Goal: Task Accomplishment & Management: Manage account settings

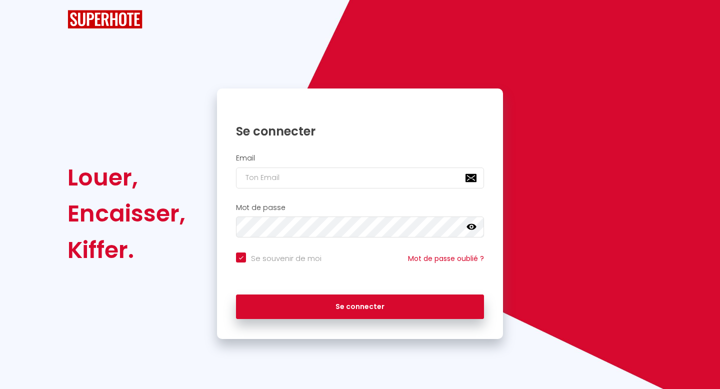
checkbox input "true"
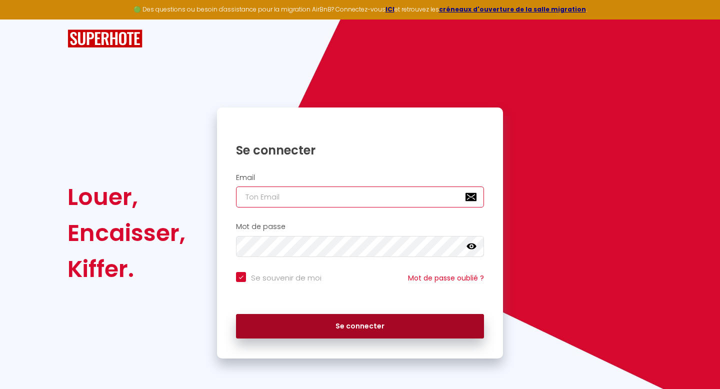
type input "[EMAIL_ADDRESS][DOMAIN_NAME]"
click at [335, 325] on button "Se connecter" at bounding box center [360, 326] width 248 height 25
checkbox input "true"
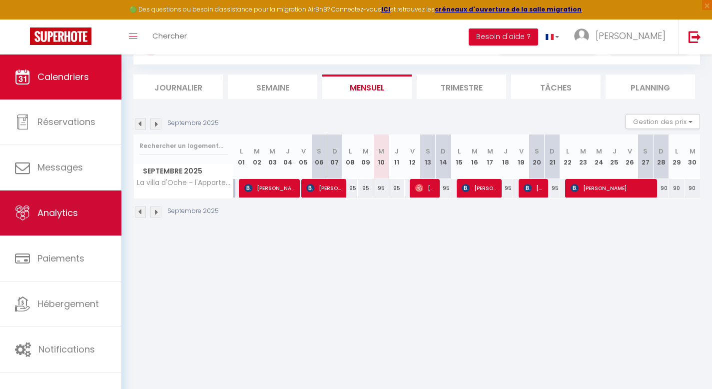
scroll to position [54, 0]
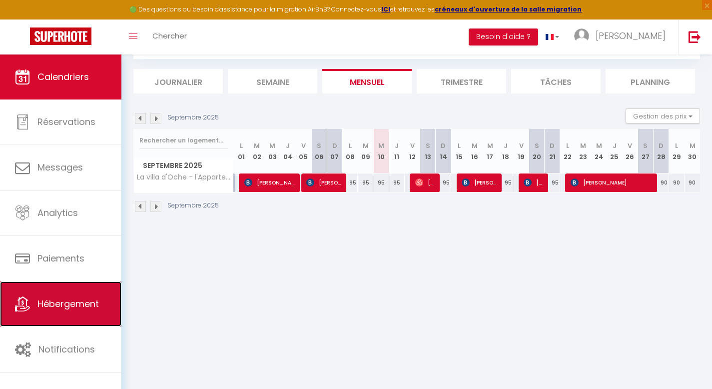
click at [77, 300] on span "Hébergement" at bounding box center [67, 303] width 61 height 12
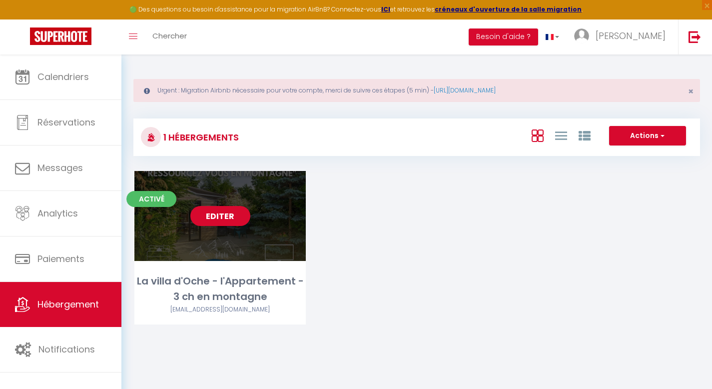
click at [225, 215] on link "Editer" at bounding box center [220, 216] width 60 height 20
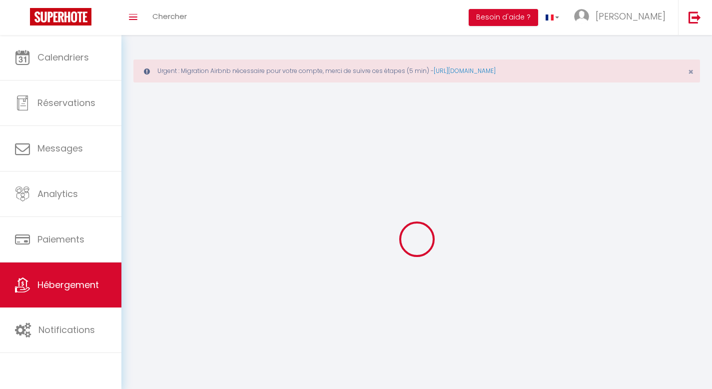
select select "1"
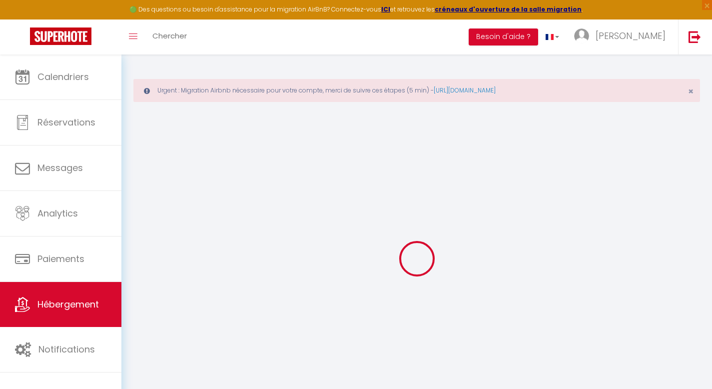
select select
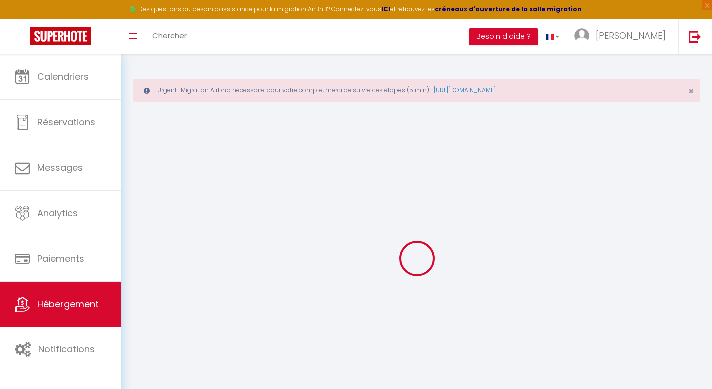
select select
checkbox input "false"
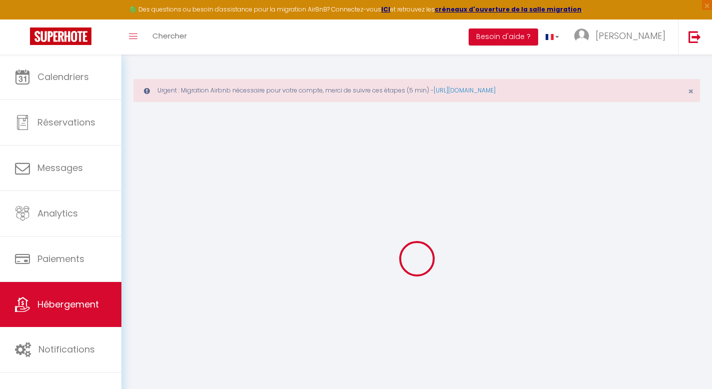
select select
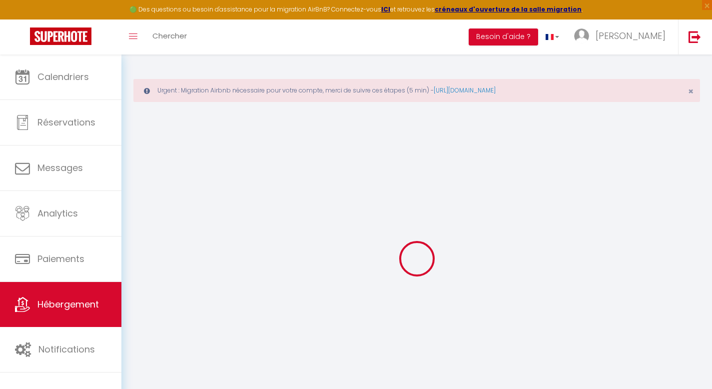
select select
checkbox input "false"
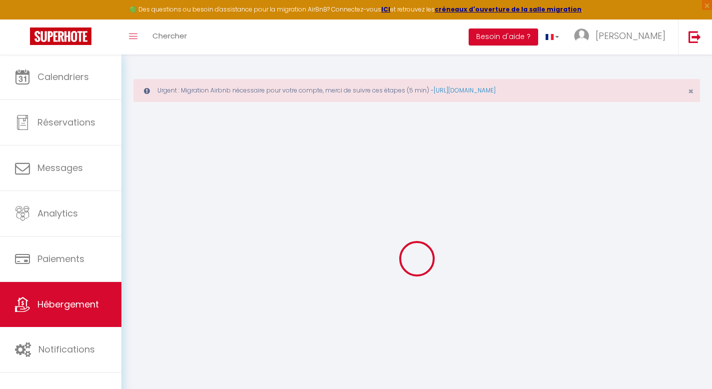
checkbox input "false"
select select
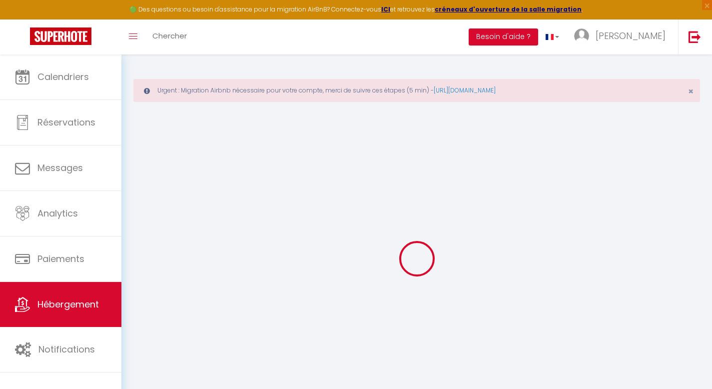
select select
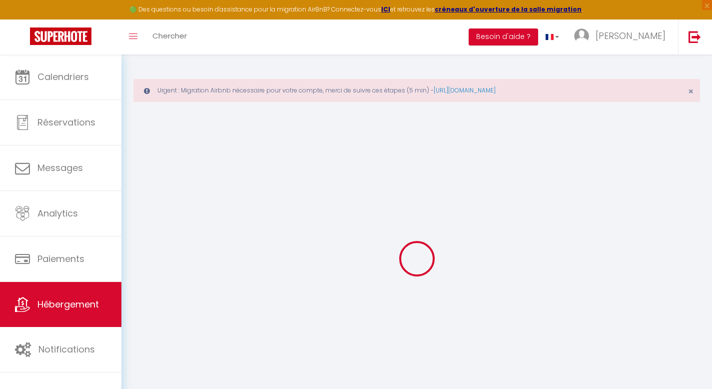
checkbox input "false"
select select
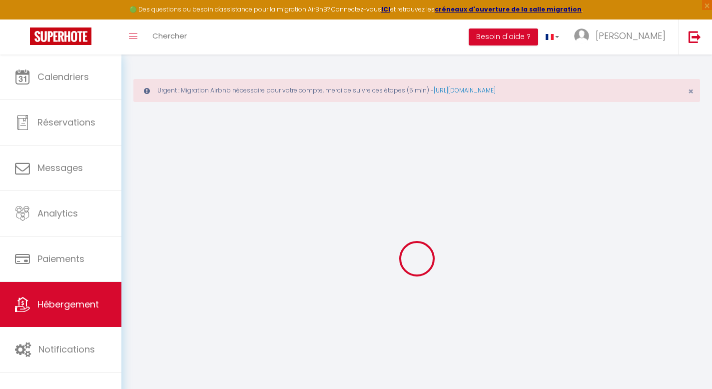
select select
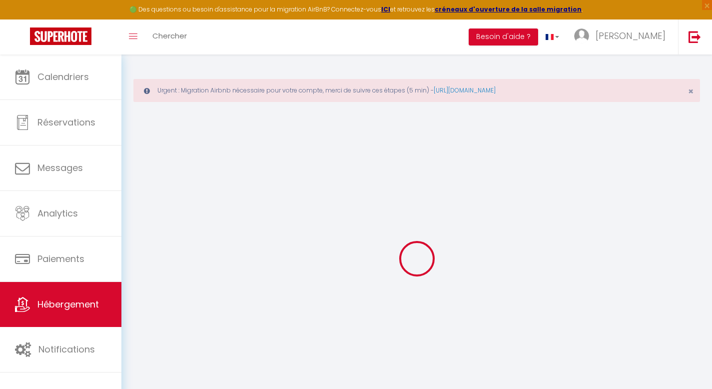
select select
checkbox input "false"
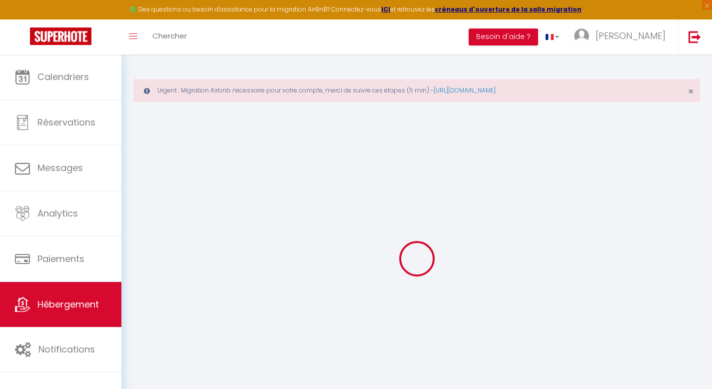
checkbox input "false"
select select
type input "La villa d'Oche - l'Appartement - 3 ch en montagne"
type input "[PERSON_NAME]"
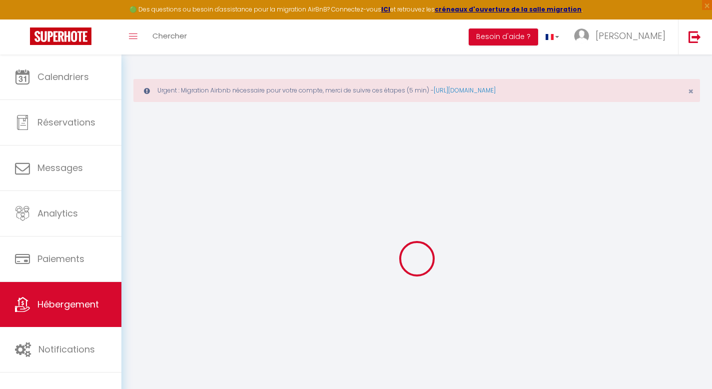
select select "6"
select select "3"
type input "60"
type input "45"
select select
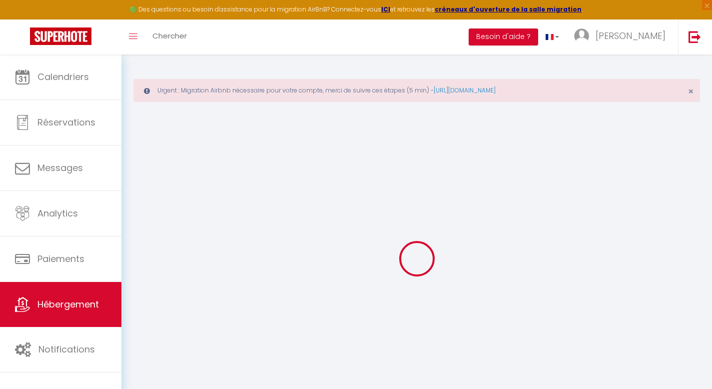
select select
type input "1151 Route de Vers les Granges"
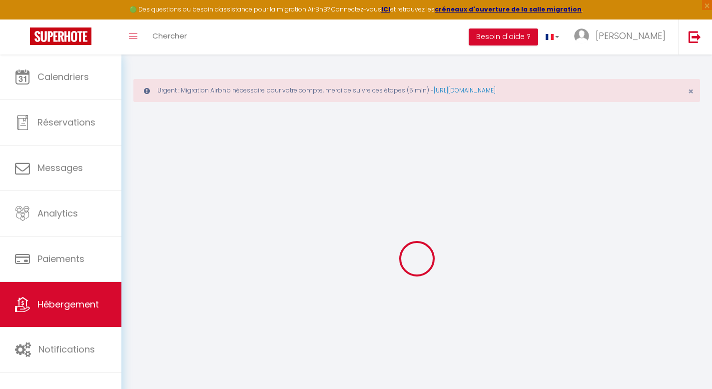
type input "74500"
type input "Vinzier"
type input "[EMAIL_ADDRESS][DOMAIN_NAME]"
select select
checkbox input "false"
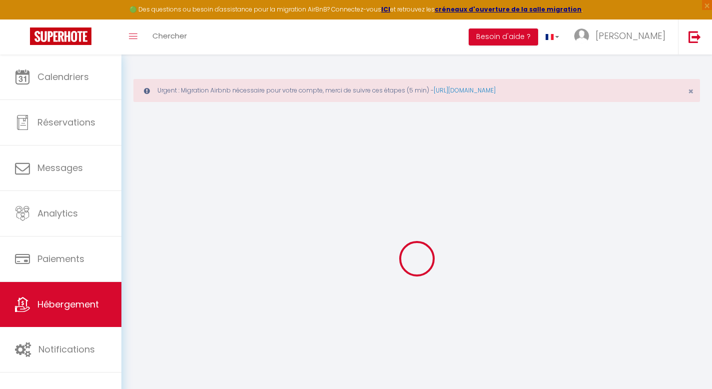
checkbox input "false"
type input "0"
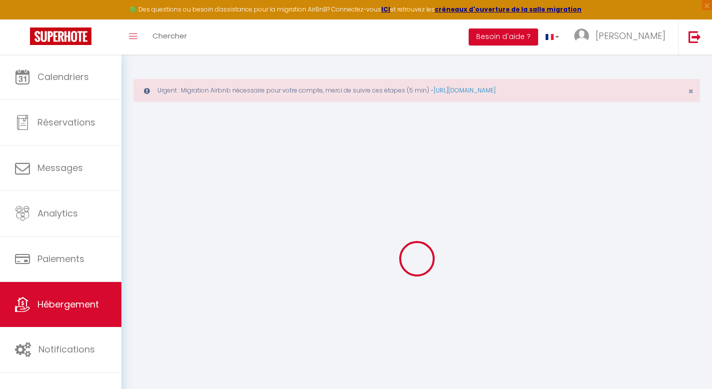
type input "0"
select select
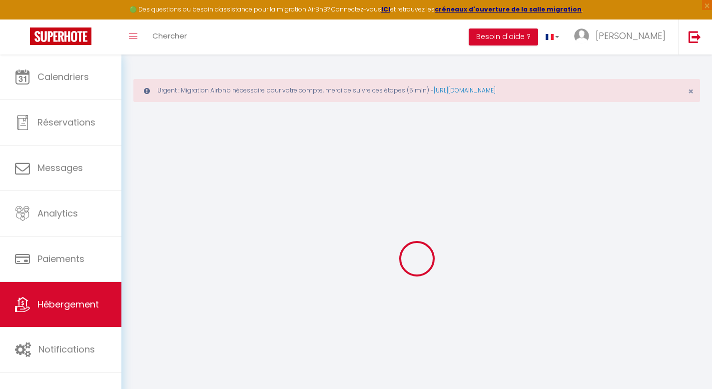
select select
checkbox input "false"
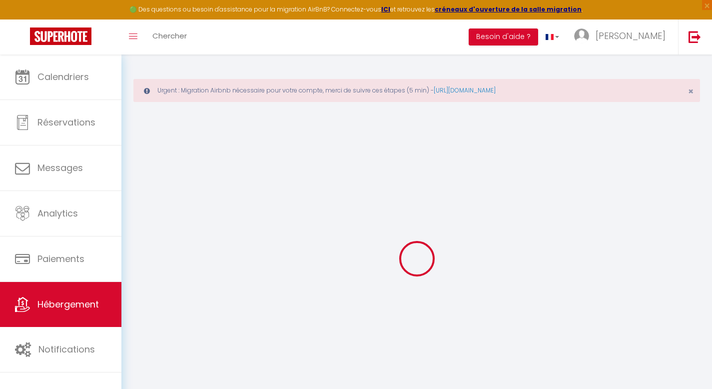
checkbox input "false"
select select
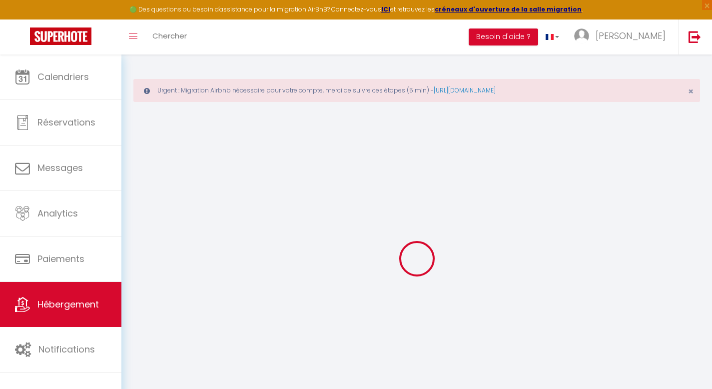
select select
checkbox input "false"
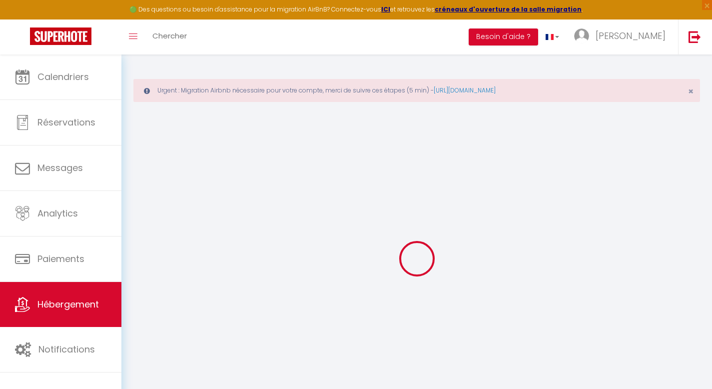
checkbox input "false"
select select
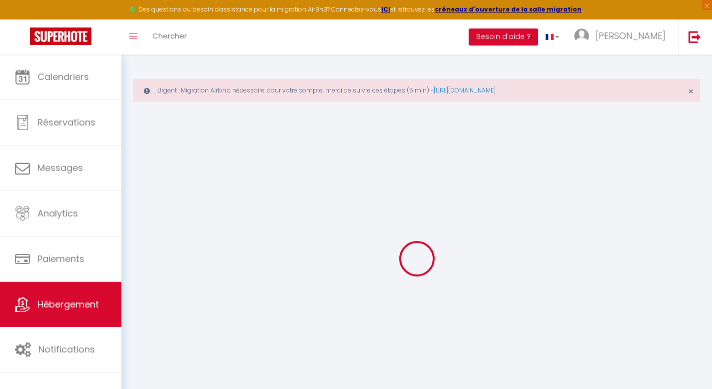
select select
checkbox input "false"
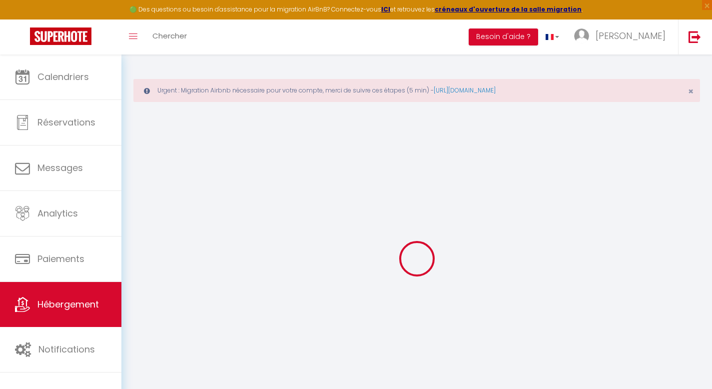
checkbox input "false"
select select
checkbox input "false"
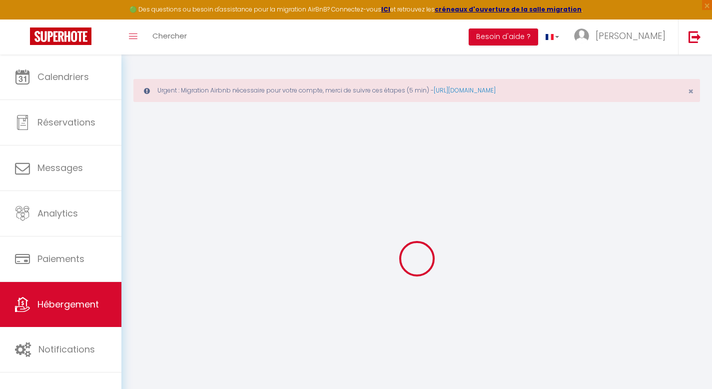
checkbox input "false"
select select "16:00"
select select "23:45"
select select "11:00"
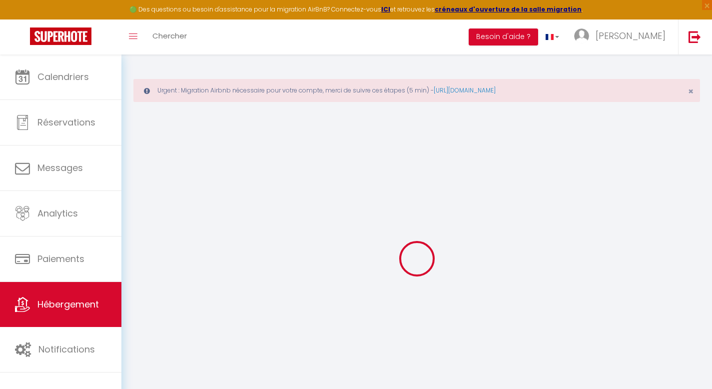
select select "30"
select select "120"
select select
checkbox input "false"
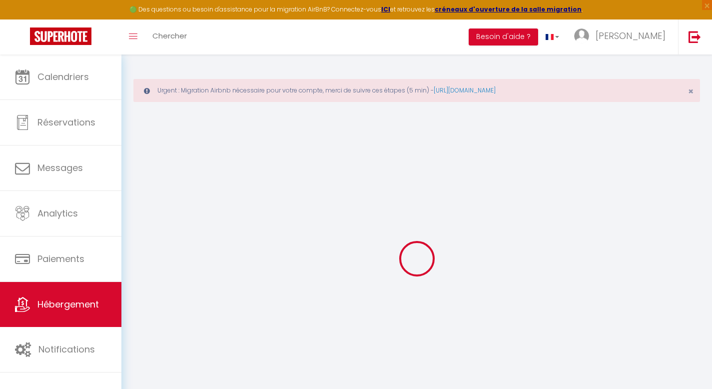
checkbox input "false"
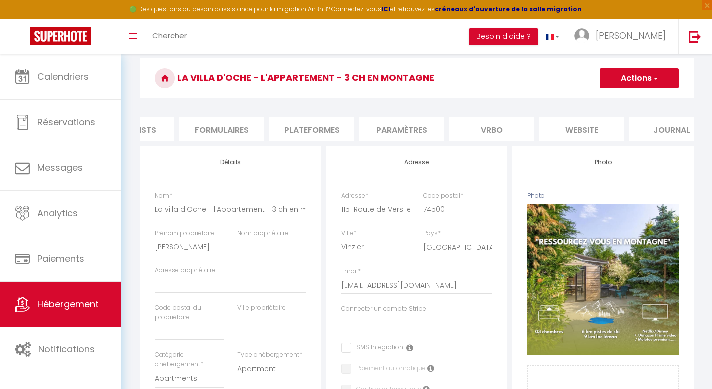
scroll to position [0, 436]
click at [459, 129] on li "Vrbo" at bounding box center [466, 129] width 85 height 24
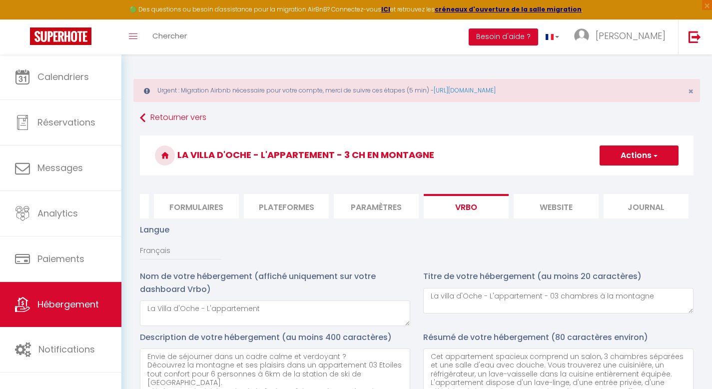
click at [377, 208] on li "Paramètres" at bounding box center [376, 206] width 85 height 24
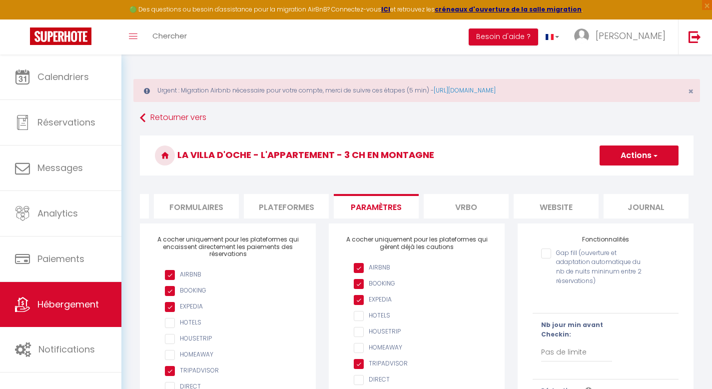
click at [294, 201] on li "Plateformes" at bounding box center [286, 206] width 85 height 24
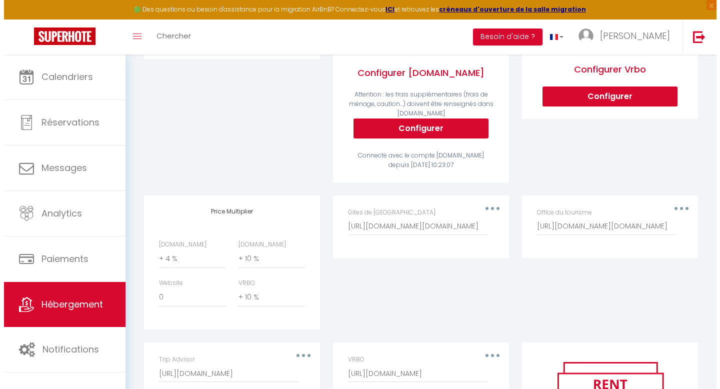
scroll to position [452, 0]
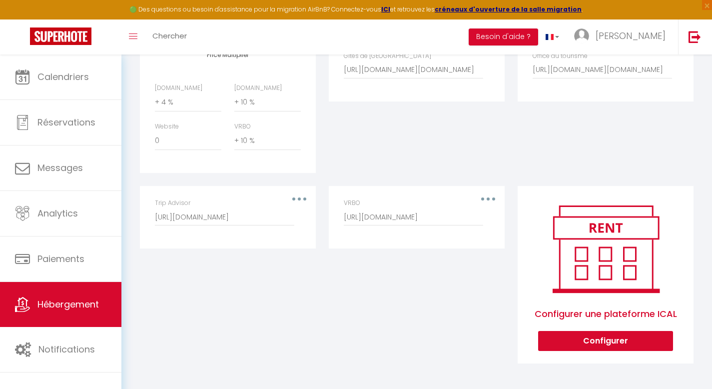
click at [491, 197] on button "button" at bounding box center [488, 199] width 28 height 16
click at [450, 242] on button "Supprimer" at bounding box center [462, 239] width 74 height 17
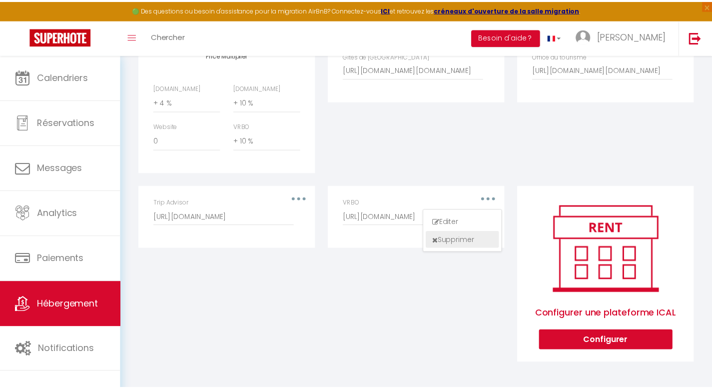
scroll to position [0, 428]
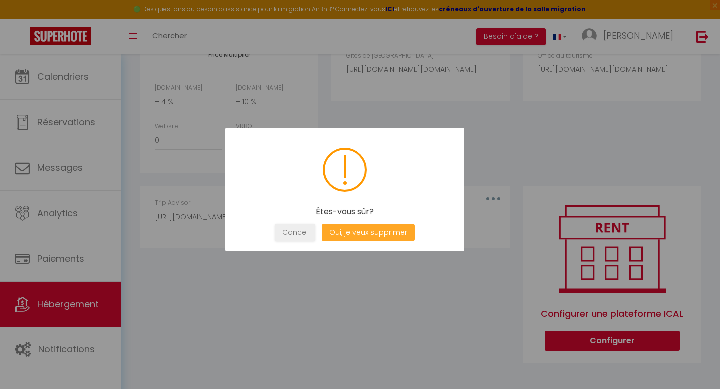
click at [384, 230] on button "Oui, je veux supprimer" at bounding box center [368, 232] width 93 height 17
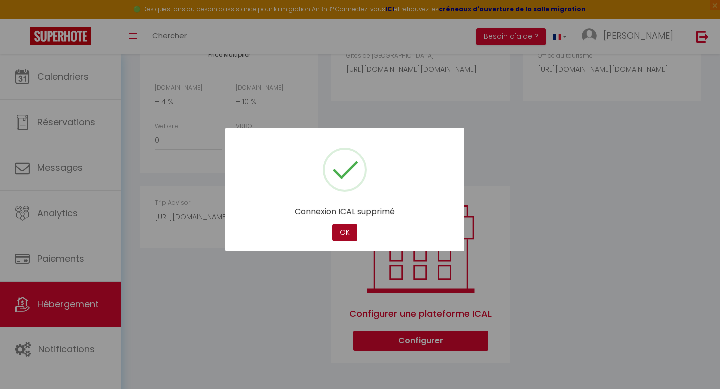
click at [343, 230] on button "OK" at bounding box center [344, 232] width 25 height 17
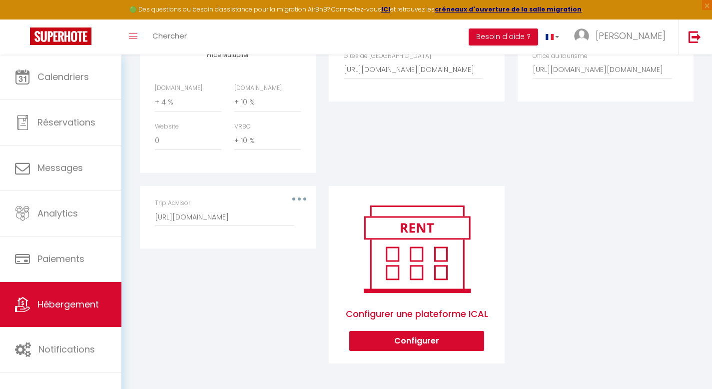
click at [301, 196] on button "button" at bounding box center [299, 199] width 28 height 16
click at [263, 240] on button "Supprimer" at bounding box center [273, 239] width 74 height 17
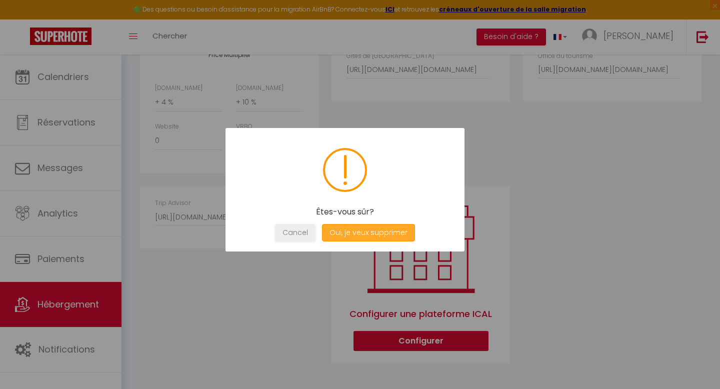
click at [383, 239] on button "Oui, je veux supprimer" at bounding box center [368, 232] width 93 height 17
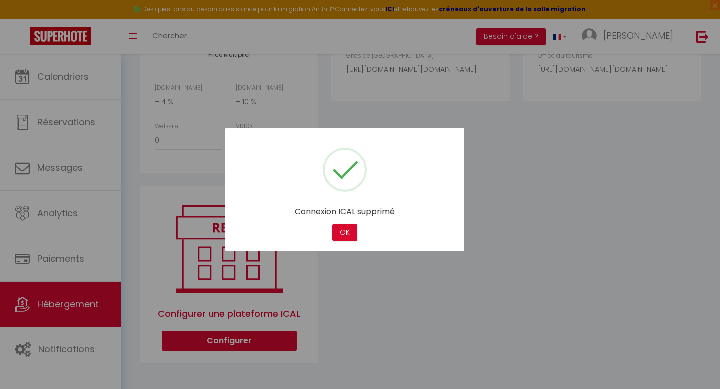
click at [621, 264] on div at bounding box center [360, 194] width 720 height 389
click at [341, 232] on button "OK" at bounding box center [344, 232] width 25 height 17
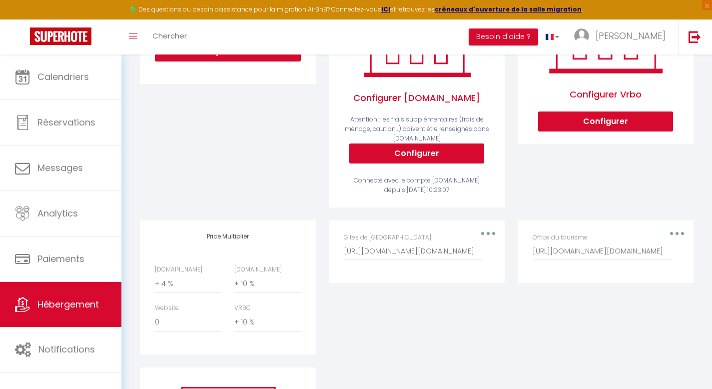
scroll to position [271, 0]
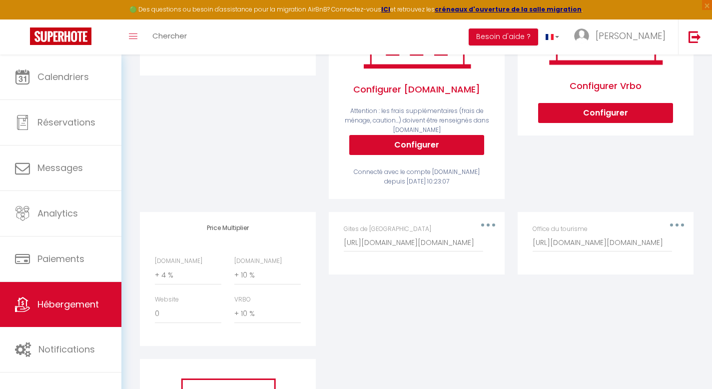
click at [673, 232] on div "Office du tourisme https://calendar.elloha.com/59f1a538-98a4-4ea4-9292-864d23e7…" at bounding box center [606, 237] width 146 height 27
click at [672, 230] on button "button" at bounding box center [677, 225] width 28 height 16
click at [640, 272] on button "Supprimer" at bounding box center [651, 265] width 74 height 17
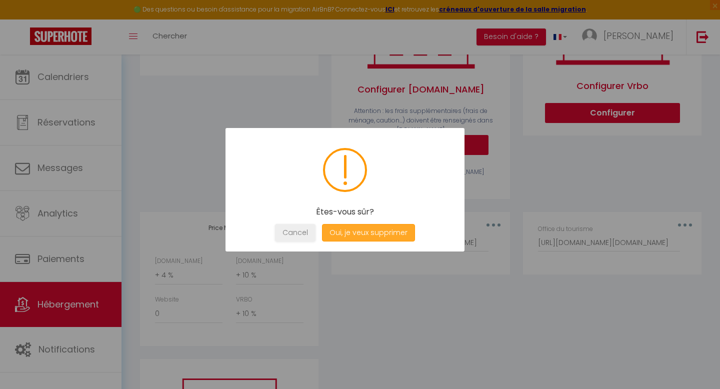
click at [397, 236] on button "Oui, je veux supprimer" at bounding box center [368, 232] width 93 height 17
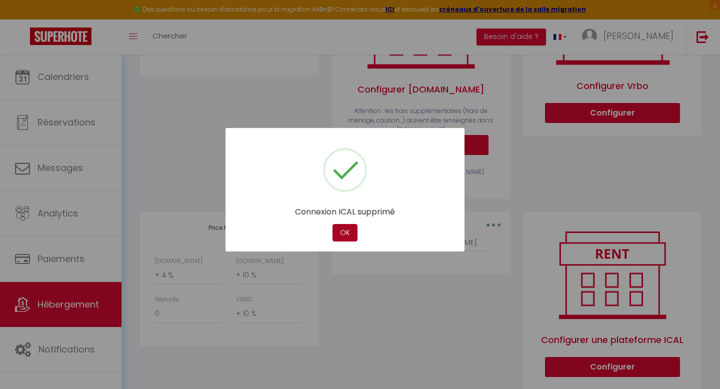
click at [341, 231] on button "OK" at bounding box center [344, 232] width 25 height 17
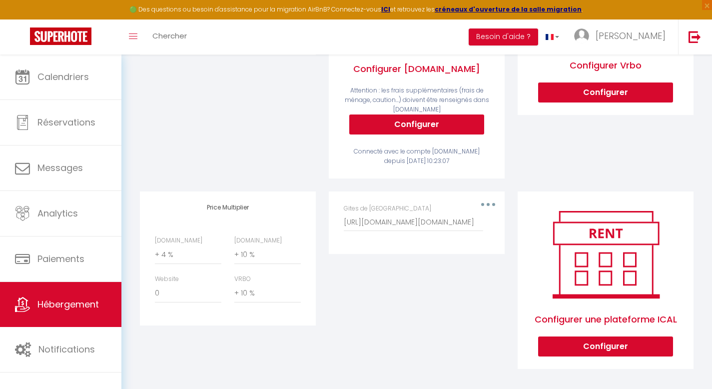
scroll to position [291, 0]
click at [247, 263] on select "0 + 1 % + 2 % + 3 % + 4 % + 5 % + 6 % + 7 % + 8 % + 9 %" at bounding box center [267, 255] width 66 height 19
select select "+ 15 %"
click at [375, 325] on div "Editer Supprimer Gites de France https://reservation.itea.fr/iCal_a5f7460f891a9…" at bounding box center [416, 287] width 189 height 191
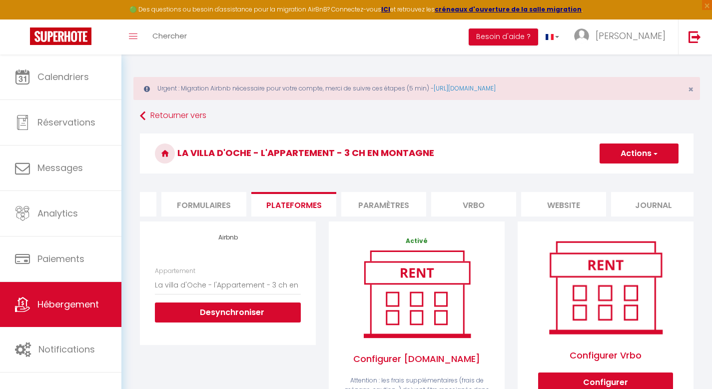
scroll to position [0, 0]
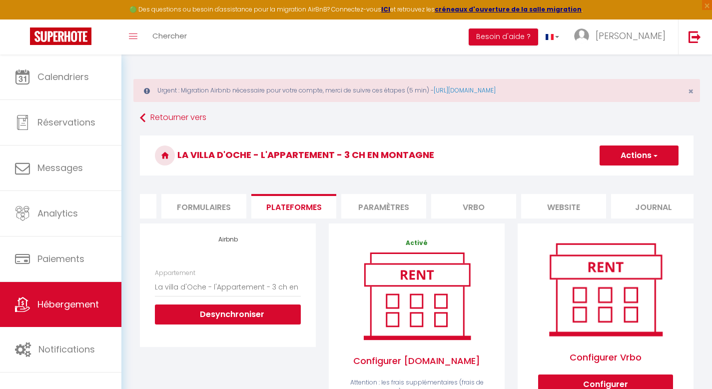
click at [632, 160] on button "Actions" at bounding box center [639, 155] width 79 height 20
click at [625, 180] on link "Enregistrer" at bounding box center [638, 177] width 79 height 13
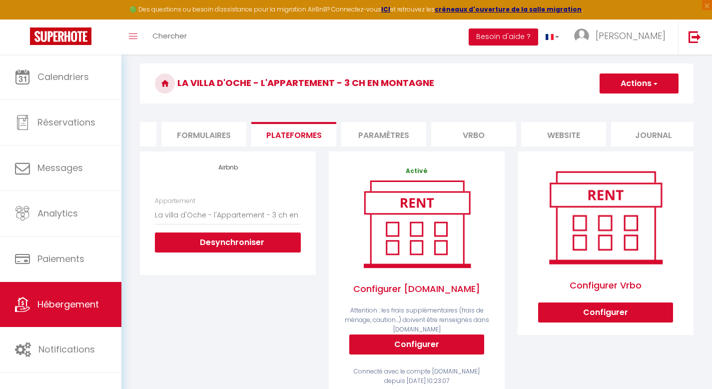
scroll to position [82, 0]
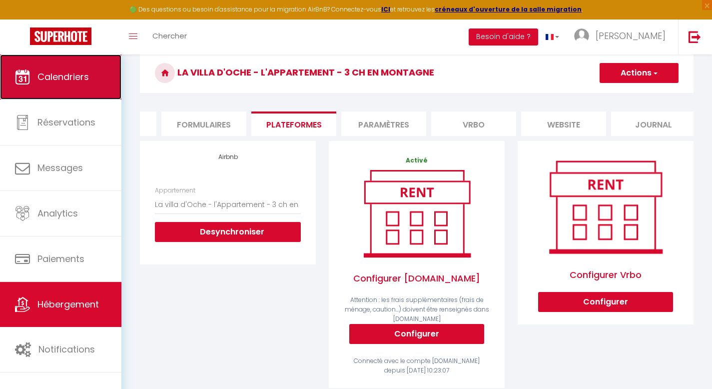
click at [74, 91] on link "Calendriers" at bounding box center [60, 76] width 121 height 45
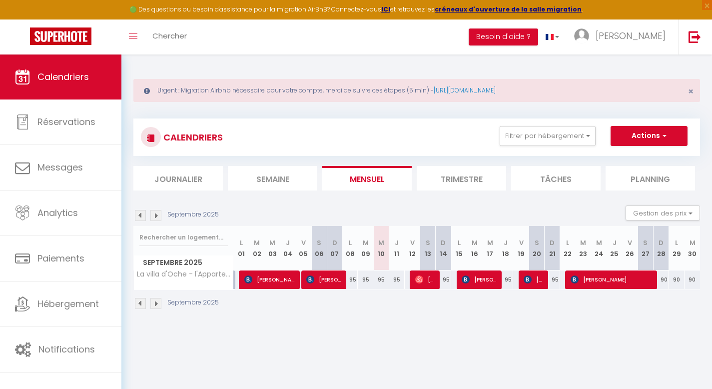
click at [468, 173] on li "Trimestre" at bounding box center [461, 178] width 89 height 24
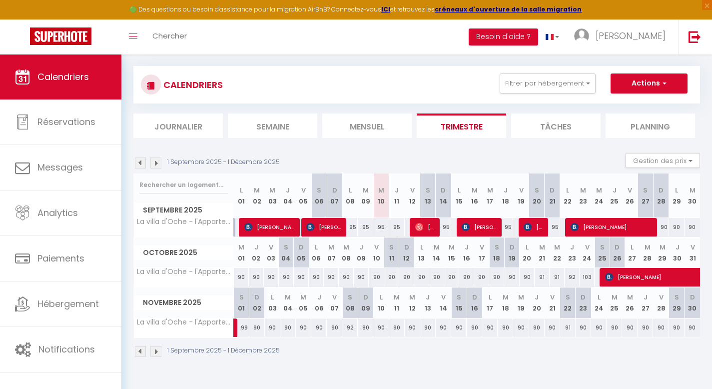
scroll to position [54, 0]
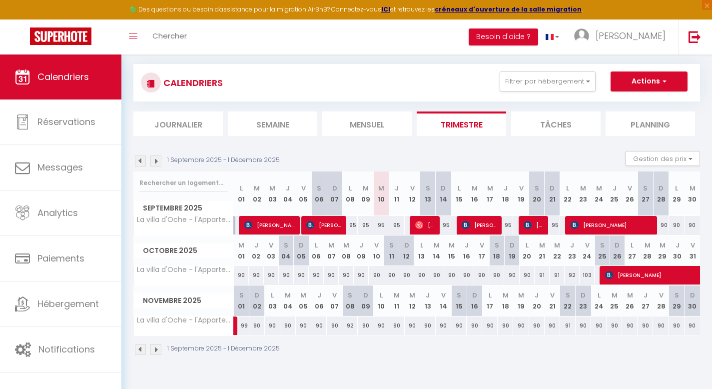
click at [158, 353] on img at bounding box center [155, 349] width 11 height 11
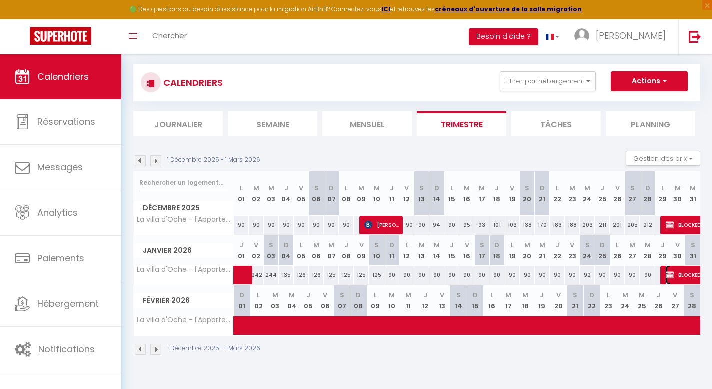
select select "OK"
select select "KO"
select select "0"
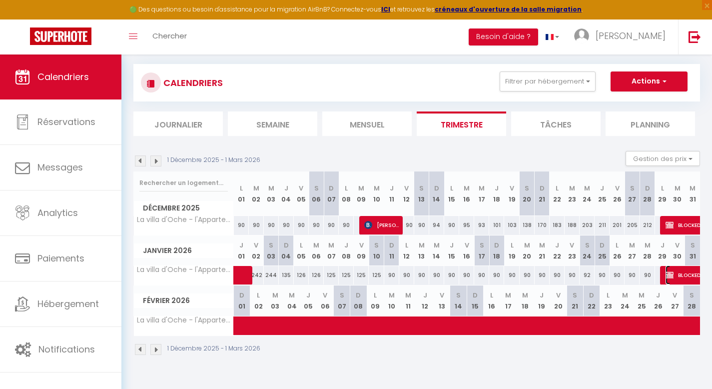
select select "1"
select select
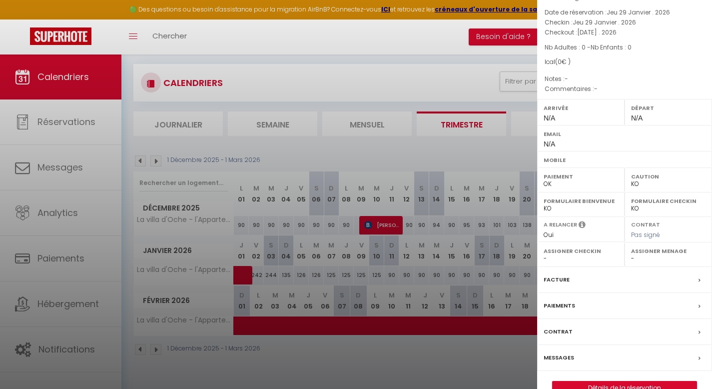
scroll to position [77, 0]
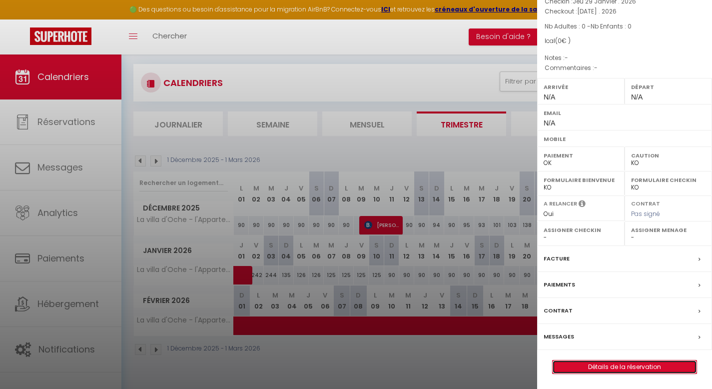
click at [603, 364] on link "Détails de la réservation" at bounding box center [625, 366] width 144 height 13
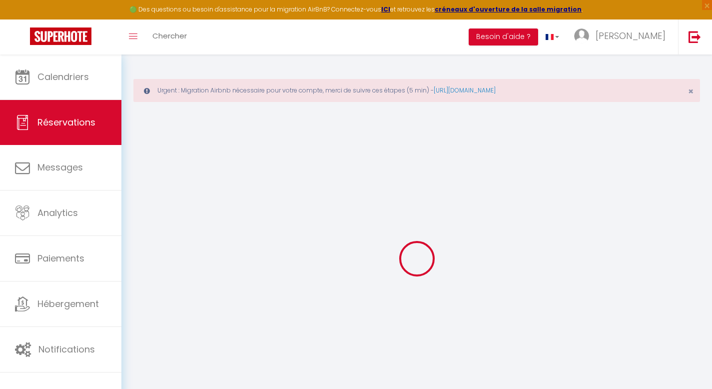
select select
checkbox input "false"
select select
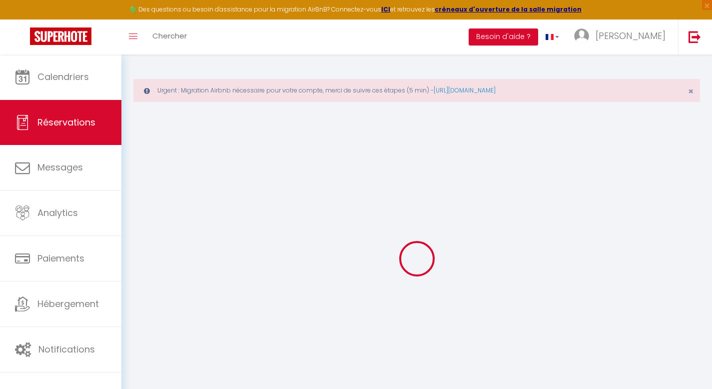
select select
checkbox input "false"
select select
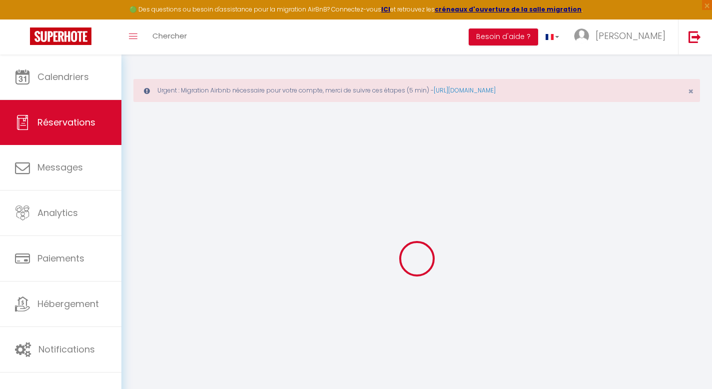
select select
checkbox input "false"
select select
checkbox input "false"
select select
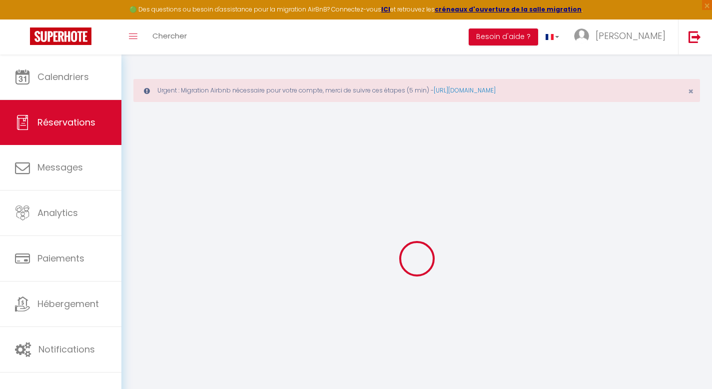
select select
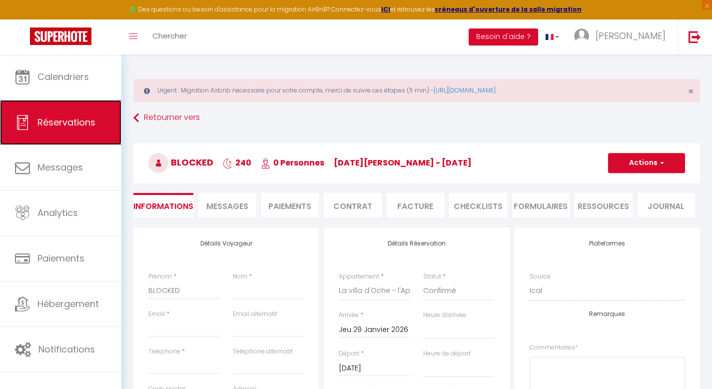
click at [48, 121] on span "Réservations" at bounding box center [66, 122] width 58 height 12
select select "not_cancelled"
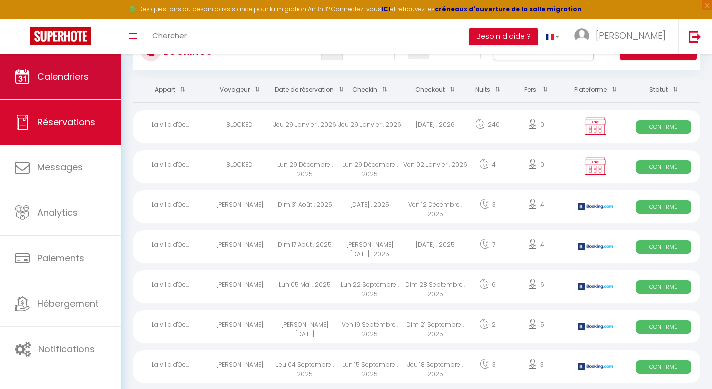
scroll to position [83, 0]
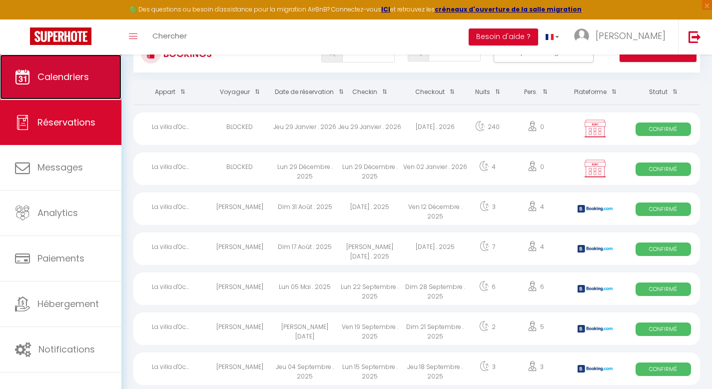
click at [89, 86] on link "Calendriers" at bounding box center [60, 76] width 121 height 45
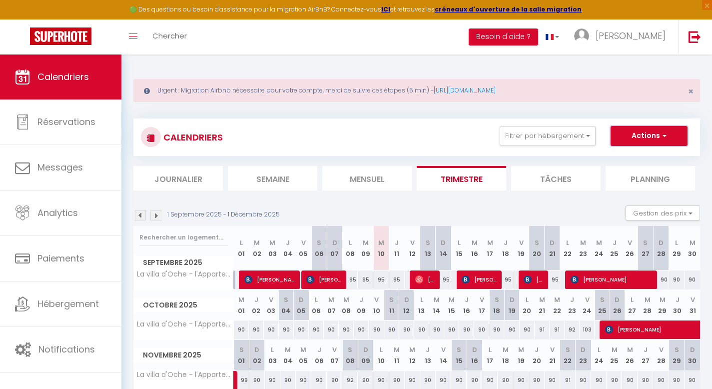
click at [647, 135] on button "Actions" at bounding box center [649, 136] width 77 height 20
click at [486, 104] on div "Urgent : Migration Airbnb nécessaire pour votre compte, merci de suivre ces éta…" at bounding box center [416, 242] width 591 height 377
click at [496, 93] on link "[URL][DOMAIN_NAME]" at bounding box center [465, 90] width 62 height 8
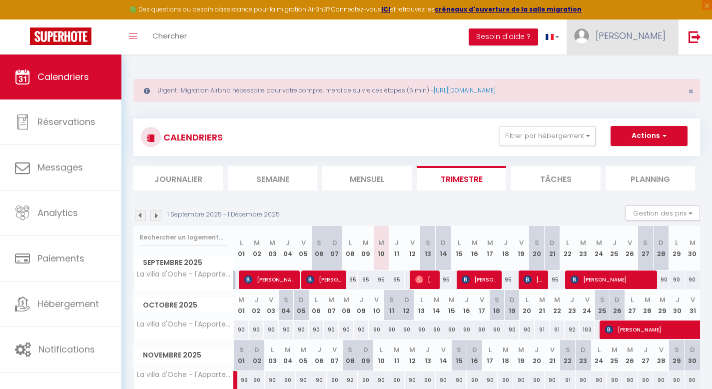
click at [638, 37] on span "[PERSON_NAME]" at bounding box center [631, 35] width 70 height 12
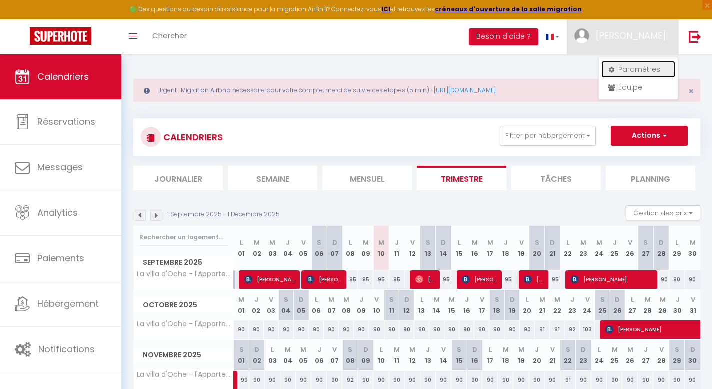
click at [634, 73] on link "Paramètres" at bounding box center [638, 69] width 74 height 17
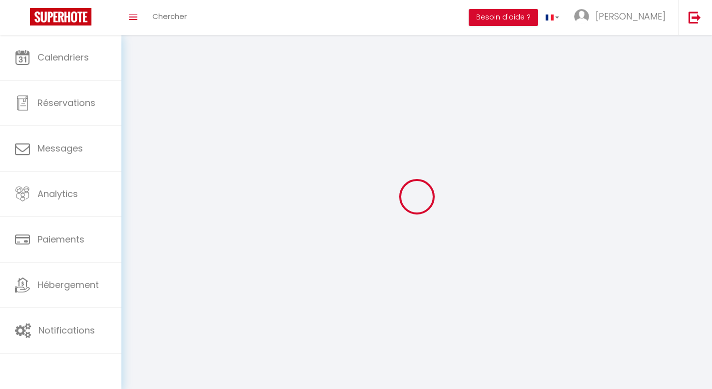
type input "[PERSON_NAME]"
type input "LAFAY"
type input "0689860084"
type input "1151 route de vers [GEOGRAPHIC_DATA]"
type input "74500"
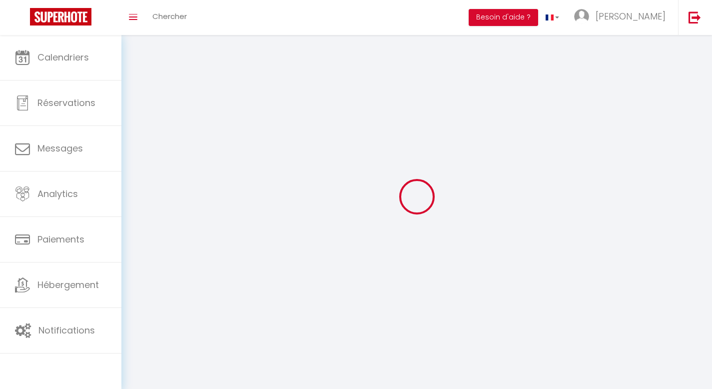
type input "VINZIER"
type input "ShHprx3mz7XoLT2NuwC5Oqs0M"
type input "qWG1c6939mNrBFF0vNvyOkoq5"
type input "https://app.superhote.com/#/get-available-rentals/qWG1c6939mNrBFF0vNvyOkoq5"
select select "28"
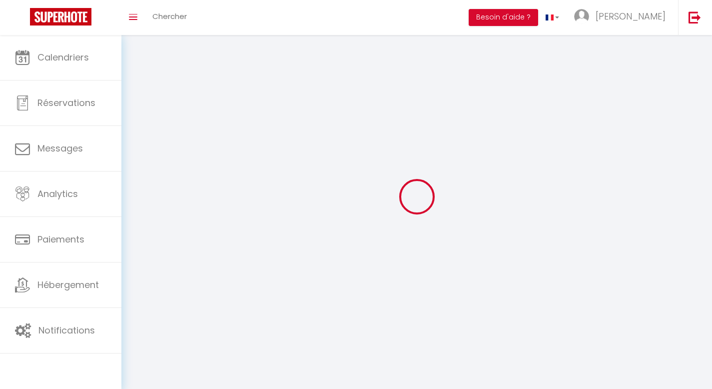
select select "fr"
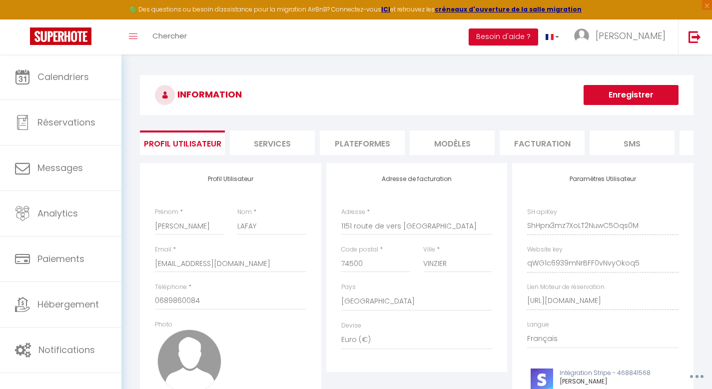
click at [354, 142] on li "Plateformes" at bounding box center [362, 142] width 85 height 24
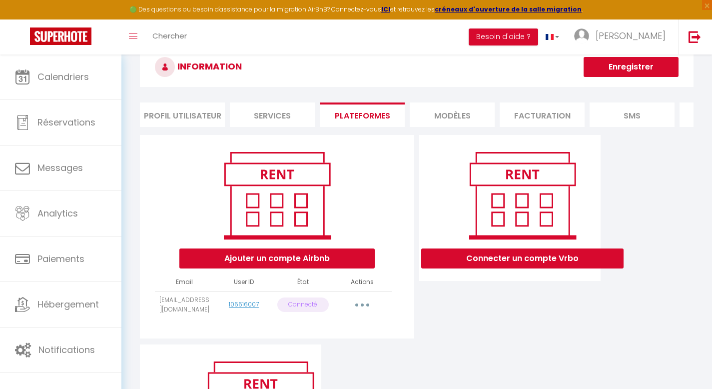
scroll to position [31, 0]
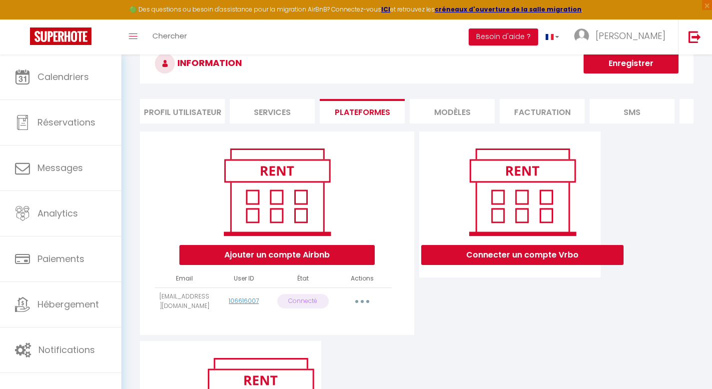
click at [367, 309] on button "button" at bounding box center [362, 301] width 28 height 16
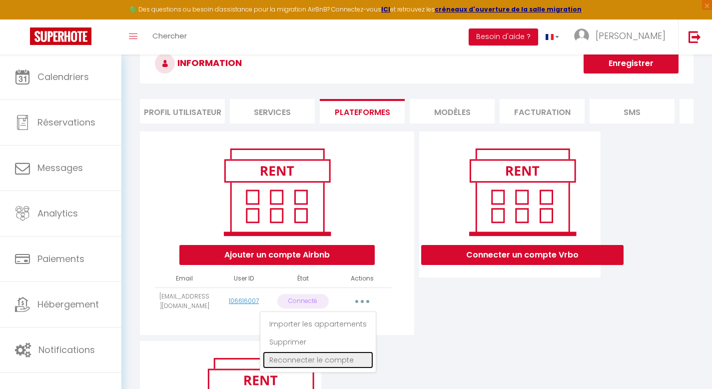
click at [328, 368] on link "Reconnecter le compte" at bounding box center [318, 359] width 110 height 17
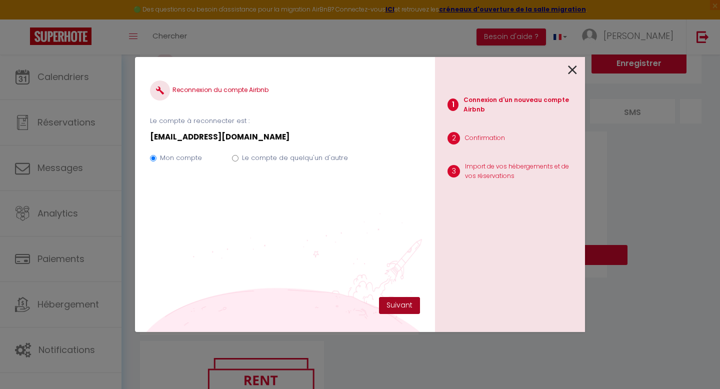
click at [402, 308] on button "Suivant" at bounding box center [399, 305] width 41 height 17
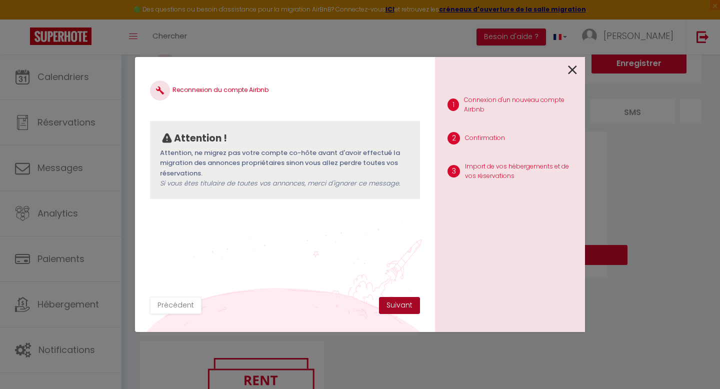
click at [396, 306] on button "Suivant" at bounding box center [399, 305] width 41 height 17
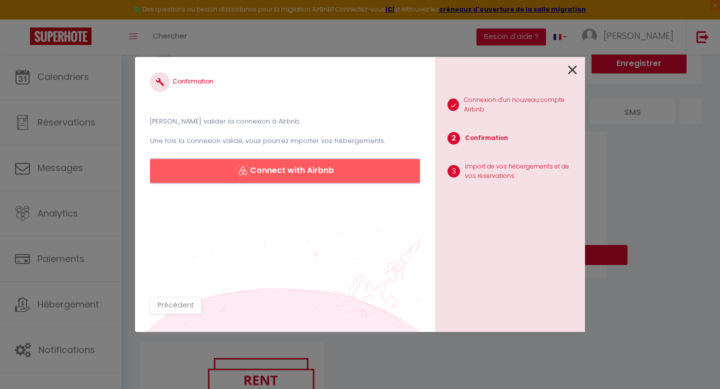
click at [319, 167] on button "Connect with Airbnb" at bounding box center [285, 171] width 270 height 24
click at [576, 74] on icon at bounding box center [572, 69] width 9 height 15
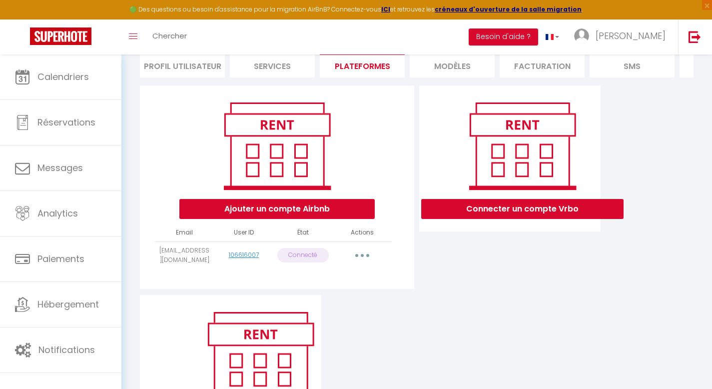
scroll to position [79, 0]
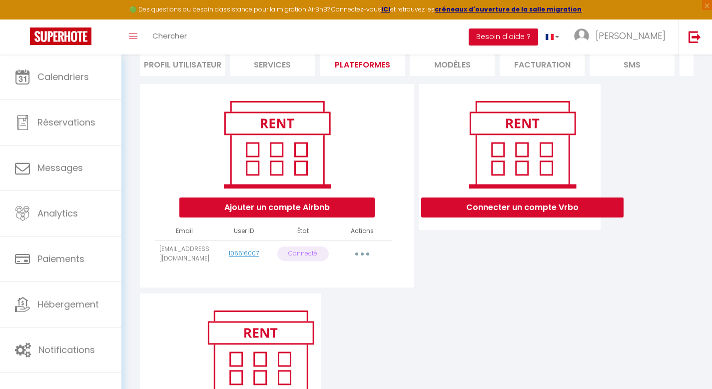
click at [359, 262] on button "button" at bounding box center [362, 254] width 28 height 16
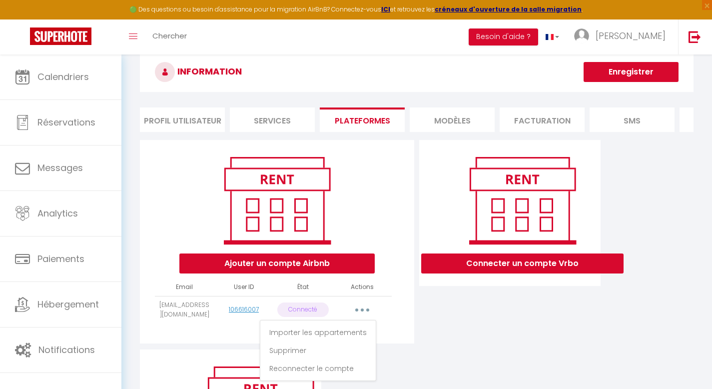
scroll to position [0, 0]
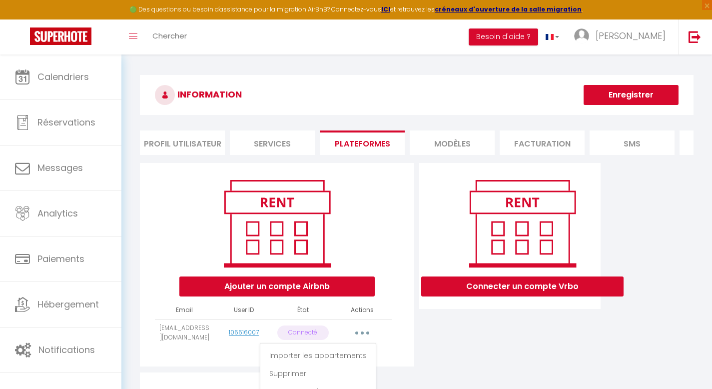
click at [265, 135] on li "Services" at bounding box center [272, 142] width 85 height 24
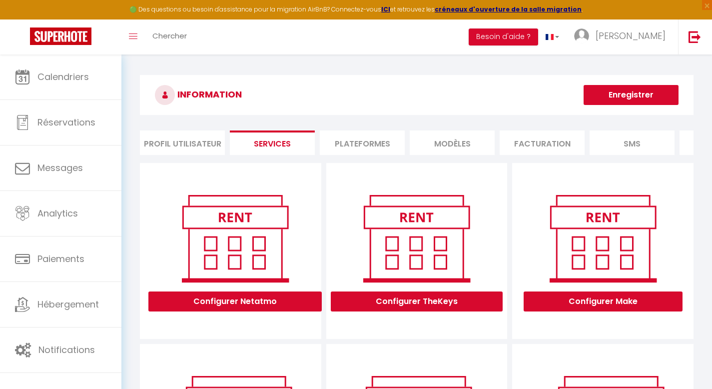
click at [185, 143] on li "Profil Utilisateur" at bounding box center [182, 142] width 85 height 24
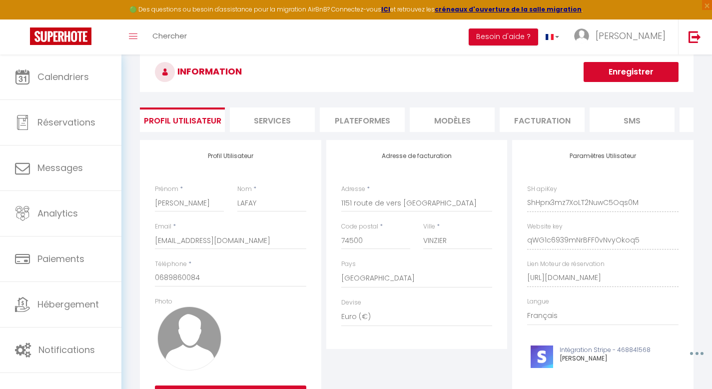
scroll to position [22, 0]
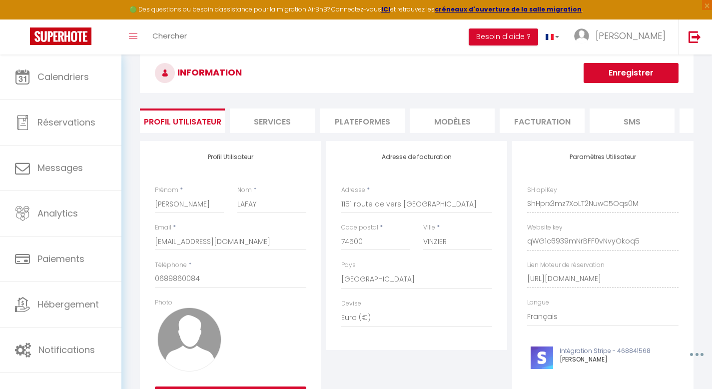
click at [274, 119] on li "Services" at bounding box center [272, 120] width 85 height 24
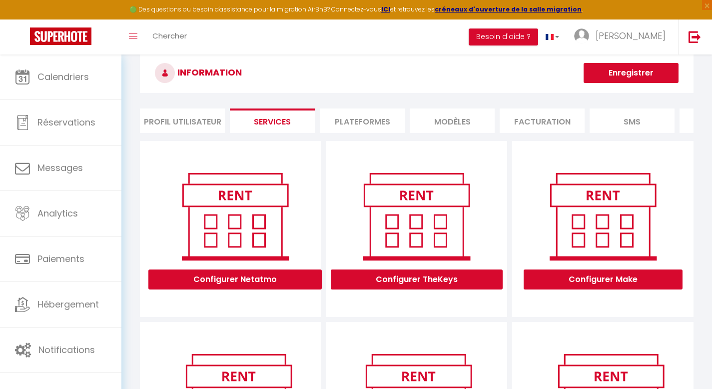
click at [380, 122] on li "Plateformes" at bounding box center [362, 120] width 85 height 24
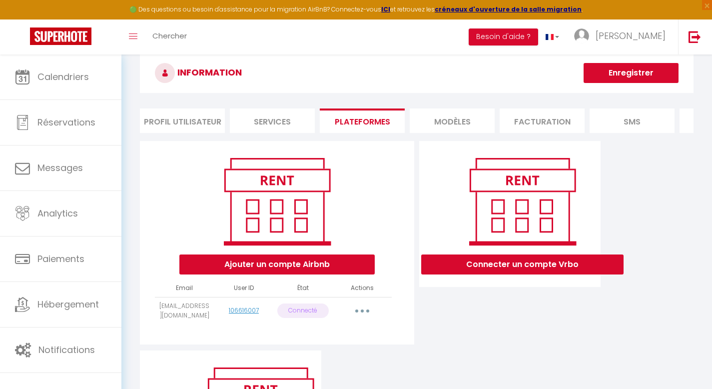
click at [447, 129] on li "MODÈLES" at bounding box center [452, 120] width 85 height 24
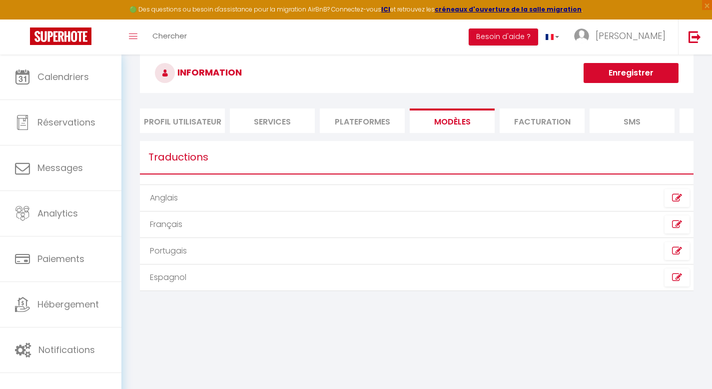
click at [531, 129] on li "Facturation" at bounding box center [542, 120] width 85 height 24
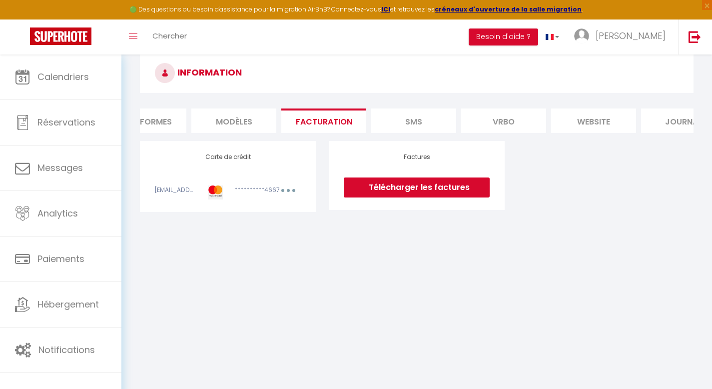
scroll to position [0, 256]
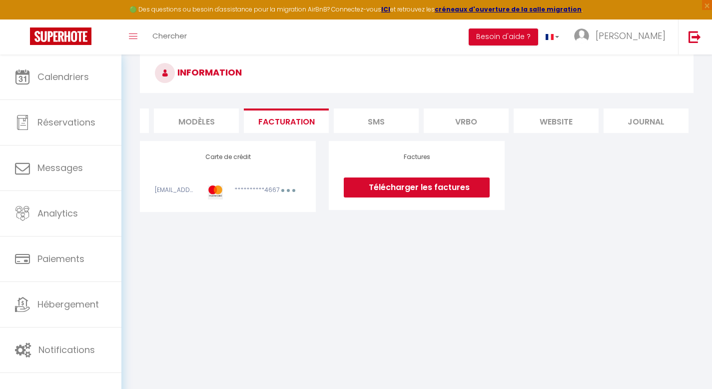
click at [401, 121] on li "SMS" at bounding box center [376, 120] width 85 height 24
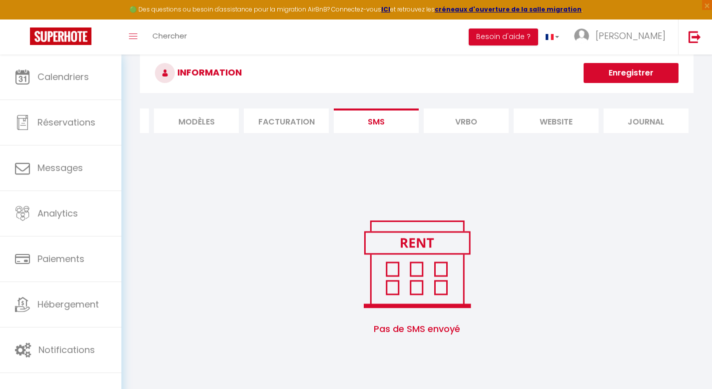
click at [467, 125] on li "Vrbo" at bounding box center [466, 120] width 85 height 24
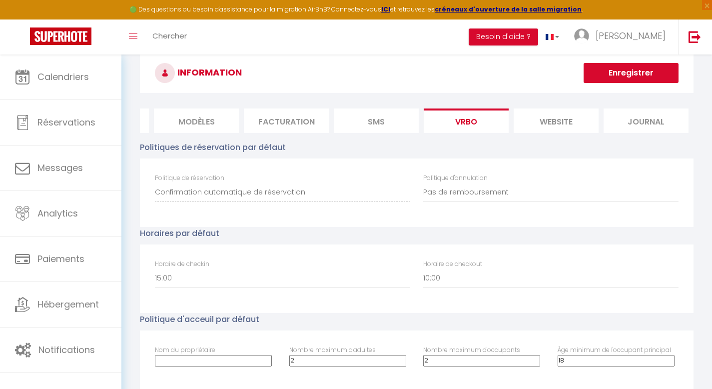
click at [373, 113] on li "SMS" at bounding box center [376, 120] width 85 height 24
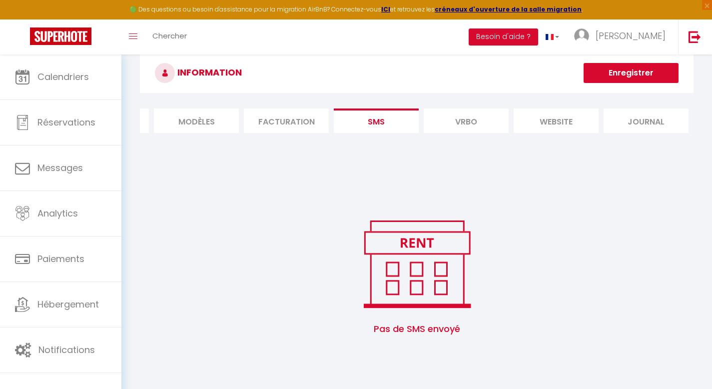
click at [464, 127] on li "Vrbo" at bounding box center [466, 120] width 85 height 24
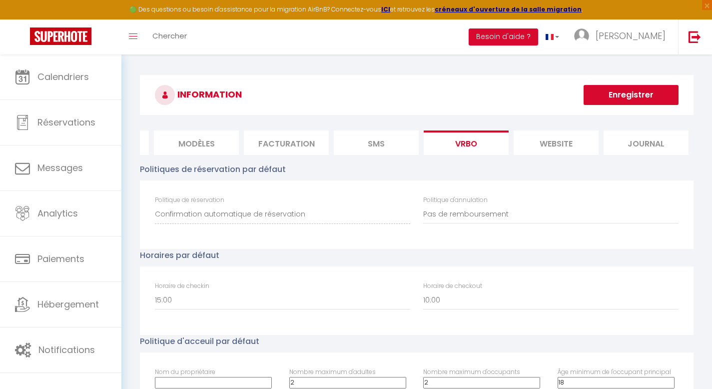
click at [560, 150] on li "website" at bounding box center [556, 142] width 85 height 24
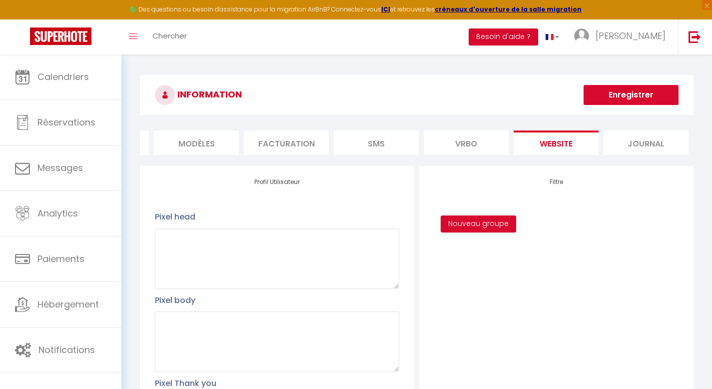
click at [445, 150] on li "Vrbo" at bounding box center [466, 142] width 85 height 24
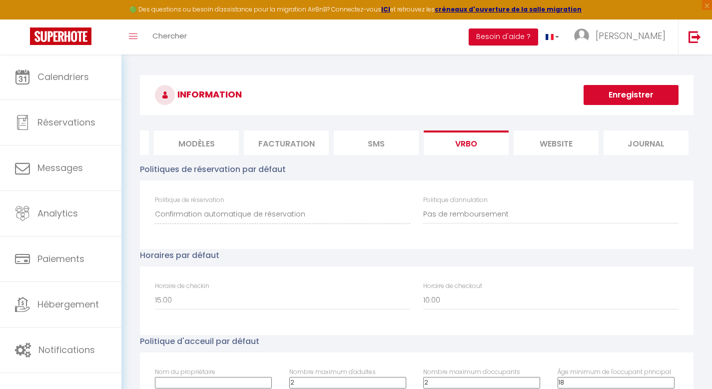
click at [578, 147] on li "website" at bounding box center [556, 142] width 85 height 24
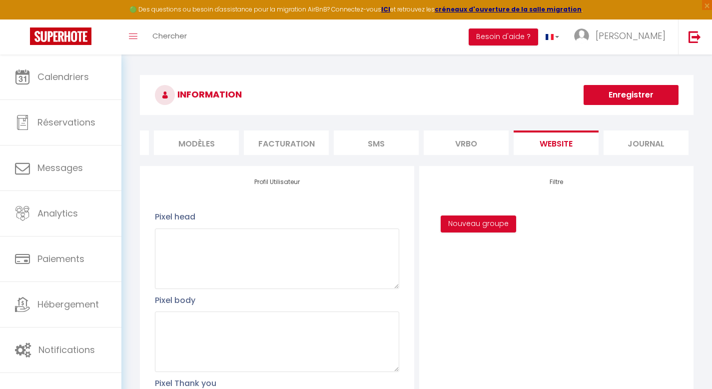
click at [637, 151] on li "Journal" at bounding box center [646, 142] width 85 height 24
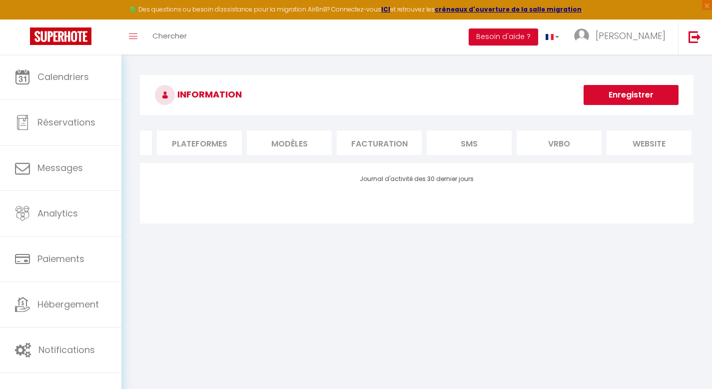
scroll to position [0, 106]
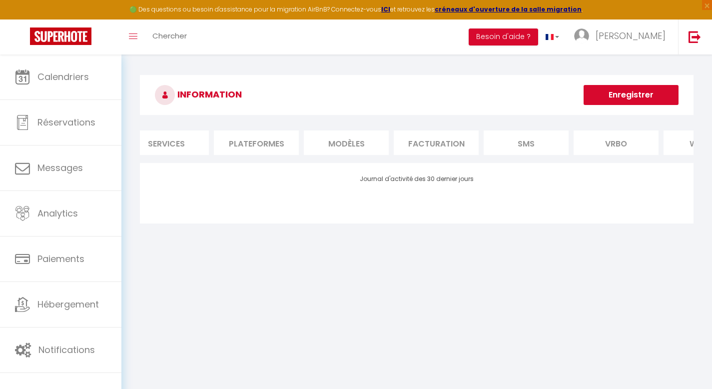
click at [244, 145] on li "Plateformes" at bounding box center [256, 142] width 85 height 24
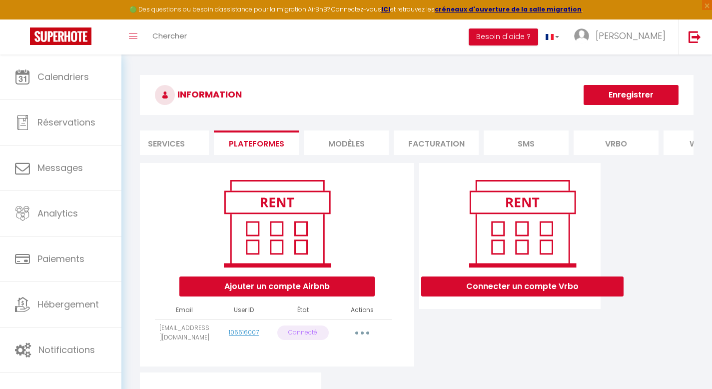
click at [185, 151] on li "Services" at bounding box center [166, 142] width 85 height 24
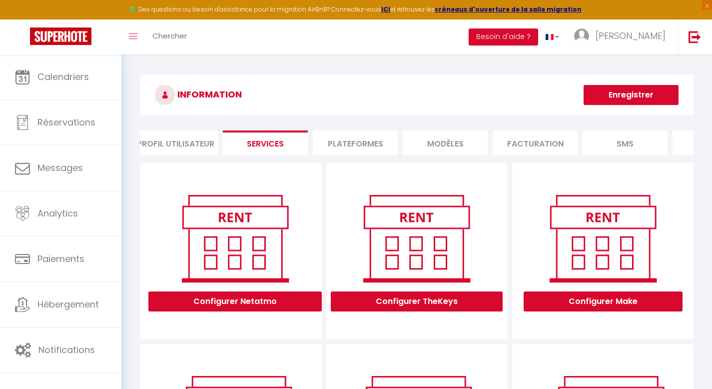
scroll to position [0, 4]
click at [189, 138] on li "Profil Utilisateur" at bounding box center [177, 142] width 85 height 24
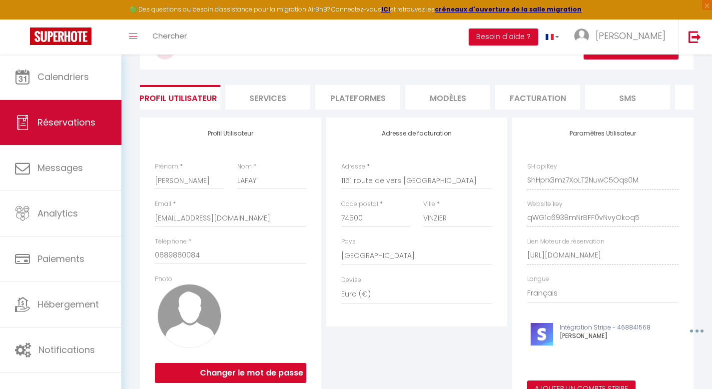
scroll to position [52, 0]
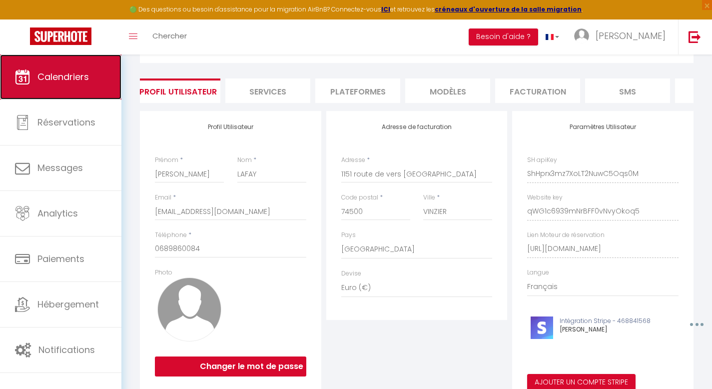
click at [74, 92] on link "Calendriers" at bounding box center [60, 76] width 121 height 45
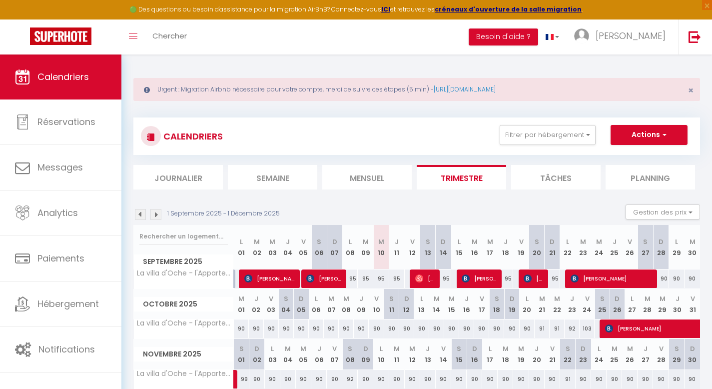
scroll to position [2, 0]
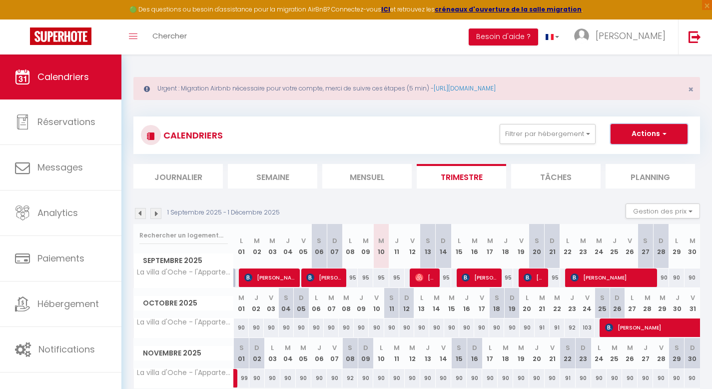
click at [636, 138] on button "Actions" at bounding box center [649, 134] width 77 height 20
click at [350, 114] on div "CALENDRIERS Filtrer par hébergement Tous La villa d'Oche - l'Appartement - 3 ch…" at bounding box center [416, 262] width 567 height 311
click at [553, 170] on li "Tâches" at bounding box center [555, 176] width 89 height 24
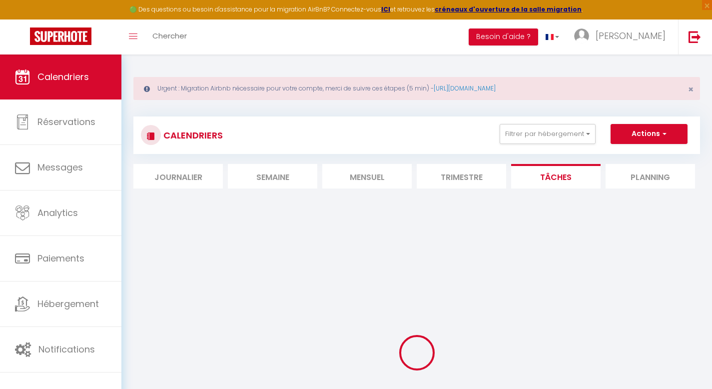
select select
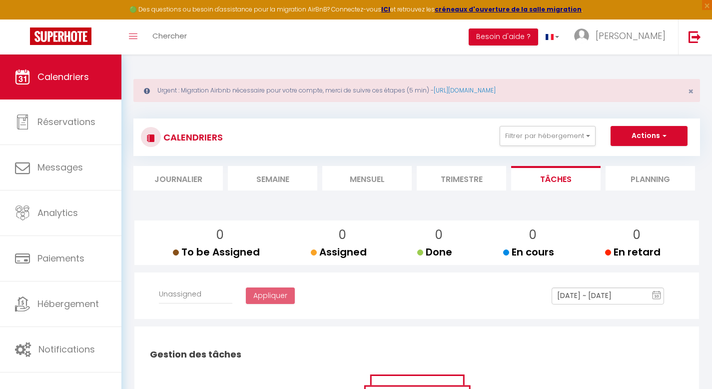
click at [642, 182] on li "Planning" at bounding box center [650, 178] width 89 height 24
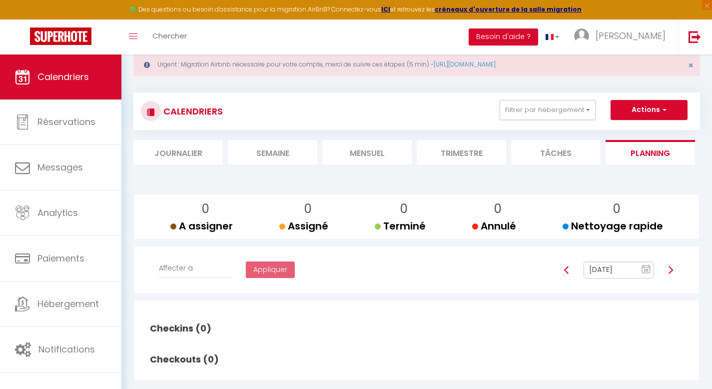
scroll to position [54, 0]
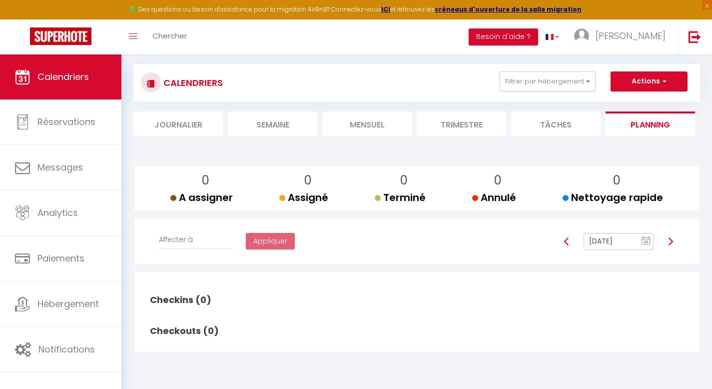
click at [210, 127] on li "Journalier" at bounding box center [177, 123] width 89 height 24
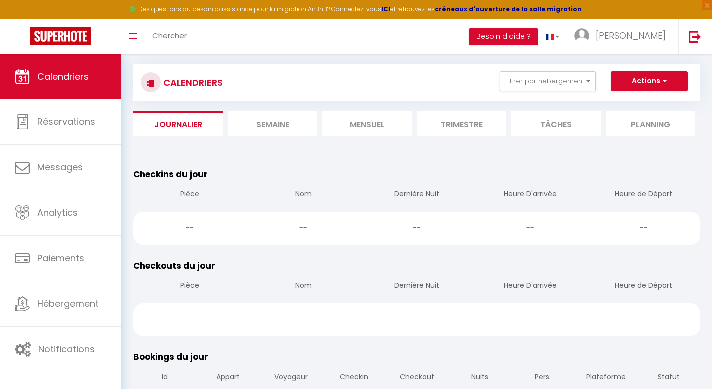
click at [560, 126] on li "Tâches" at bounding box center [555, 123] width 89 height 24
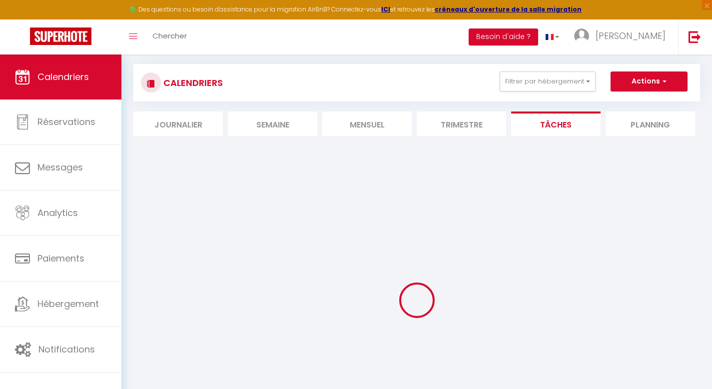
select select
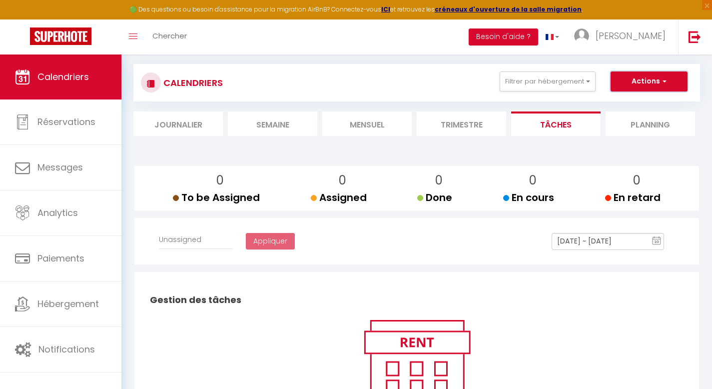
click at [672, 76] on button "Actions" at bounding box center [649, 81] width 77 height 20
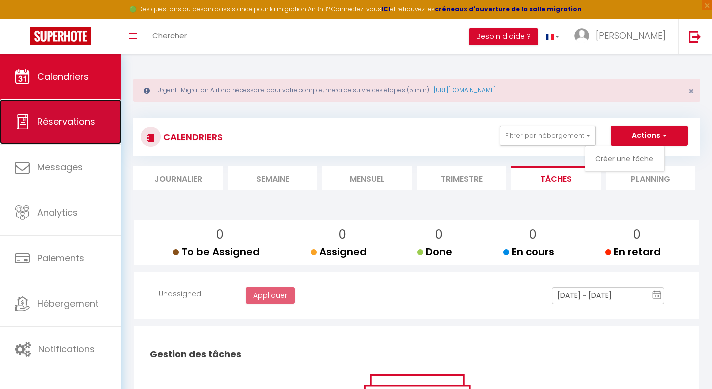
click at [72, 125] on span "Réservations" at bounding box center [66, 121] width 58 height 12
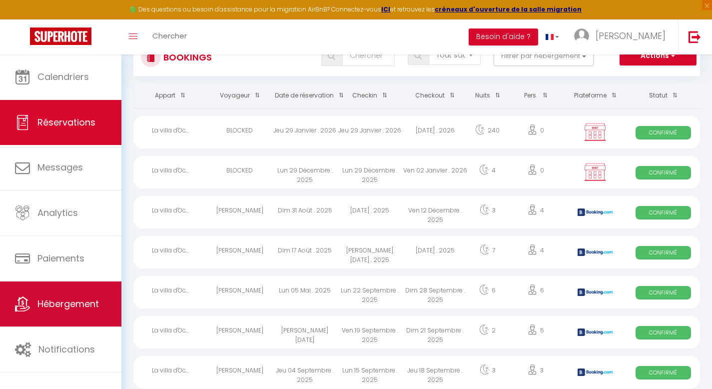
scroll to position [81, 0]
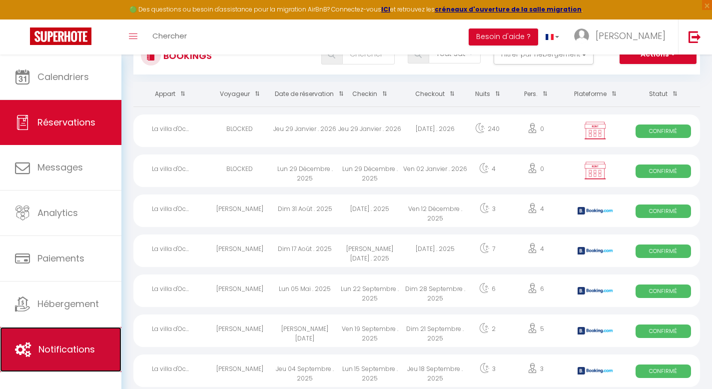
click at [55, 340] on link "Notifications" at bounding box center [60, 349] width 121 height 45
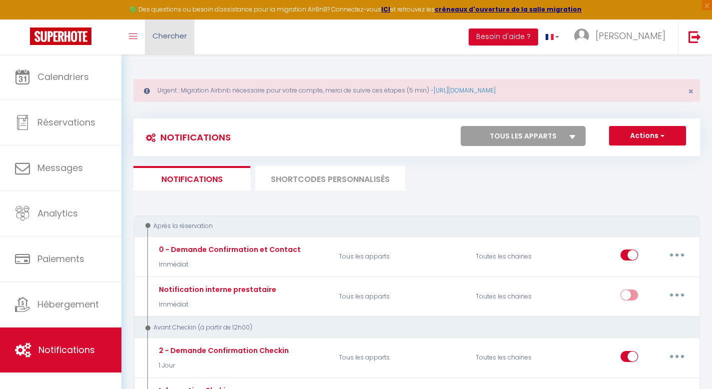
click at [189, 39] on link "Chercher" at bounding box center [169, 36] width 49 height 35
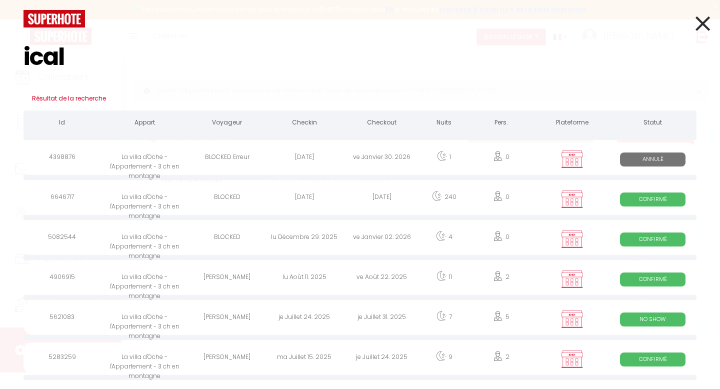
type input "ical"
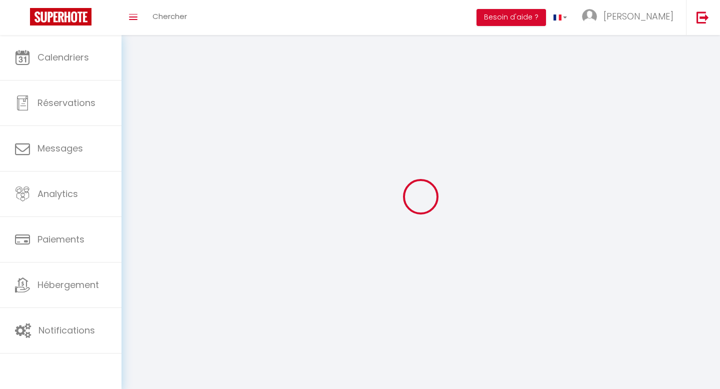
type input "[PERSON_NAME]"
type input "LAFAY"
type input "0689860084"
type input "1151 route de vers [GEOGRAPHIC_DATA]"
type input "74500"
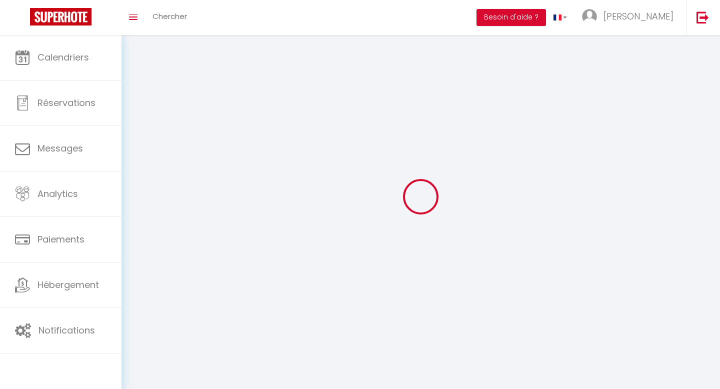
type input "VINZIER"
type input "ShHprx3mz7XoLT2NuwC5Oqs0M"
type input "qWG1c6939mNrBFF0vNvyOkoq5"
select select "28"
select select "fr"
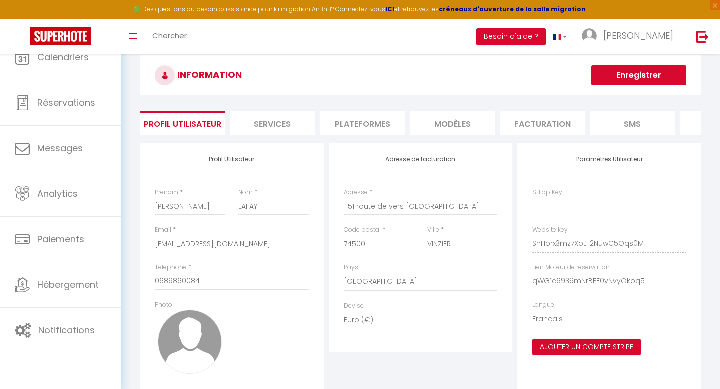
type input "ShHprx3mz7XoLT2NuwC5Oqs0M"
type input "qWG1c6939mNrBFF0vNvyOkoq5"
type input "https://app.superhote.com/#/get-available-rentals/qWG1c6939mNrBFF0vNvyOkoq5"
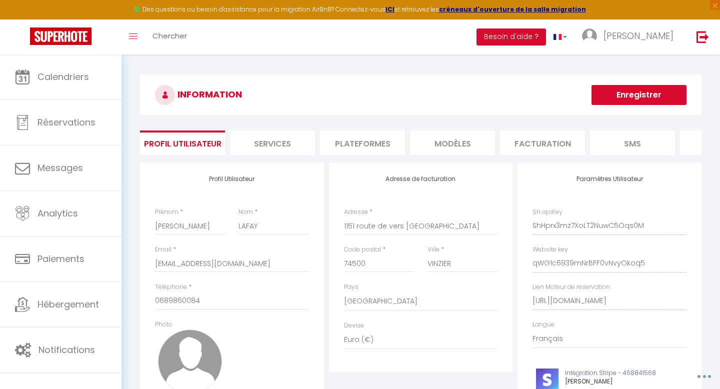
click at [475, 360] on div "Adresse de facturation Adresse * 1151 route de vers les granges Code postal * 7…" at bounding box center [421, 267] width 184 height 209
click at [704, 378] on icon "button" at bounding box center [704, 376] width 3 height 3
click at [708, 384] on button "button" at bounding box center [702, 376] width 31 height 16
click at [575, 348] on select "Anglais Français Portugais Espagnol" at bounding box center [609, 338] width 154 height 19
click at [270, 138] on li "Services" at bounding box center [272, 142] width 85 height 24
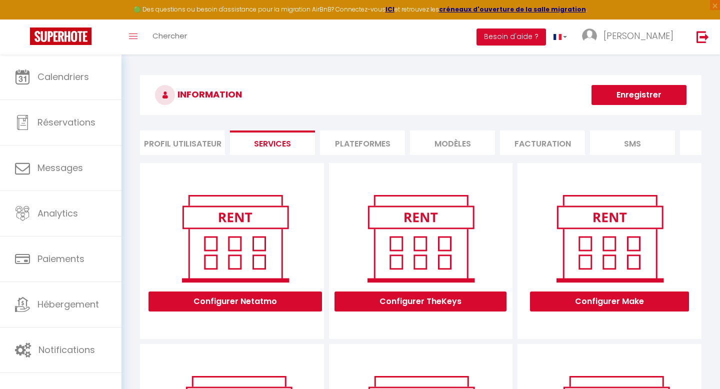
click at [209, 133] on li "Profil Utilisateur" at bounding box center [182, 142] width 85 height 24
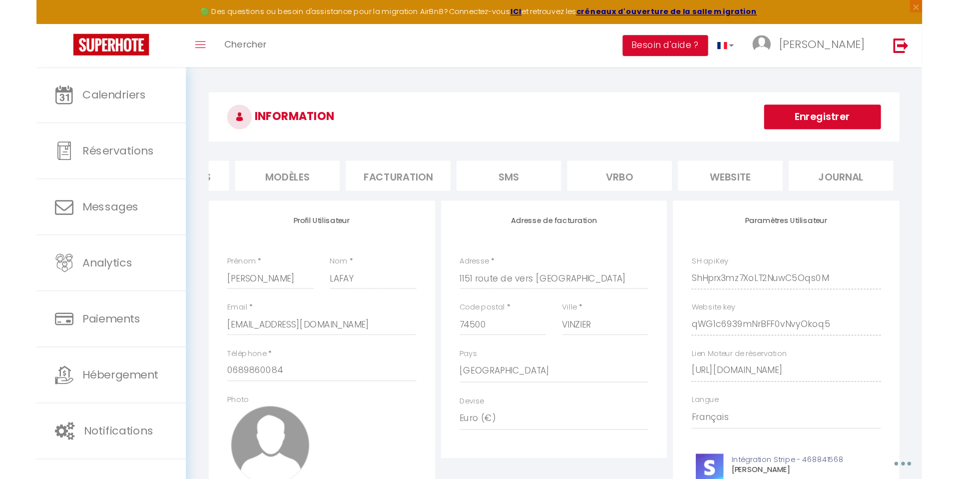
scroll to position [0, 101]
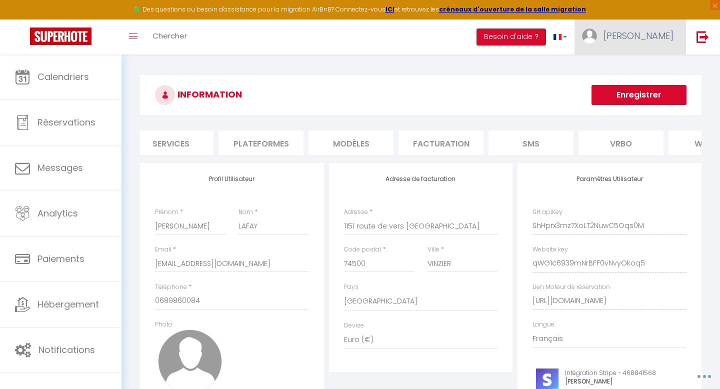
click at [625, 37] on span "[PERSON_NAME]" at bounding box center [638, 35] width 70 height 12
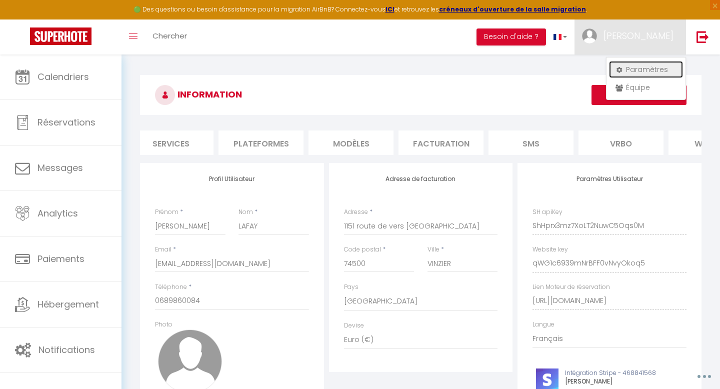
click at [648, 72] on link "Paramètres" at bounding box center [646, 69] width 74 height 17
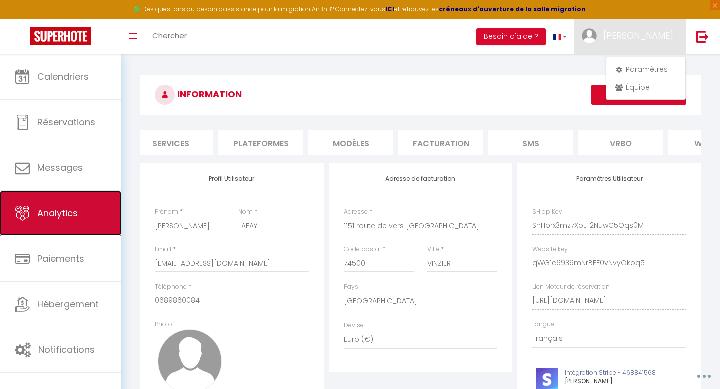
click at [69, 211] on span "Analytics" at bounding box center [57, 213] width 40 height 12
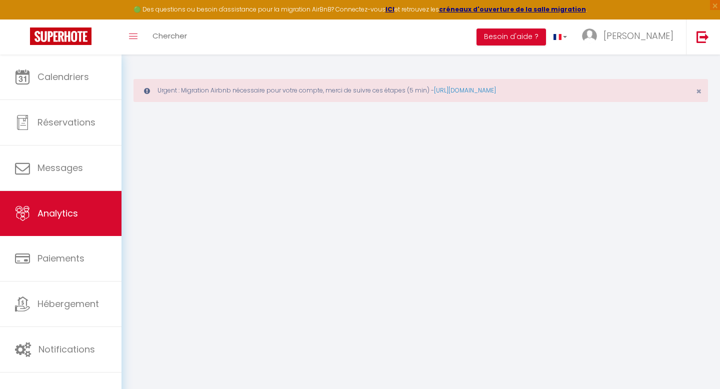
select select "2025"
select select "9"
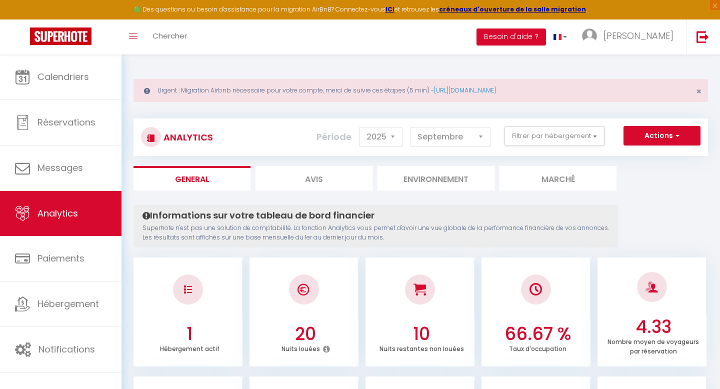
drag, startPoint x: 227, startPoint y: 240, endPoint x: 297, endPoint y: 252, distance: 71.5
click at [227, 241] on p "Superhote n'est pas une solution de comptabilité. La fonction Analytics vous pe…" at bounding box center [375, 232] width 466 height 19
drag, startPoint x: 647, startPoint y: 309, endPoint x: 642, endPoint y: 295, distance: 15.5
click at [648, 309] on div at bounding box center [651, 286] width 109 height 59
drag, startPoint x: 636, startPoint y: 291, endPoint x: 660, endPoint y: 343, distance: 56.6
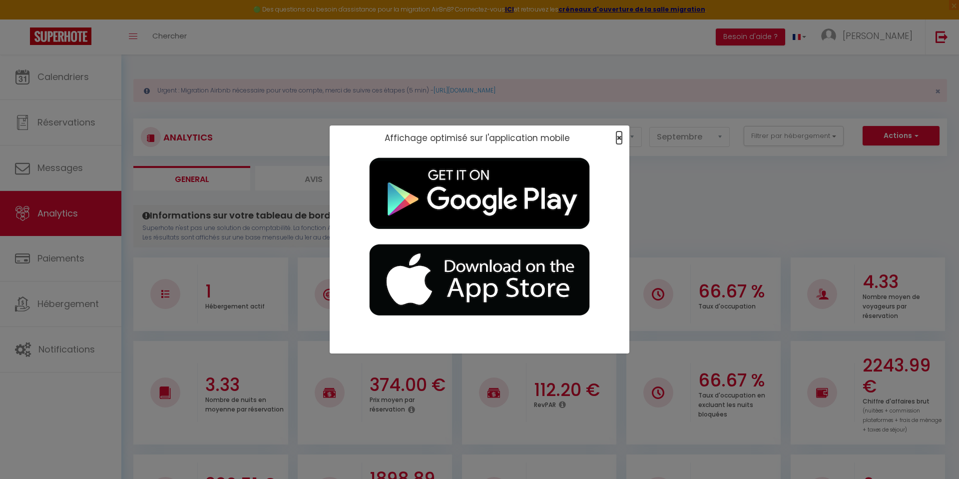
click at [620, 138] on span "×" at bounding box center [619, 137] width 5 height 12
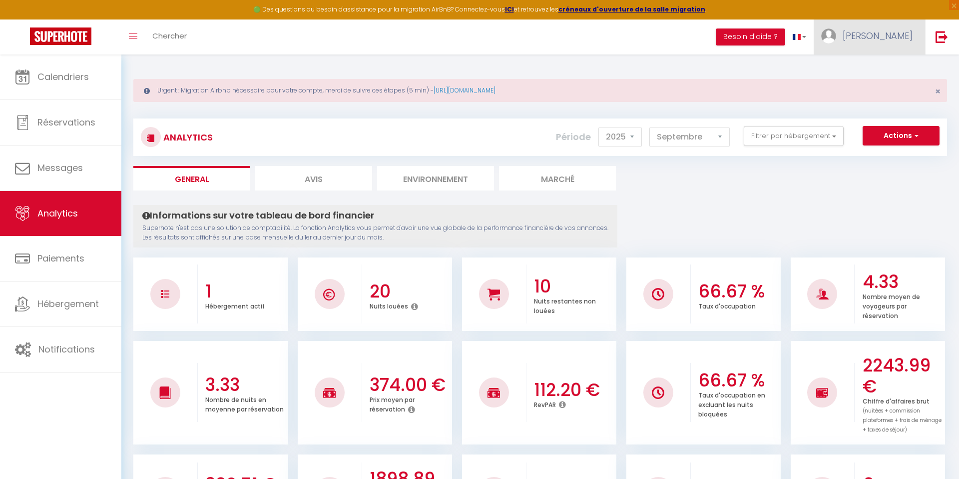
click at [719, 43] on link "[PERSON_NAME]" at bounding box center [869, 36] width 111 height 35
click at [719, 71] on link "Paramètres" at bounding box center [885, 69] width 74 height 17
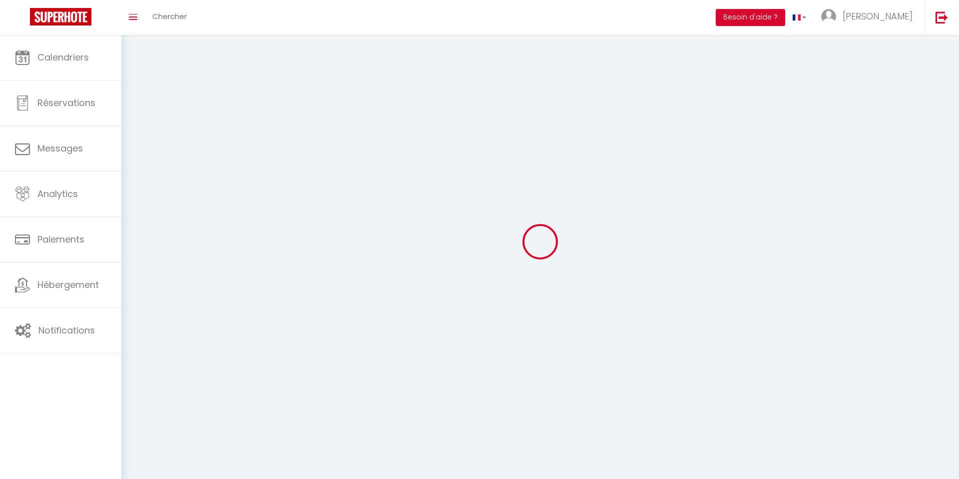
select select
select select "fr"
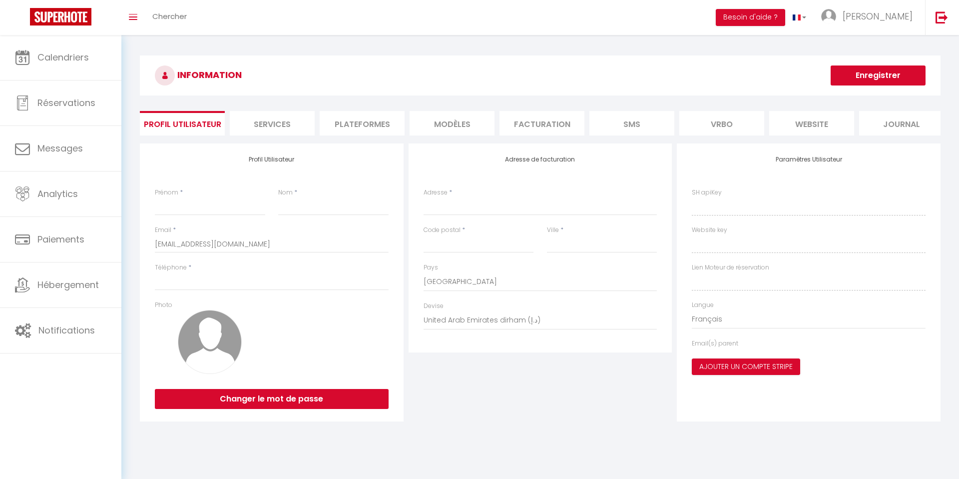
type input "[PERSON_NAME]"
type input "LAFAY"
type input "0689860084"
type input "1151 route de vers [GEOGRAPHIC_DATA]"
type input "74500"
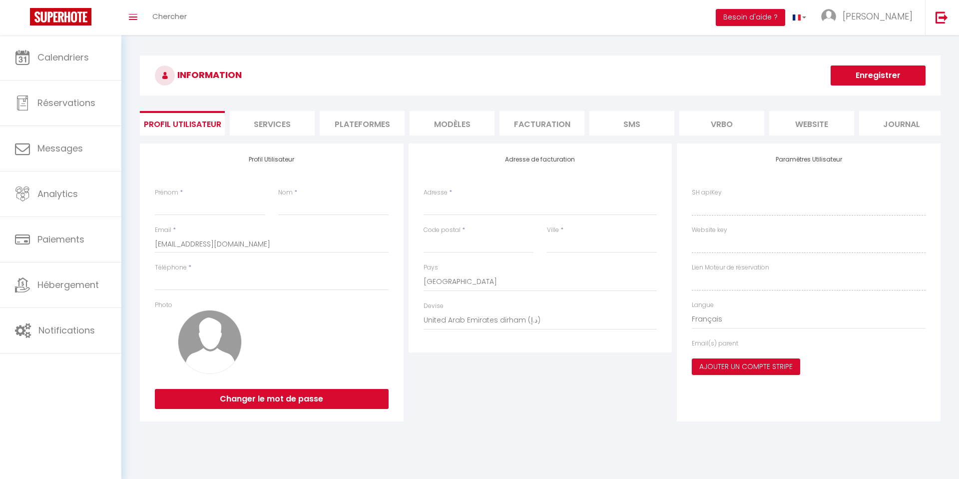
type input "VINZIER"
select select "28"
type input "ShHprx3mz7XoLT2NuwC5Oqs0M"
type input "qWG1c6939mNrBFF0vNvyOkoq5"
type input "https://app.superhote.com/#/get-available-rentals/qWG1c6939mNrBFF0vNvyOkoq5"
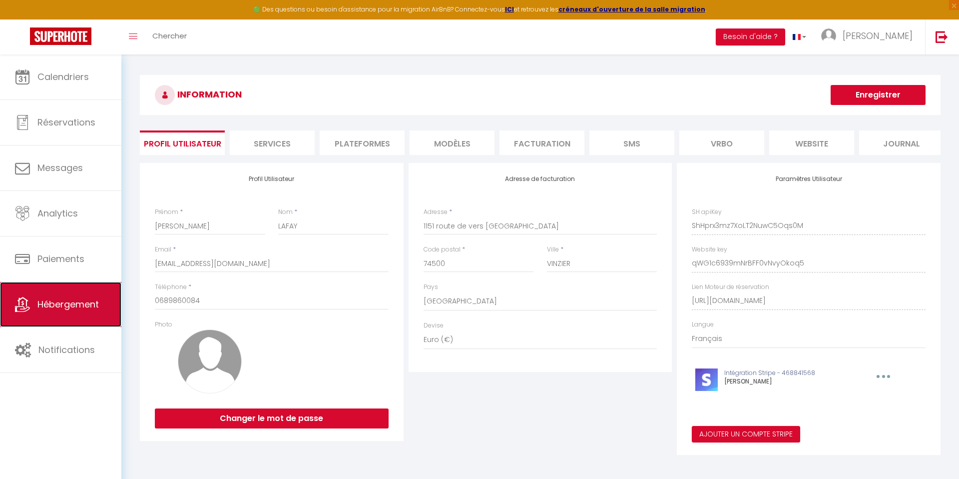
click at [65, 286] on link "Hébergement" at bounding box center [60, 304] width 121 height 45
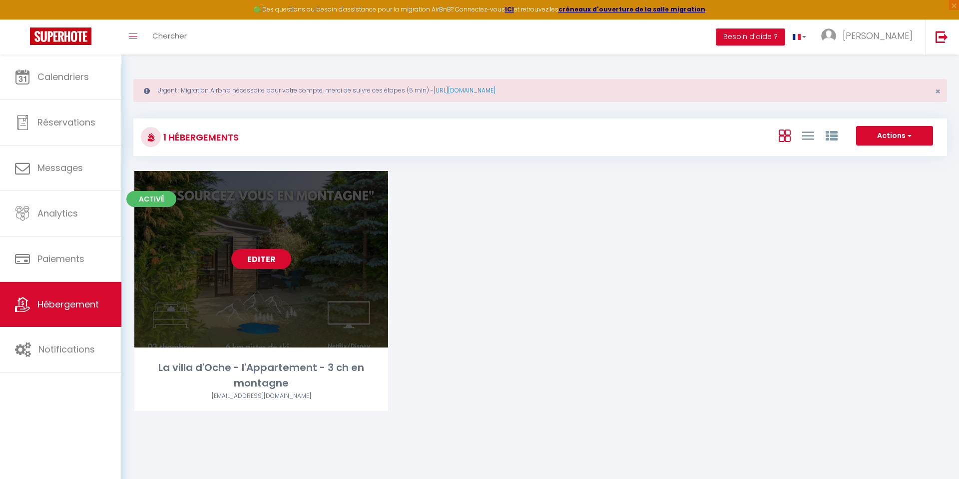
click at [253, 256] on link "Editer" at bounding box center [261, 259] width 60 height 20
select select "3"
select select "2"
select select "1"
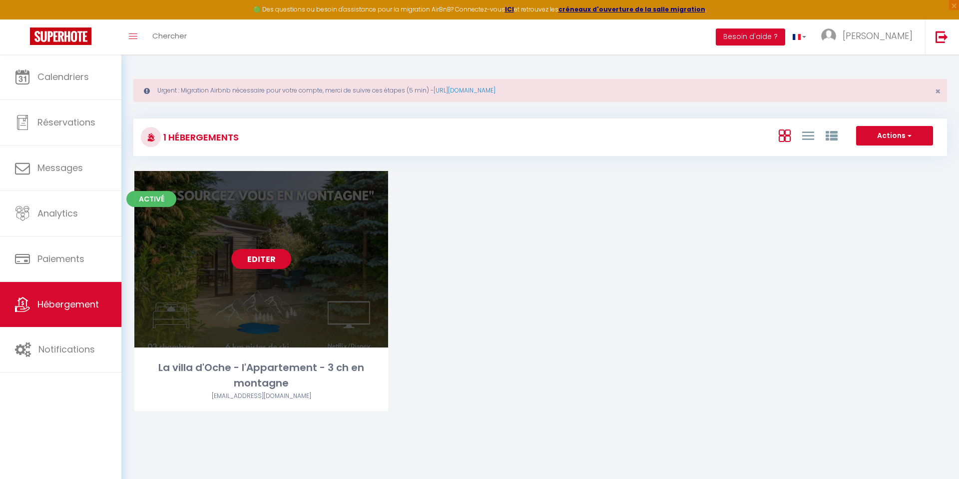
select select
select select "28"
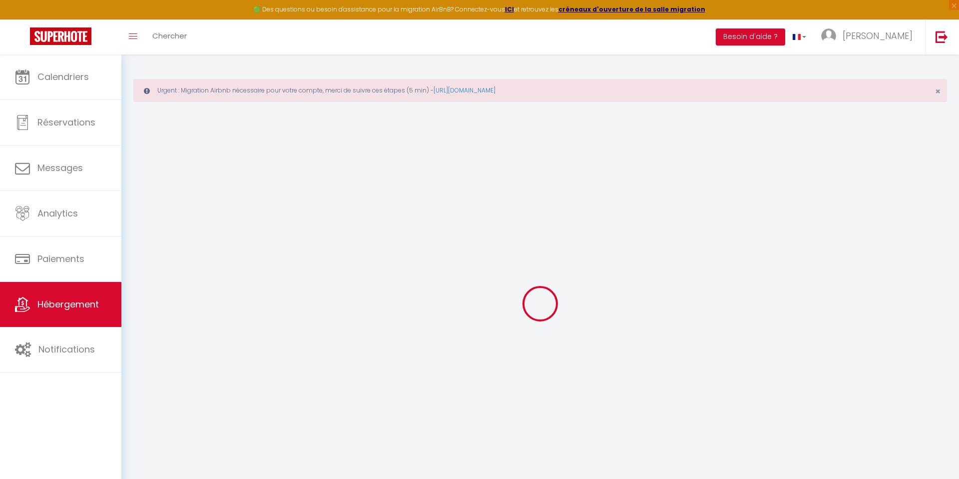
select select
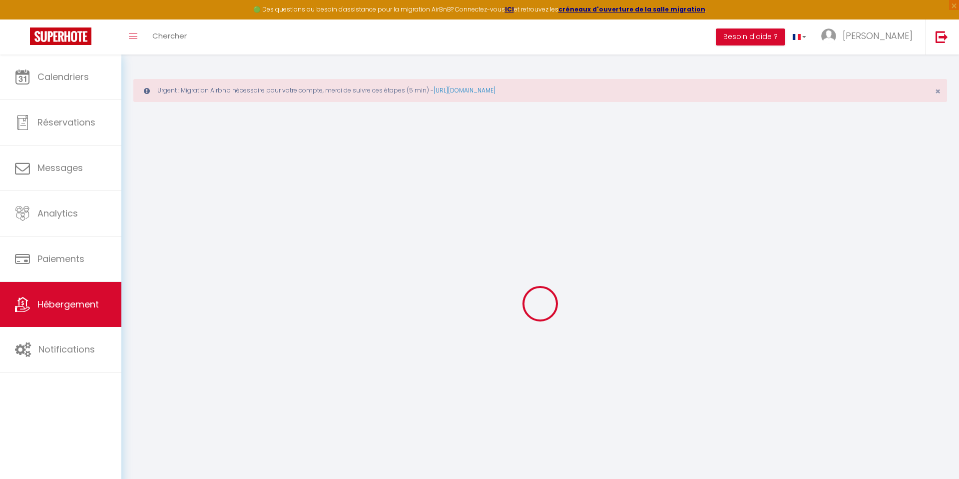
select select
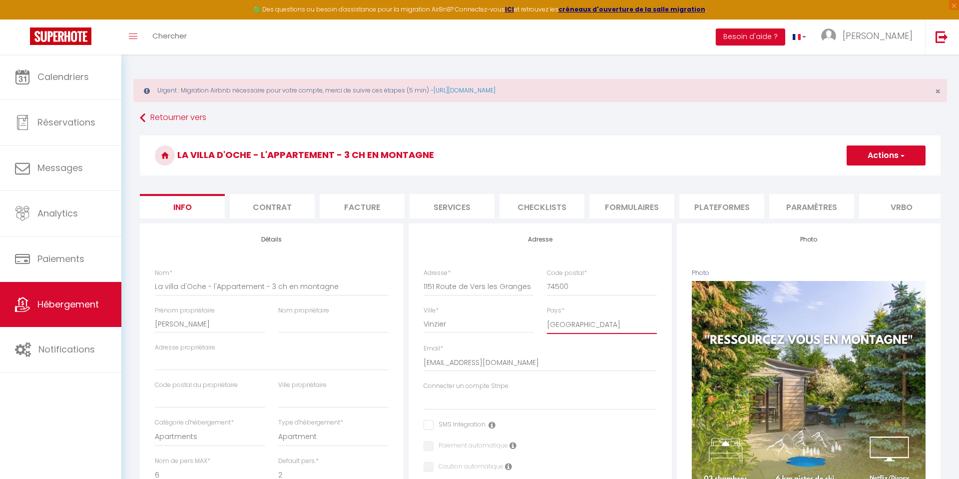
click at [583, 334] on select "France Portugal Afghanistan Albania Algeria American Samoa Andorra Angola Angui…" at bounding box center [602, 324] width 110 height 19
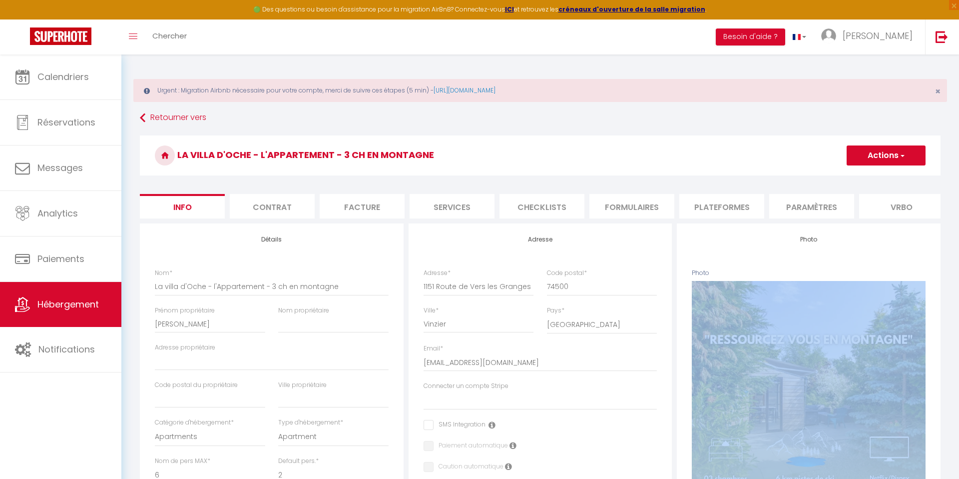
drag, startPoint x: 922, startPoint y: 279, endPoint x: 942, endPoint y: 416, distance: 138.4
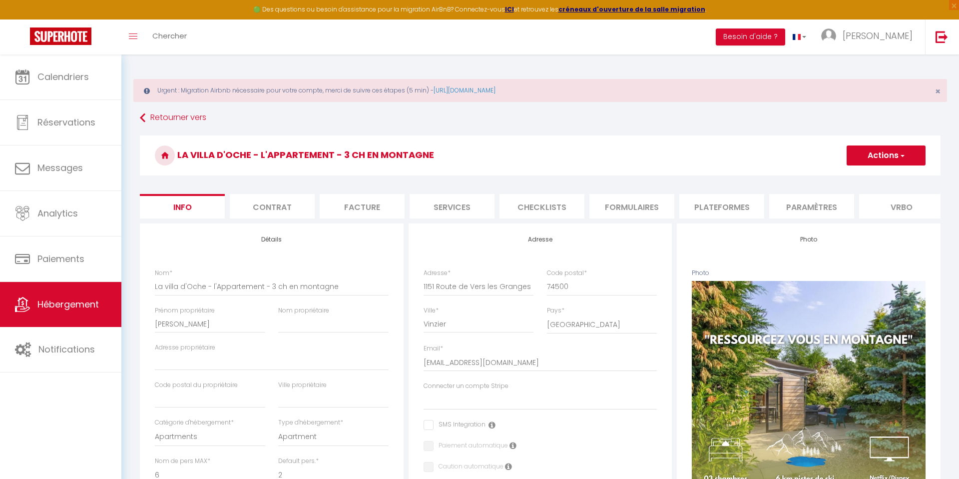
click at [563, 334] on select "France Portugal Afghanistan Albania Algeria American Samoa Andorra Angola Angui…" at bounding box center [602, 324] width 110 height 19
click at [631, 381] on div "Email * ja.lafay@gmail.com" at bounding box center [540, 362] width 247 height 37
click at [455, 388] on input "checkbox" at bounding box center [455, 425] width 62 height 10
click at [456, 388] on input "checkbox" at bounding box center [455, 425] width 62 height 10
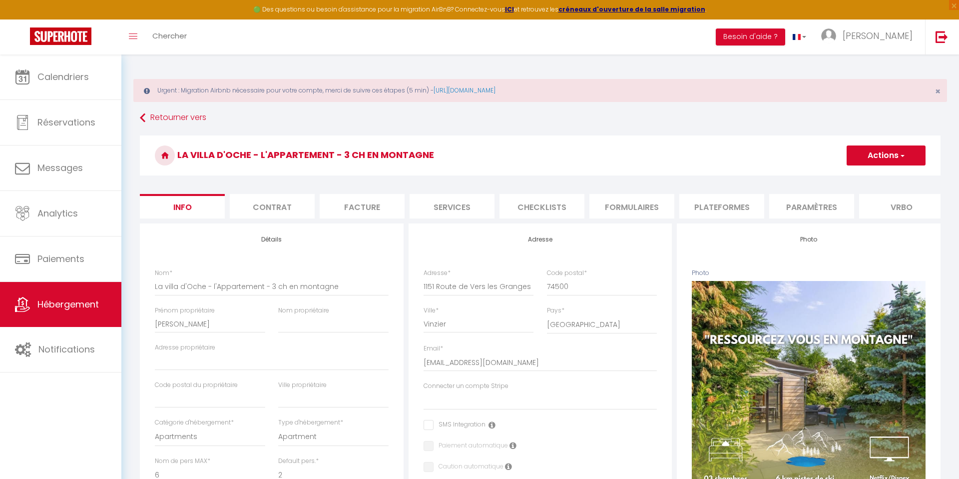
click at [719, 159] on button "Actions" at bounding box center [886, 155] width 79 height 20
click at [719, 160] on button "Actions" at bounding box center [886, 155] width 79 height 20
click at [719, 223] on ul "Enregistrer Dupliquer Supprimer Importer les réservations" at bounding box center [872, 197] width 108 height 58
click at [719, 157] on button "Actions" at bounding box center [886, 155] width 79 height 20
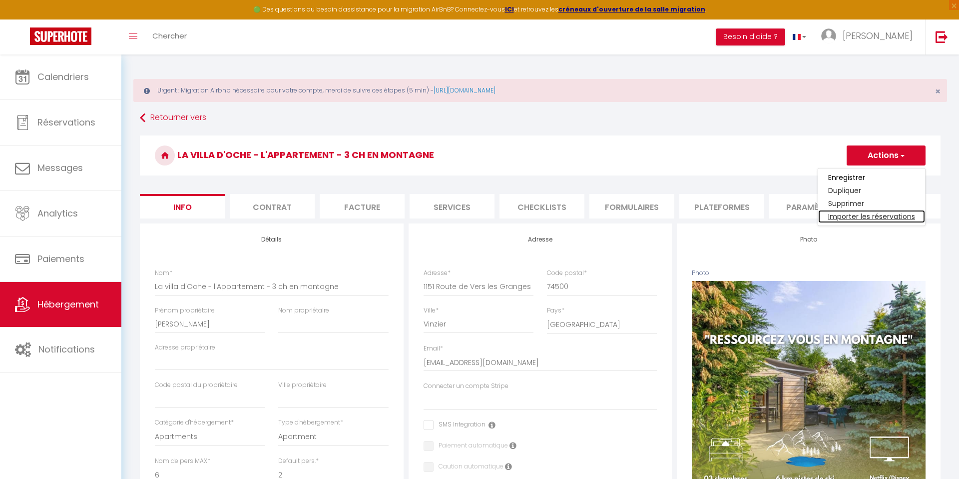
click at [719, 218] on link "Importer les réservations" at bounding box center [871, 216] width 107 height 13
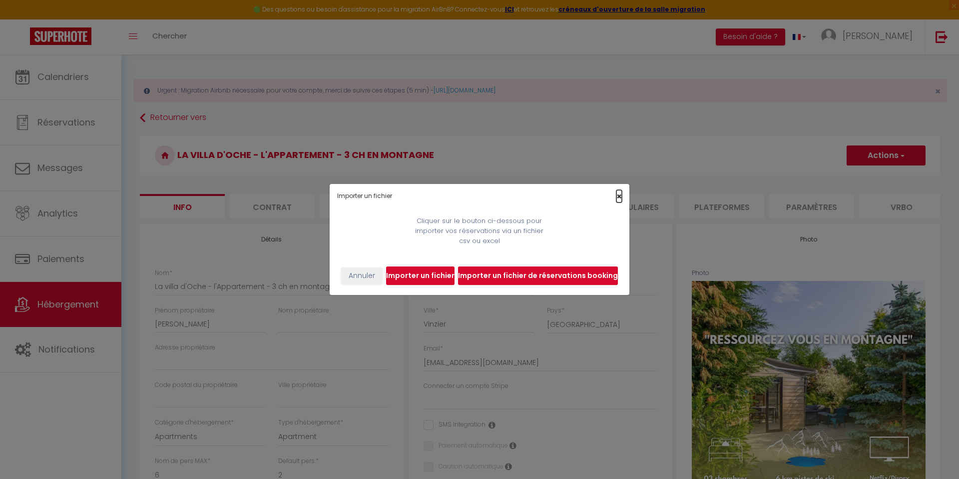
click at [619, 195] on span "×" at bounding box center [619, 196] width 5 height 12
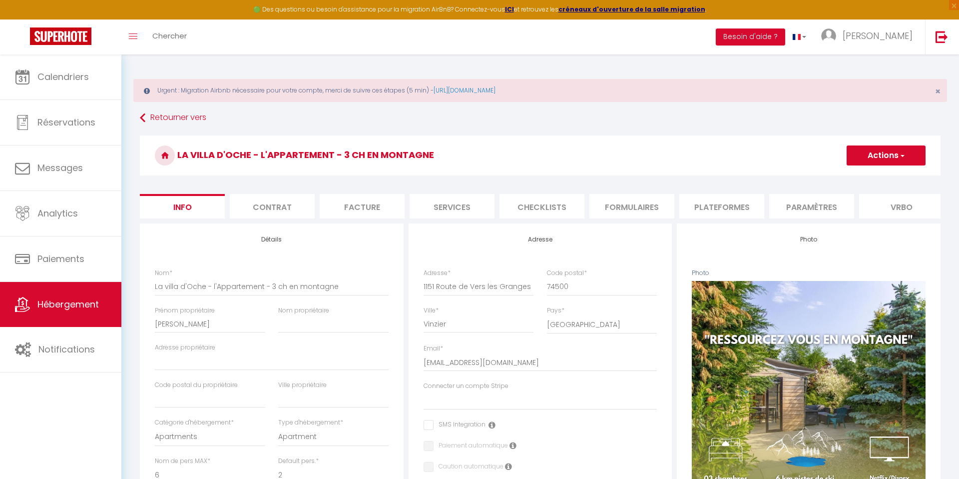
click at [719, 218] on li "Vrbo" at bounding box center [901, 206] width 85 height 24
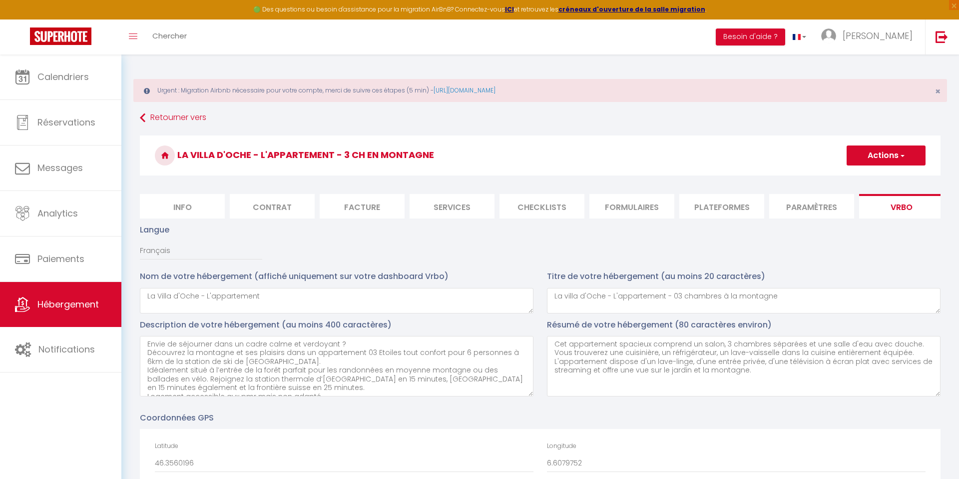
click at [205, 205] on li "Info" at bounding box center [182, 206] width 85 height 24
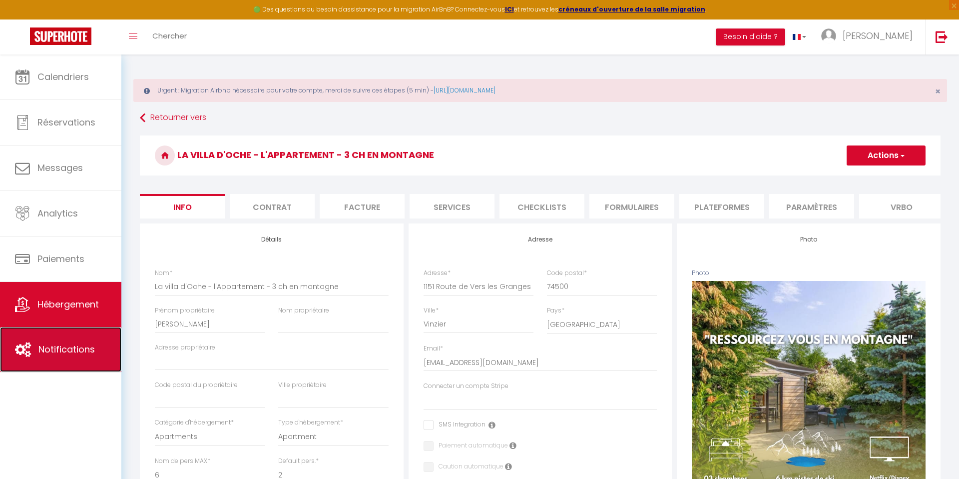
click at [78, 353] on span "Notifications" at bounding box center [66, 349] width 56 height 12
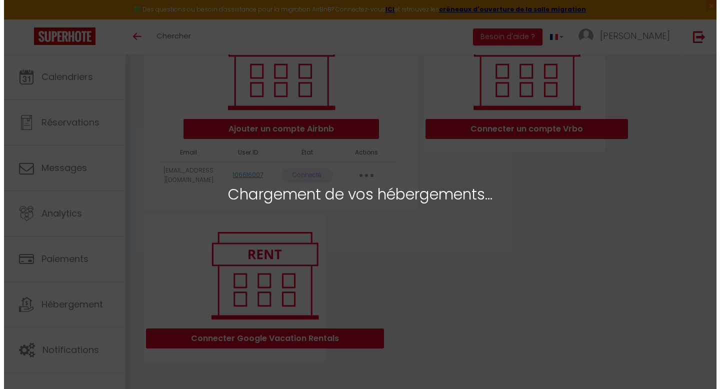
scroll to position [165, 0]
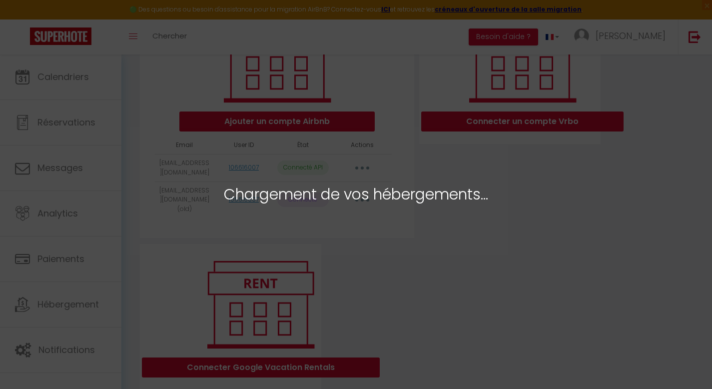
select select "23946"
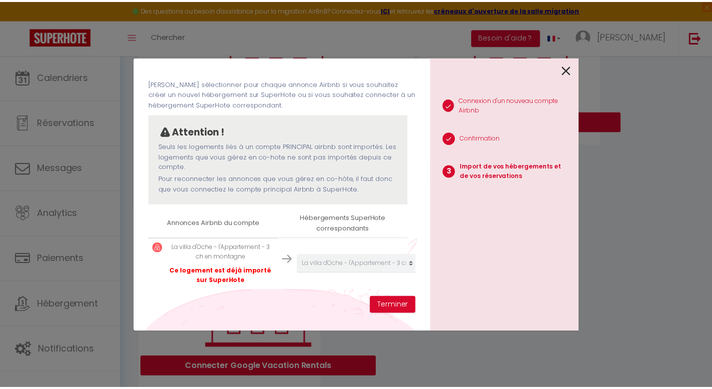
scroll to position [46, 0]
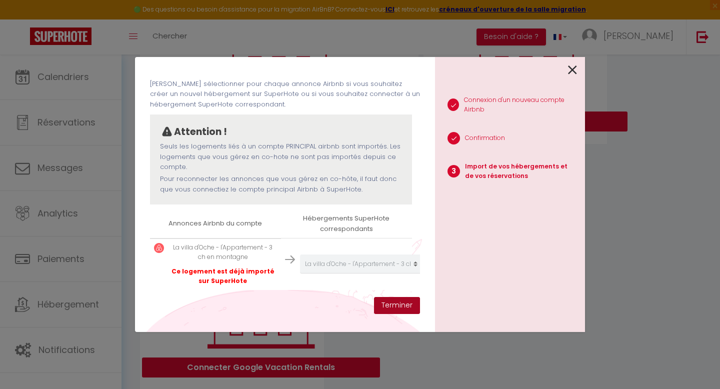
click at [398, 305] on button "Terminer" at bounding box center [397, 305] width 46 height 17
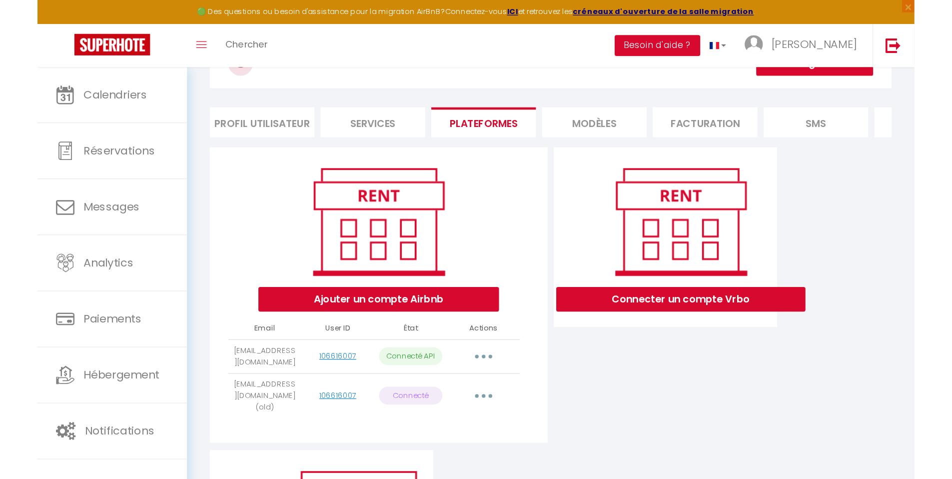
scroll to position [41, 0]
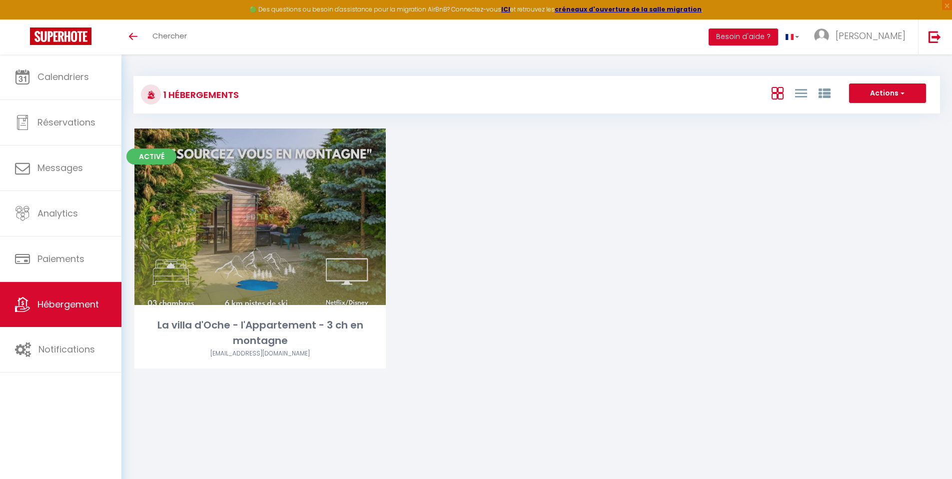
click at [260, 219] on link "Editer" at bounding box center [260, 216] width 60 height 20
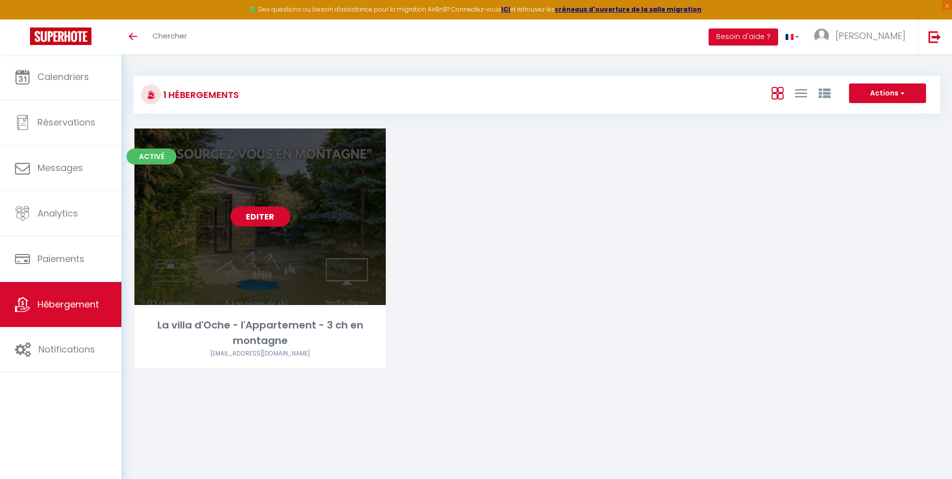
click at [264, 217] on link "Editer" at bounding box center [260, 216] width 60 height 20
select select "3"
select select "2"
select select "1"
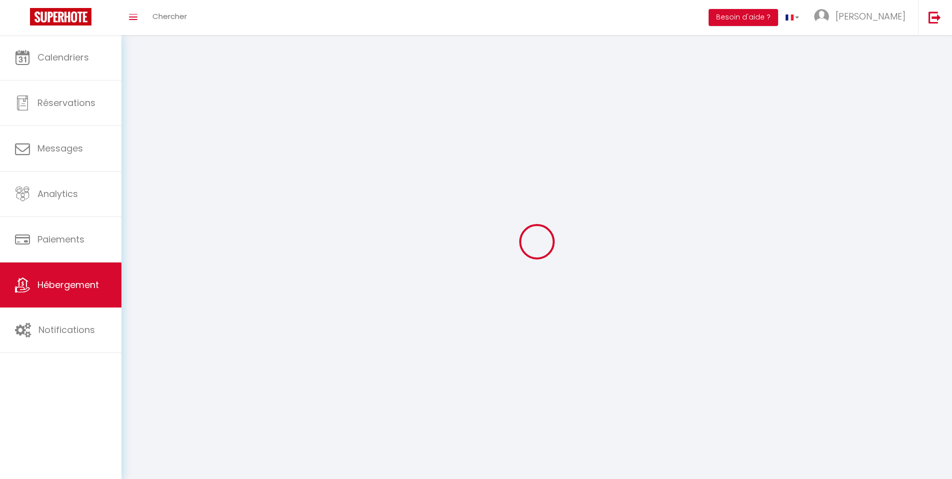
select select
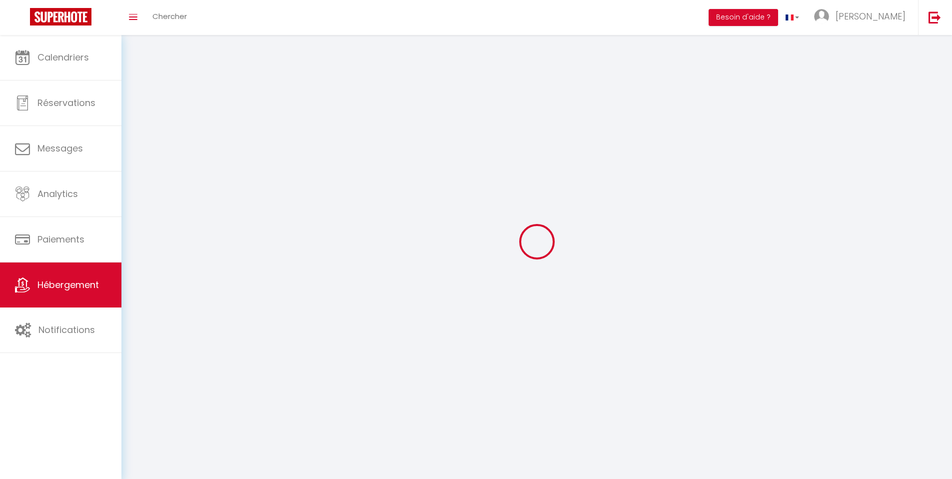
checkbox input "false"
select select
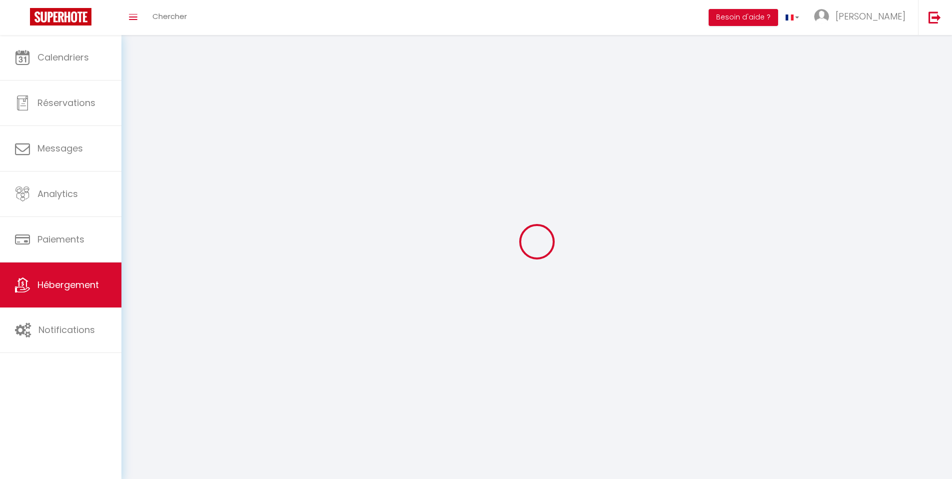
select select
select select "28"
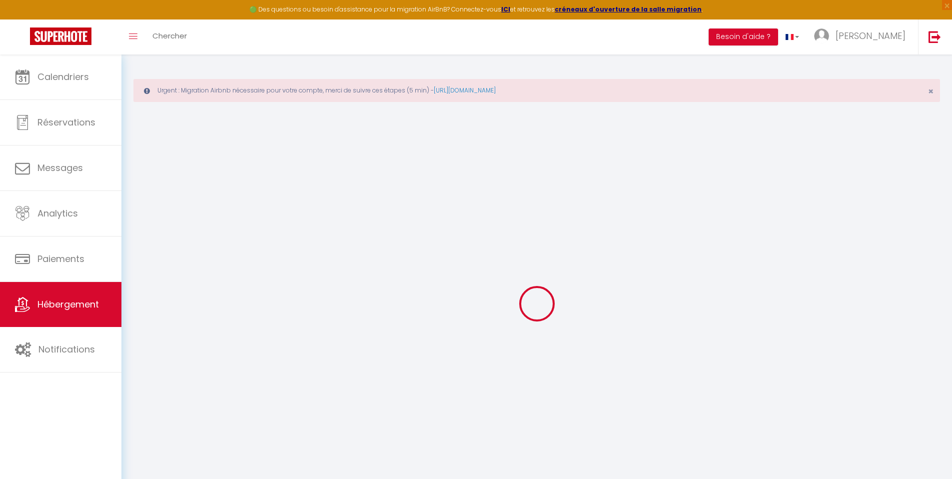
select select
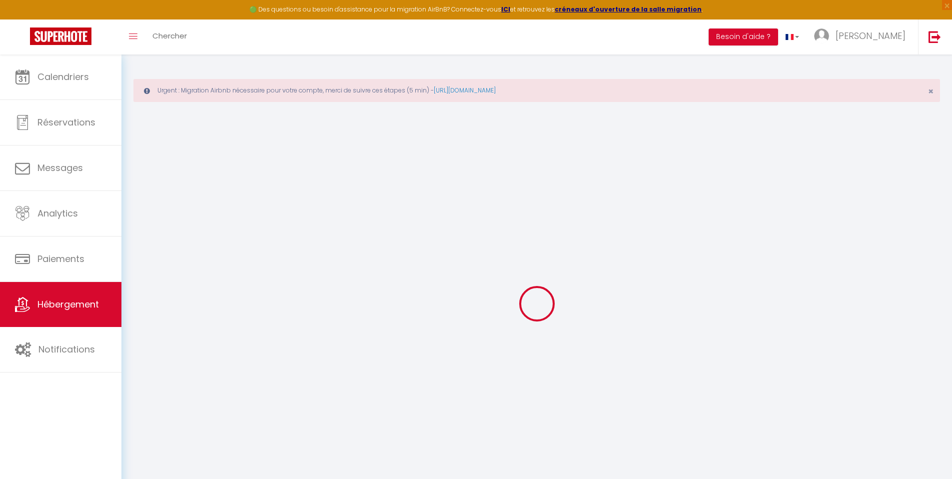
select select
checkbox input "false"
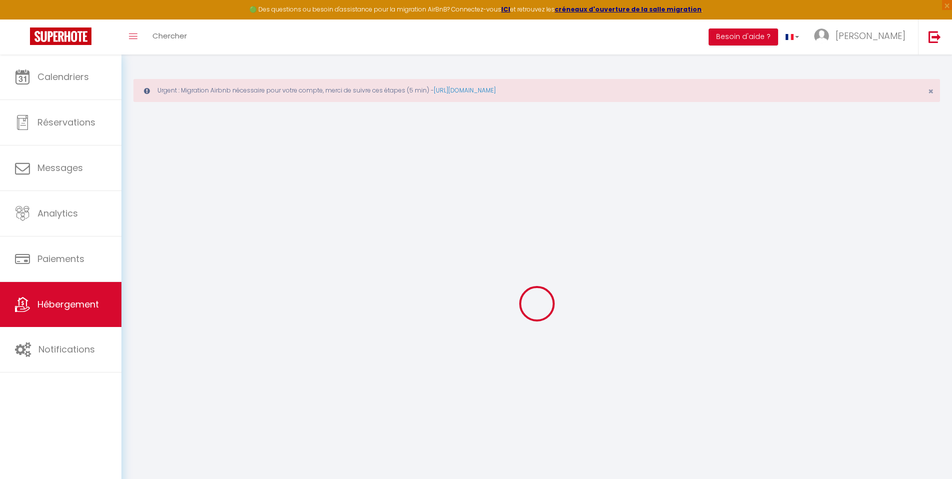
select select
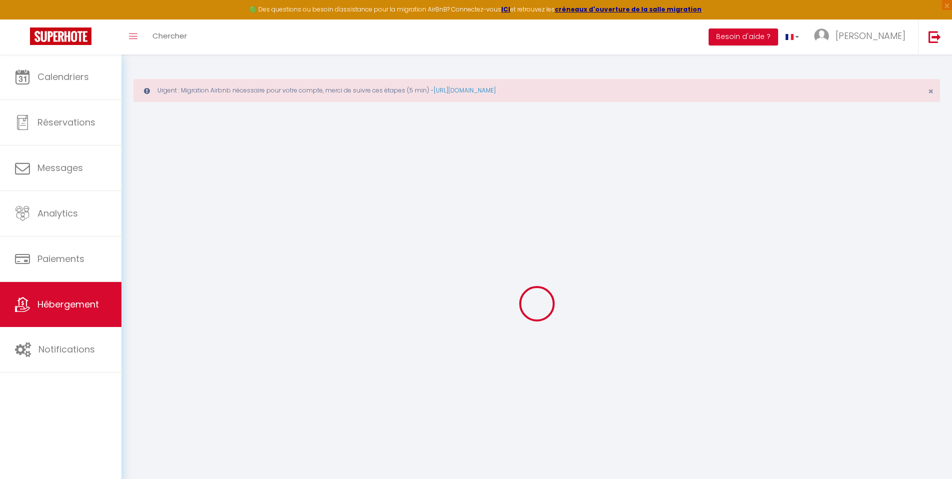
select select
checkbox input "false"
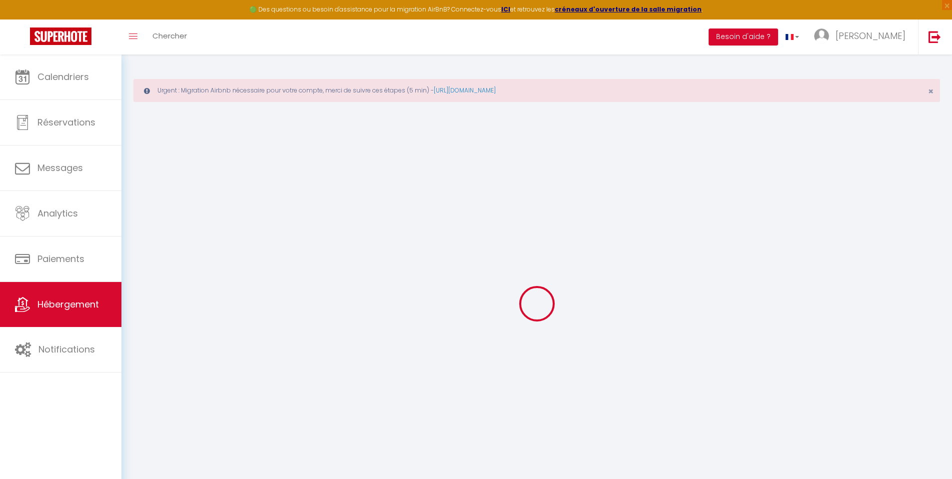
checkbox input "false"
select select
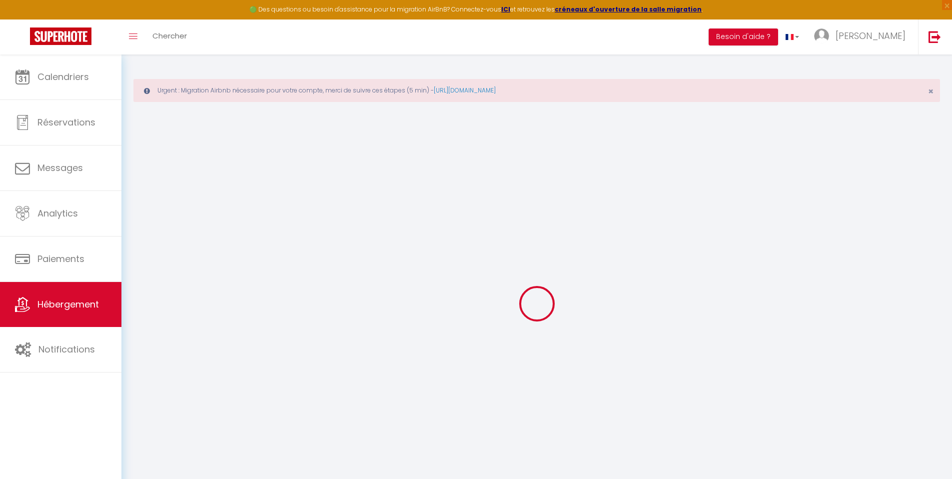
select select
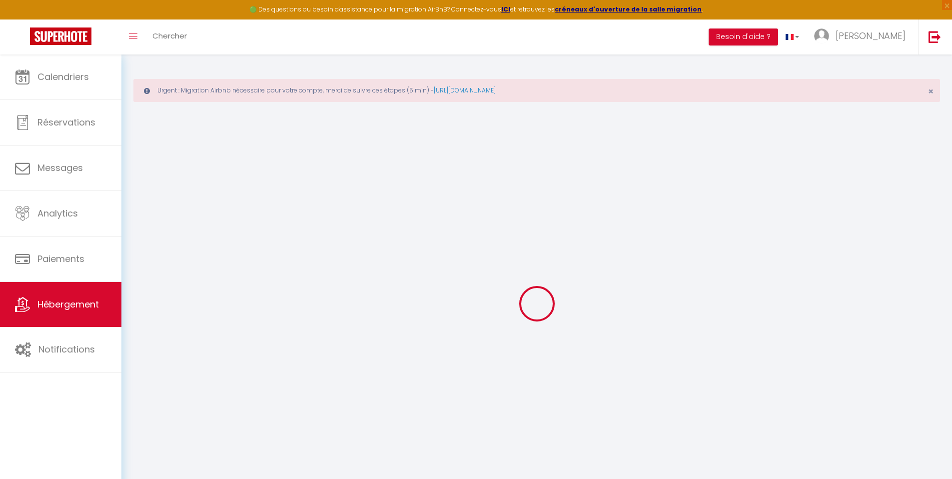
checkbox input "false"
select select
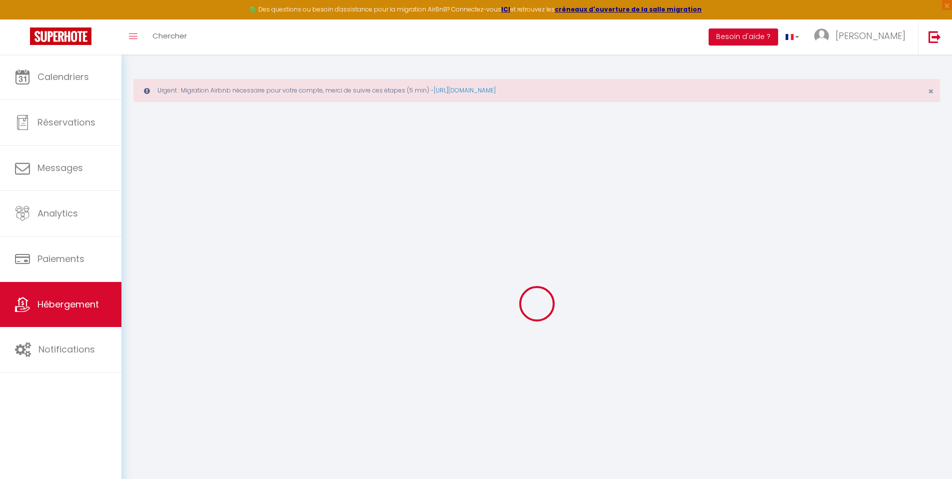
select select
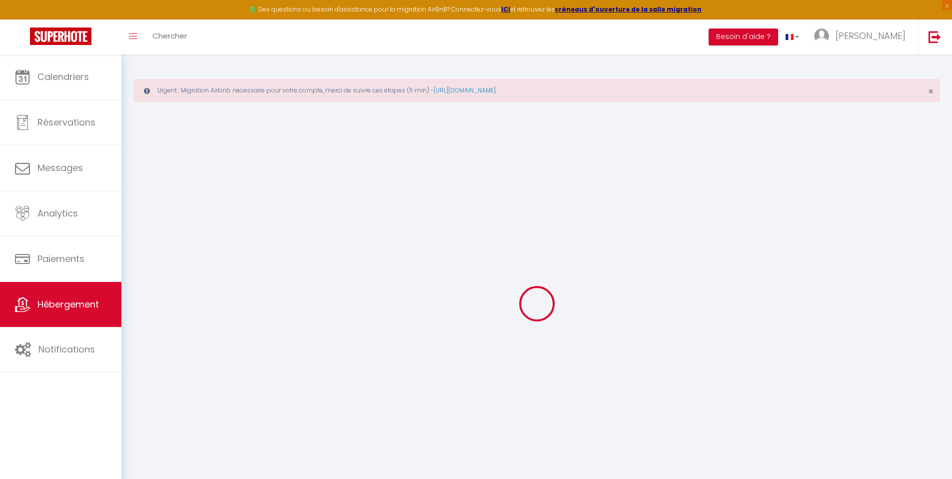
select select
checkbox input "false"
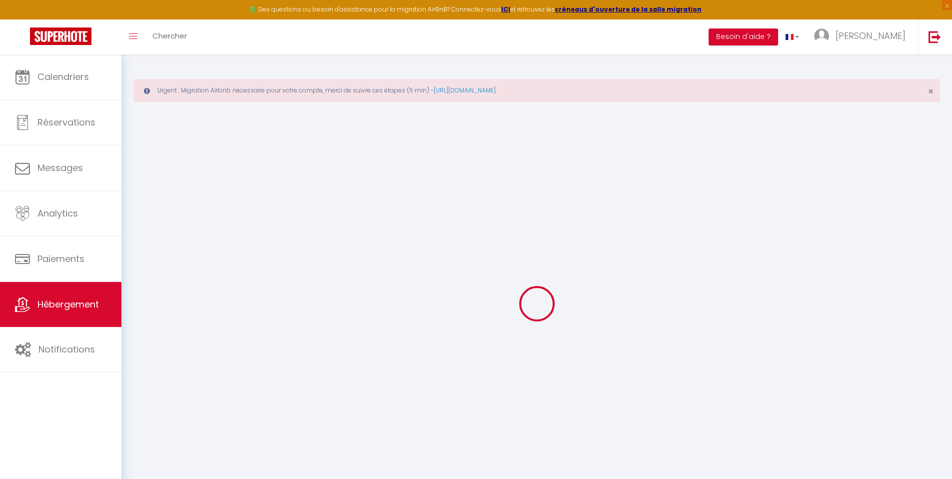
checkbox input "false"
select select
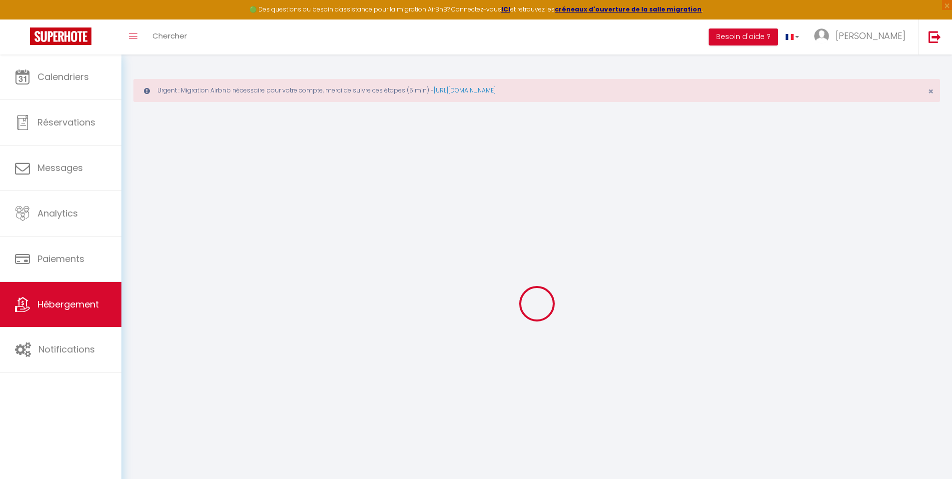
select select
checkbox input "false"
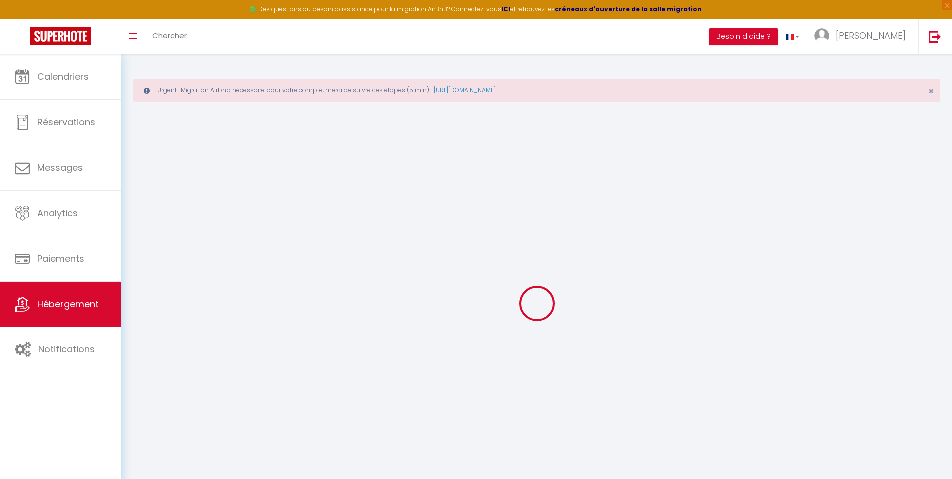
checkbox input "false"
select select
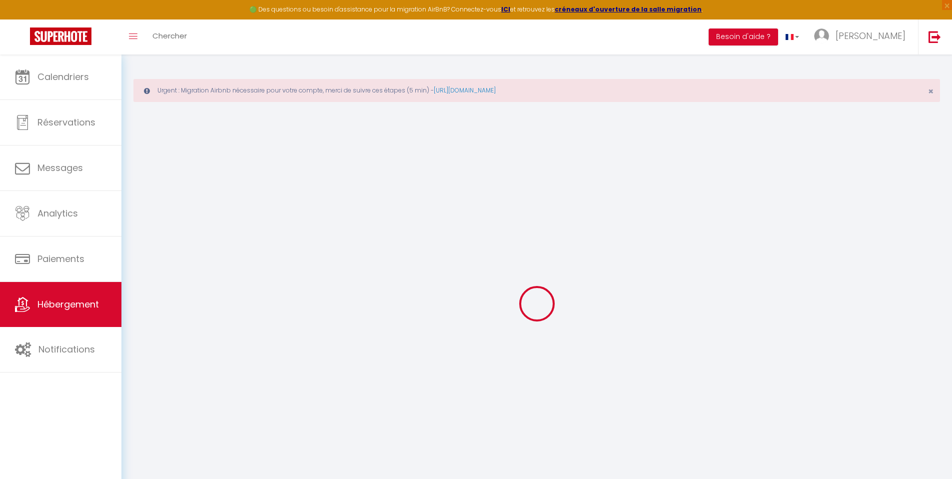
type input "La villa d'Oche - l'Appartement - 3 ch en montagne"
type input "[PERSON_NAME]"
select select "6"
select select "3"
type input "60"
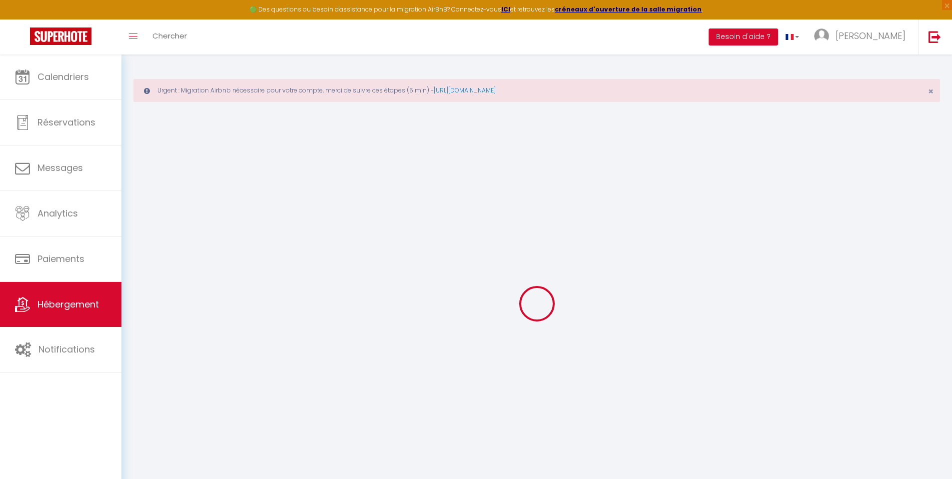
type input "45"
select select
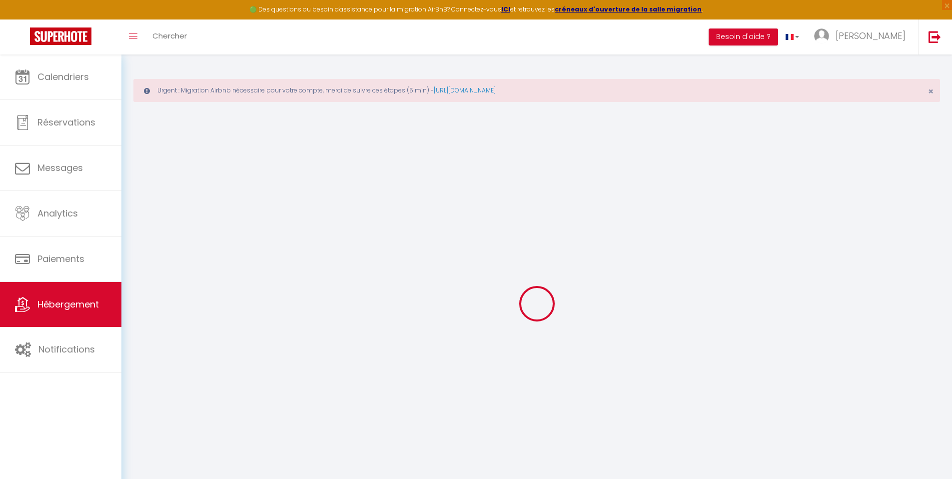
select select
type input "1151 Route de Vers les Granges"
type input "74500"
type input "Vinzier"
type input "[EMAIL_ADDRESS][DOMAIN_NAME]"
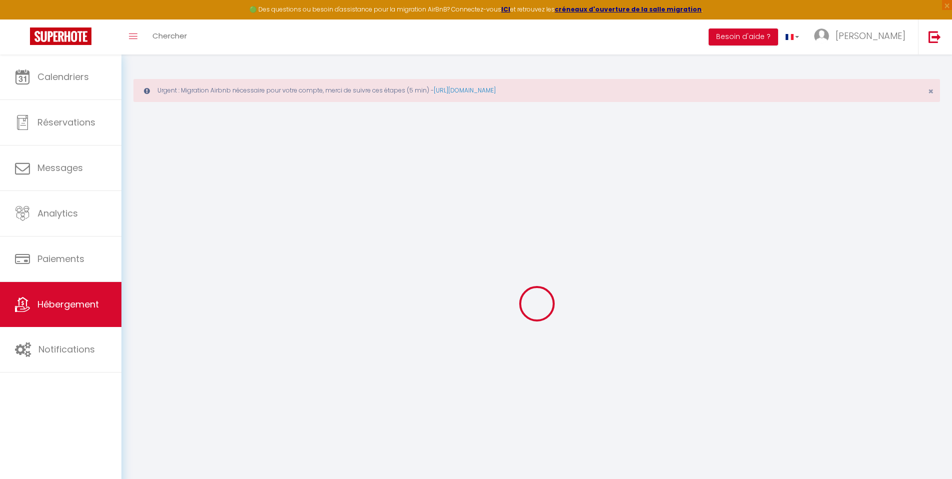
select select
checkbox input "false"
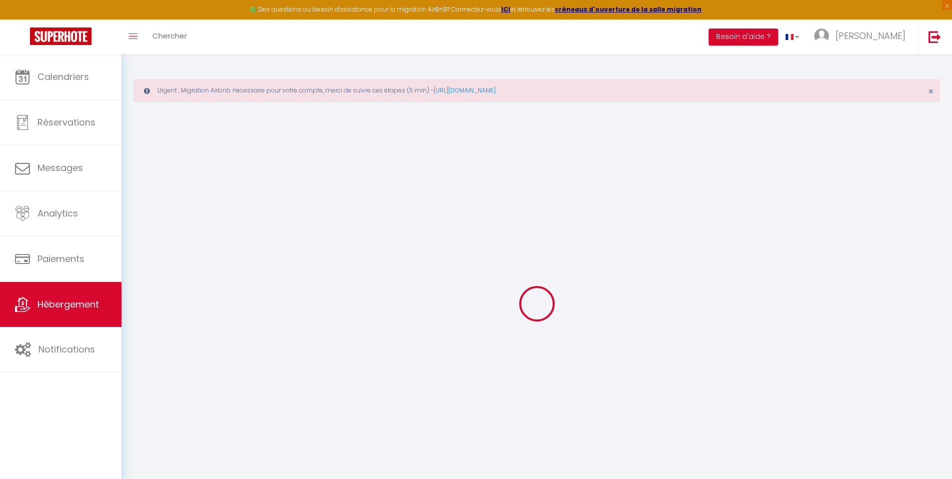
type input "0"
select select
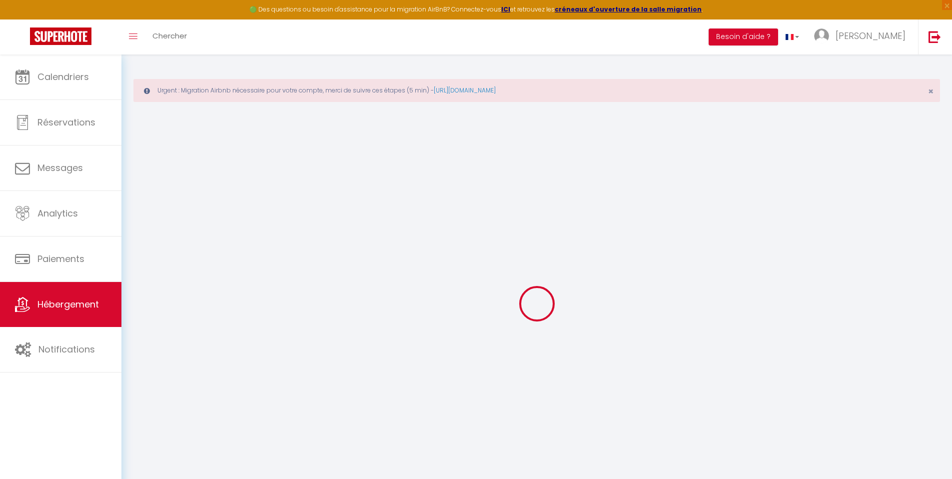
select select
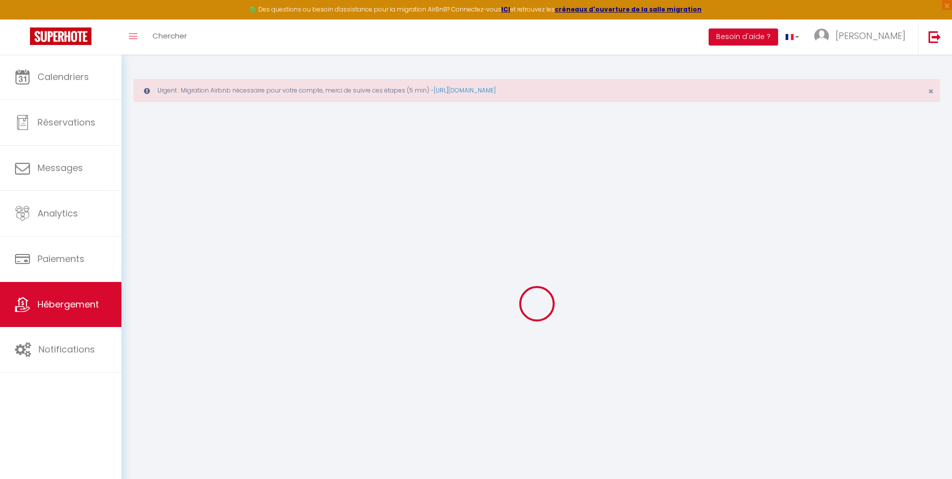
checkbox input "false"
select select
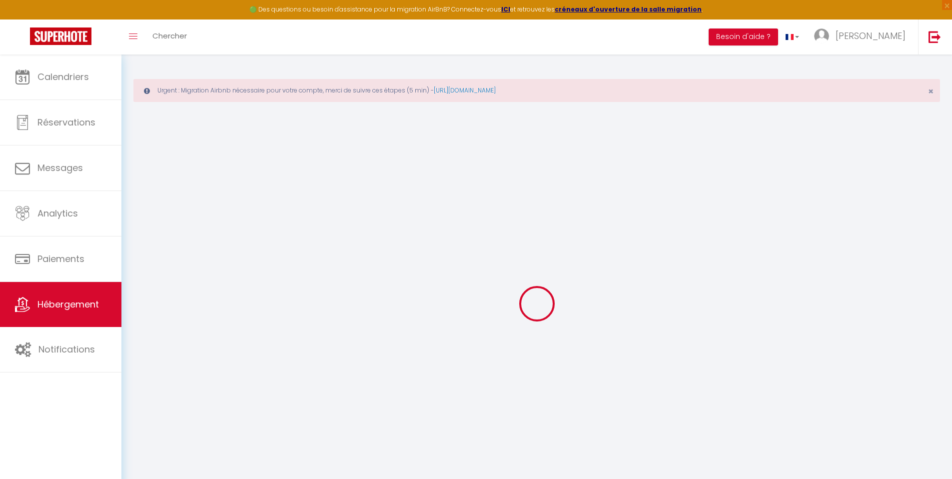
select select
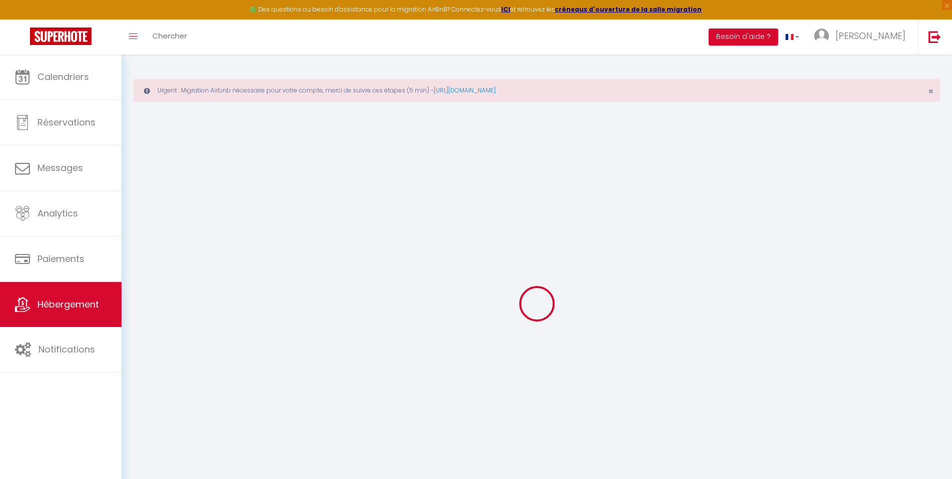
checkbox input "false"
select select
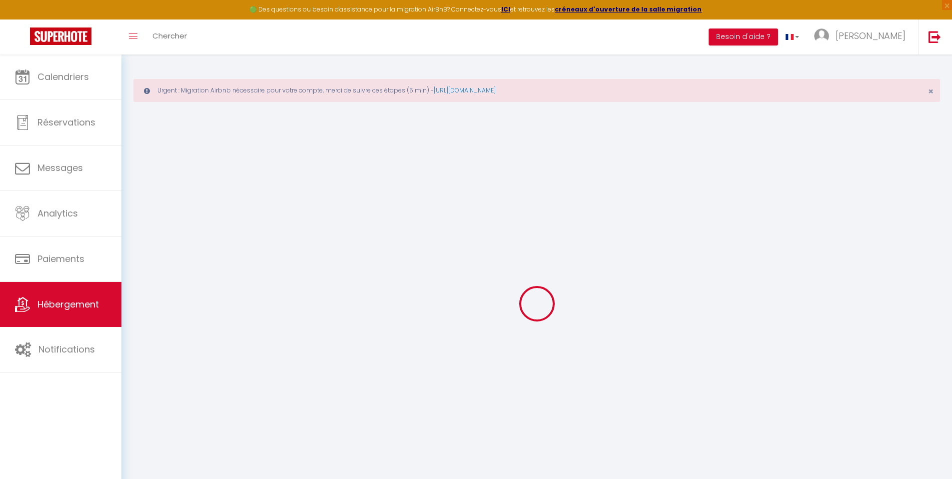
select select
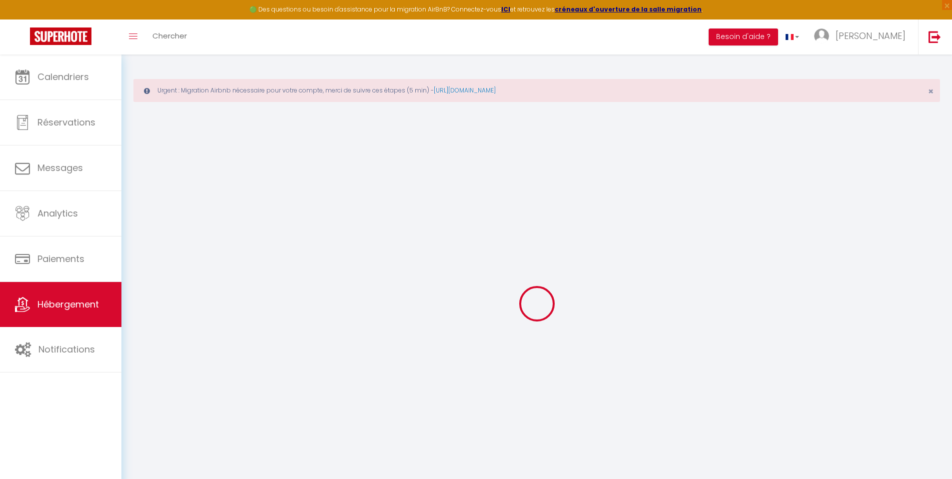
checkbox input "false"
select select
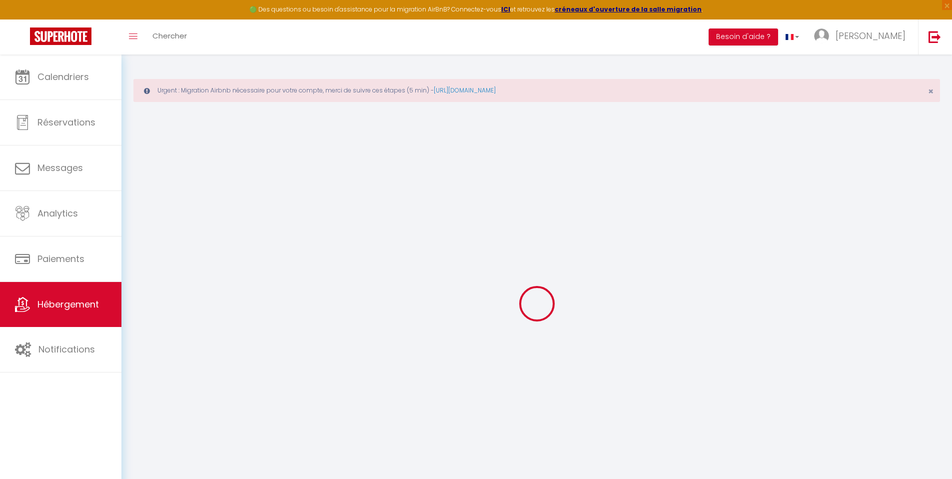
checkbox input "false"
select select "16:00"
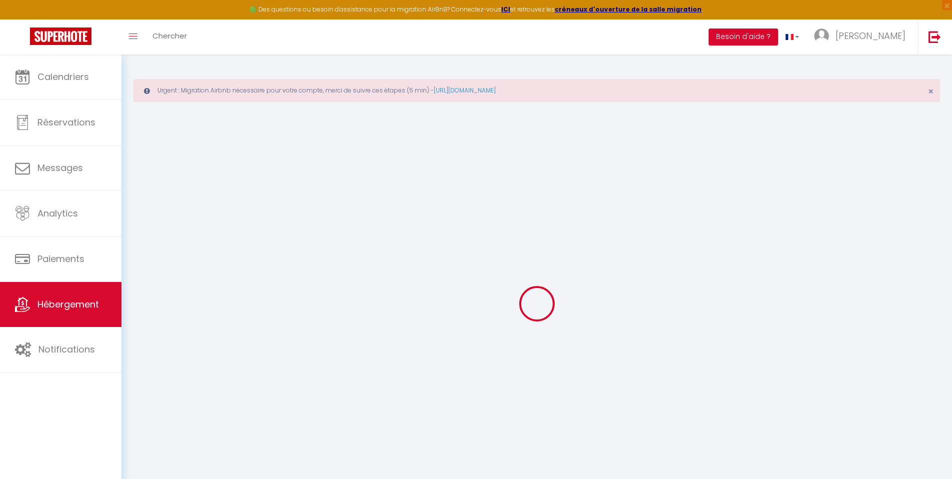
select select "23:45"
select select "11:00"
select select "30"
select select "120"
select select
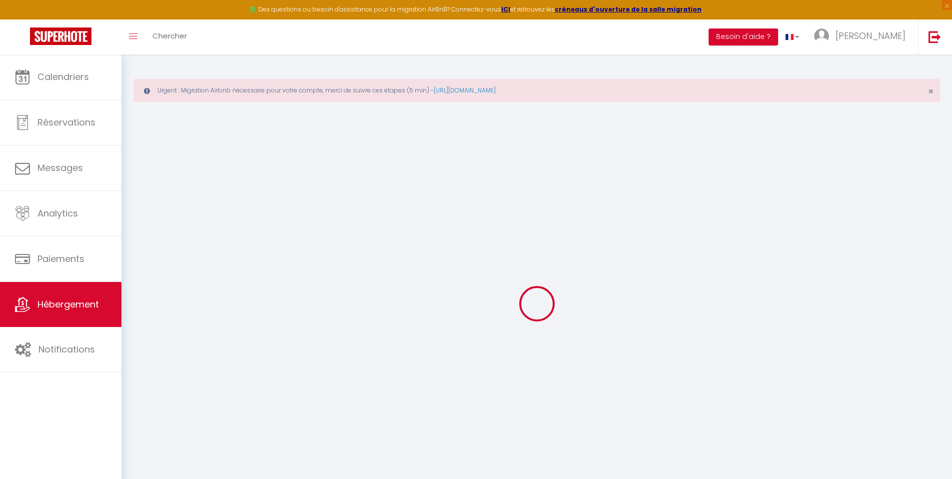
checkbox input "false"
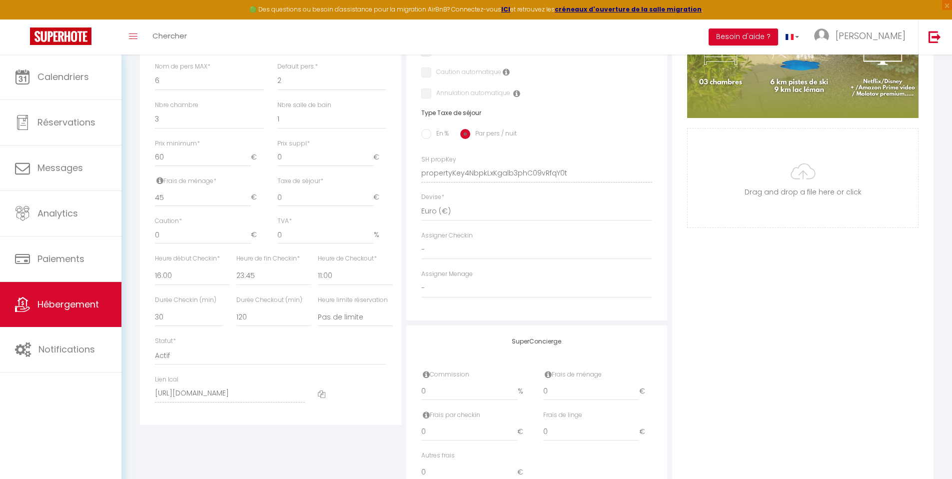
scroll to position [452, 0]
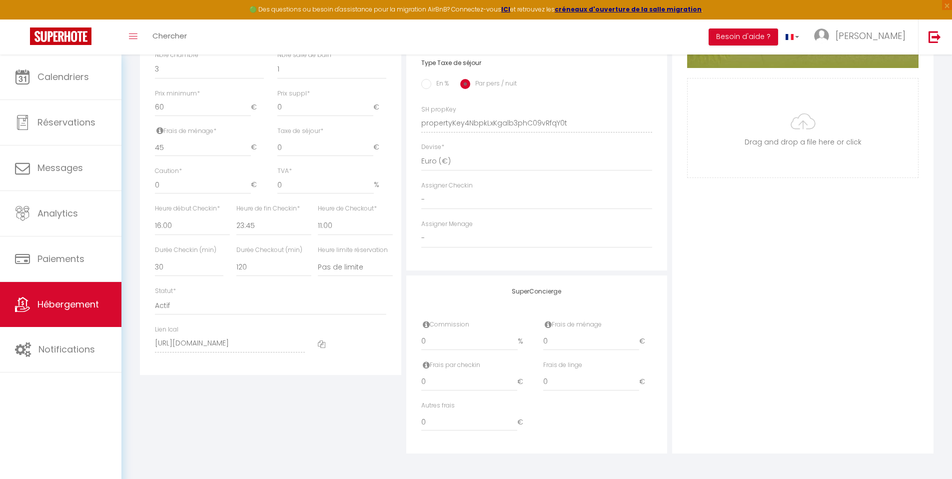
click at [322, 344] on icon at bounding box center [321, 343] width 7 height 7
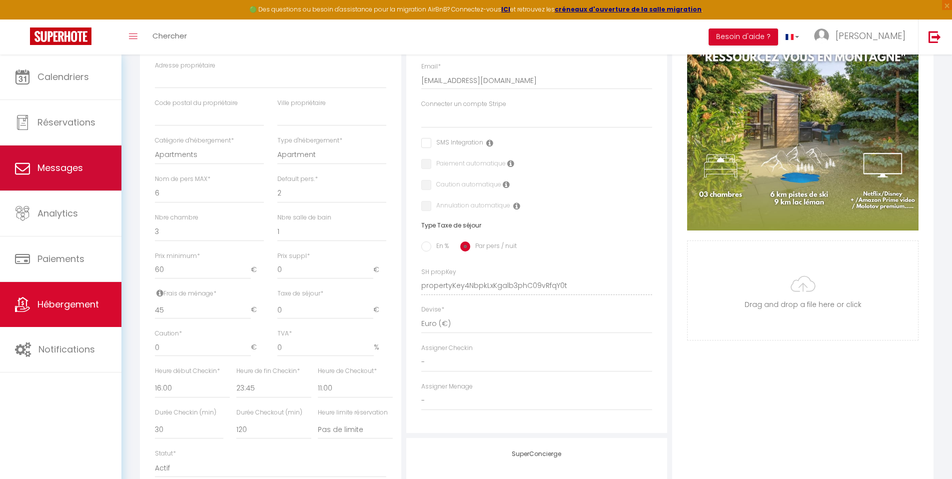
scroll to position [232, 0]
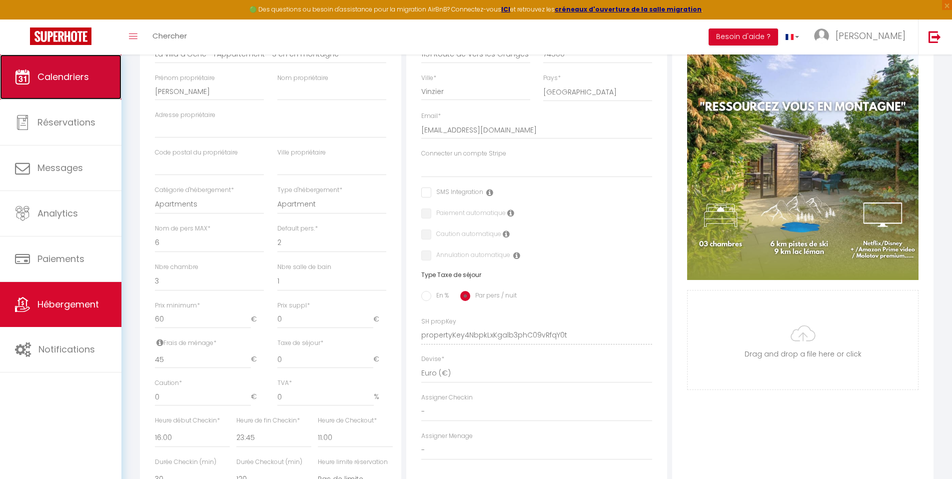
click at [58, 86] on link "Calendriers" at bounding box center [60, 76] width 121 height 45
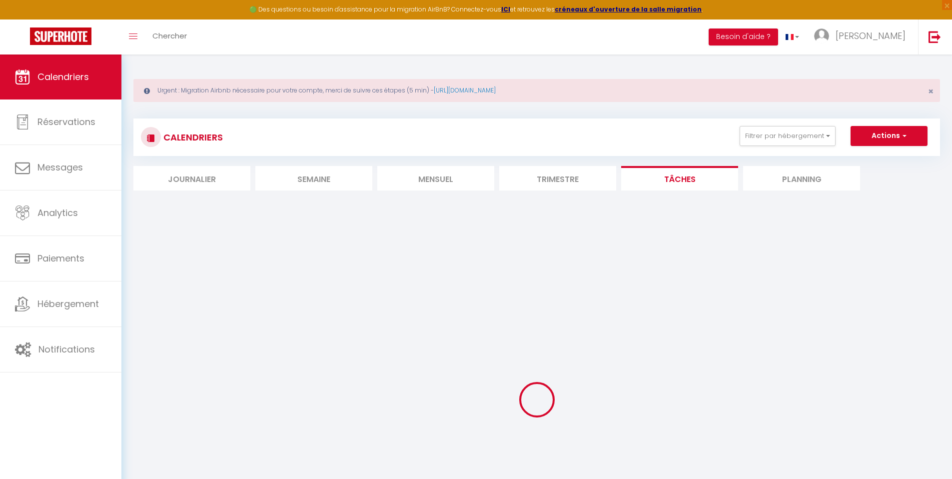
select select
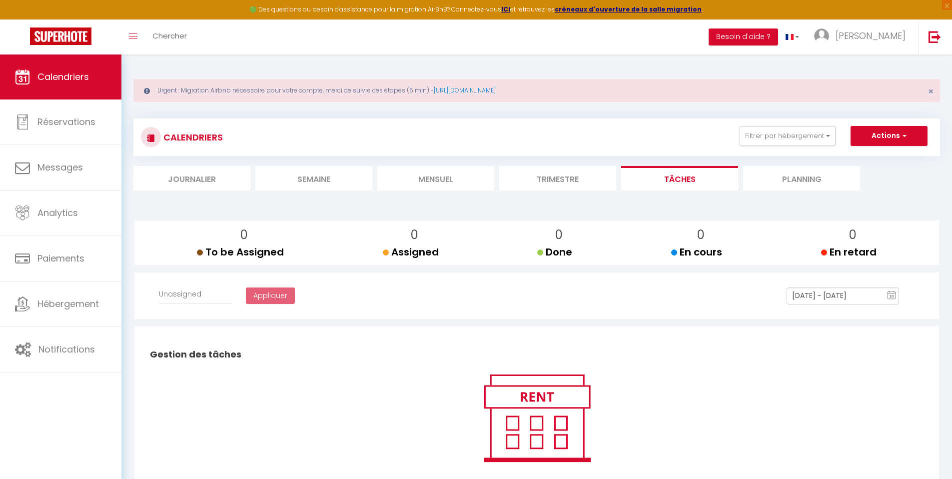
click at [558, 185] on li "Trimestre" at bounding box center [557, 178] width 117 height 24
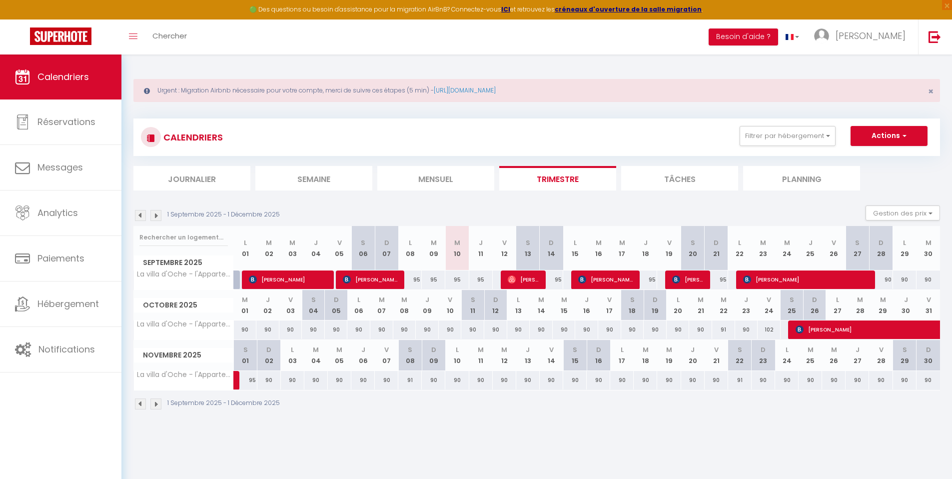
click at [155, 215] on img at bounding box center [155, 215] width 11 height 11
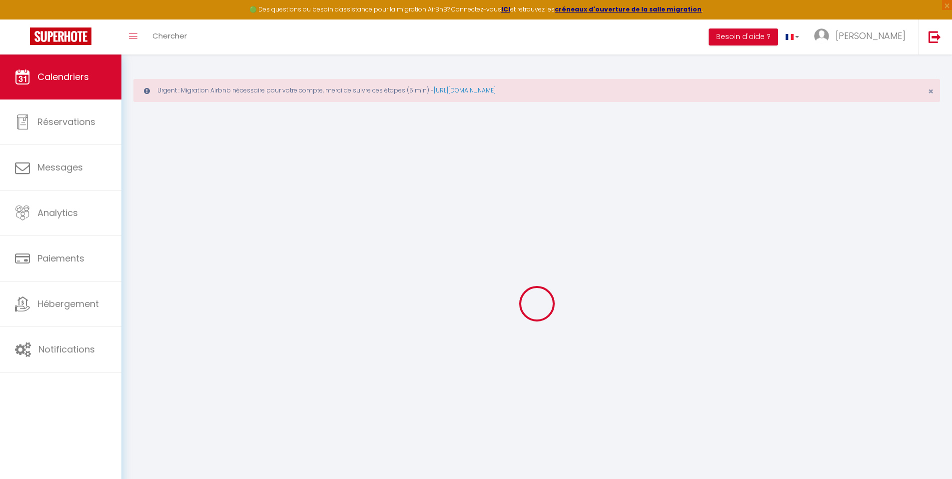
select select
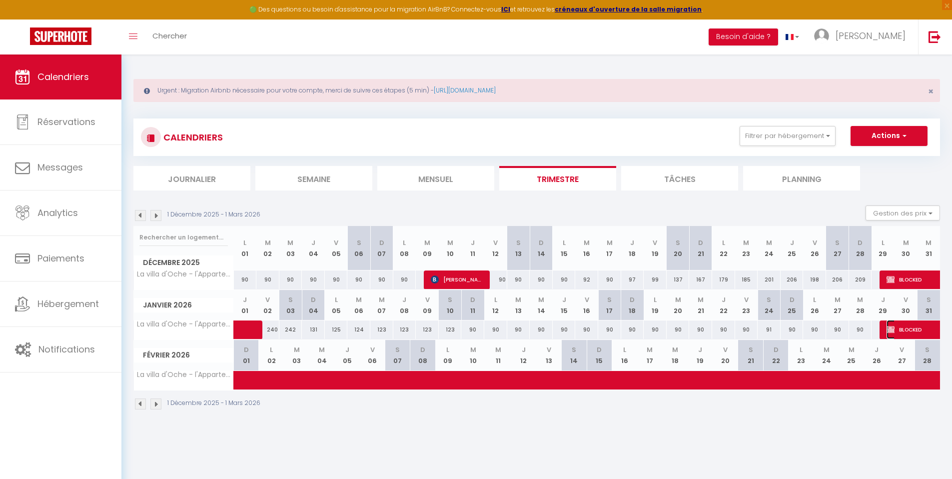
click at [893, 329] on img at bounding box center [890, 329] width 8 height 8
select select "OK"
select select "KO"
select select "0"
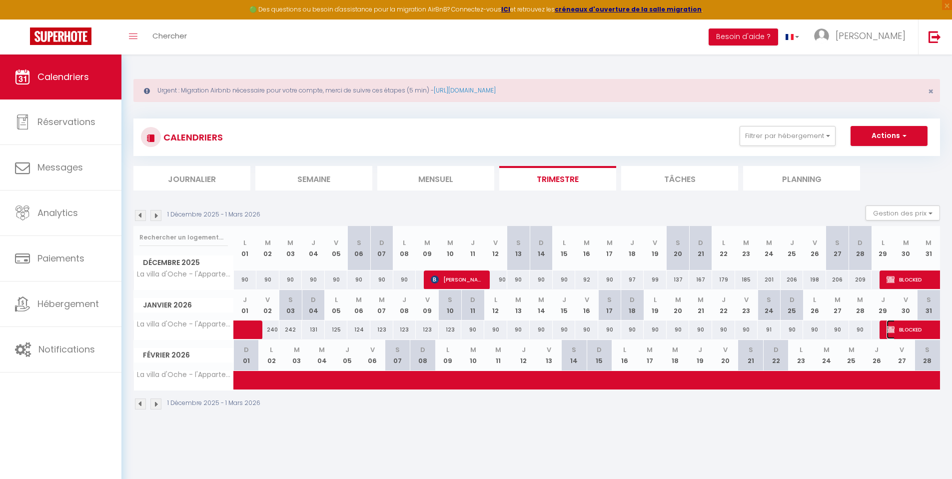
select select "1"
select select
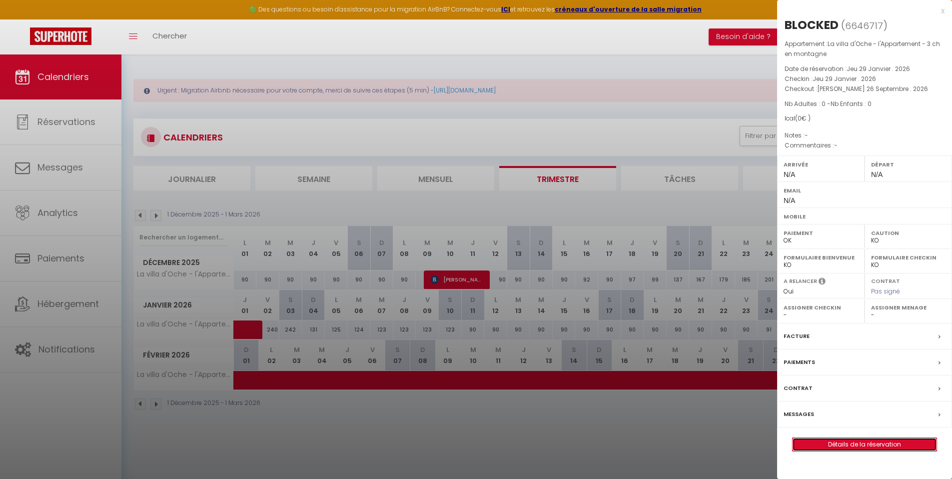
click at [900, 445] on link "Détails de la réservation" at bounding box center [864, 444] width 144 height 13
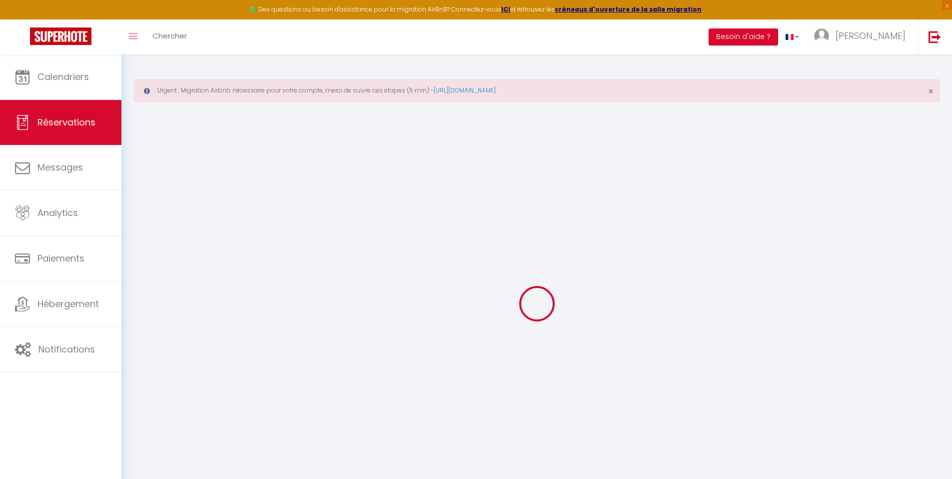
select select
checkbox input "false"
select select
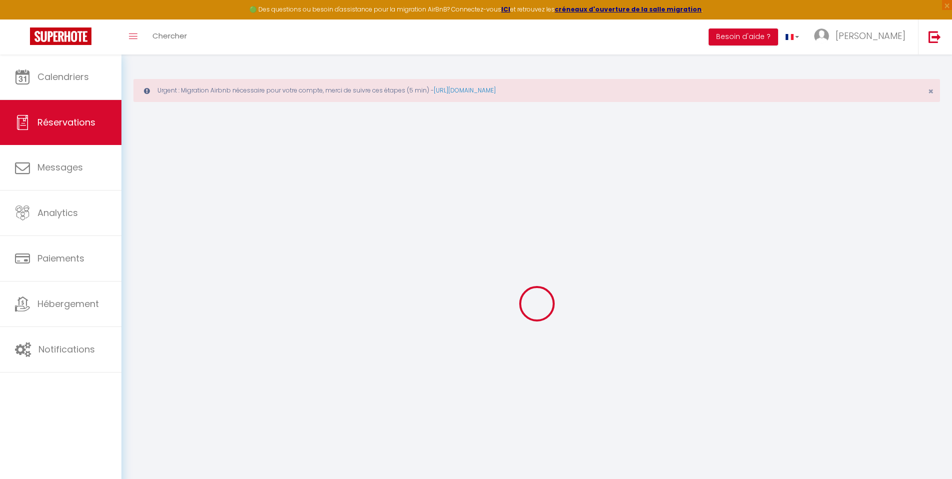
select select
checkbox input "false"
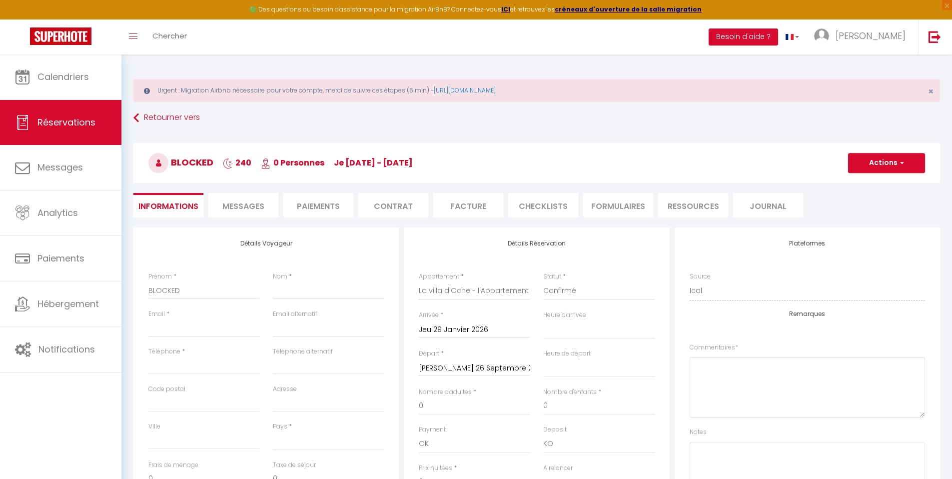
select select
checkbox input "false"
select select
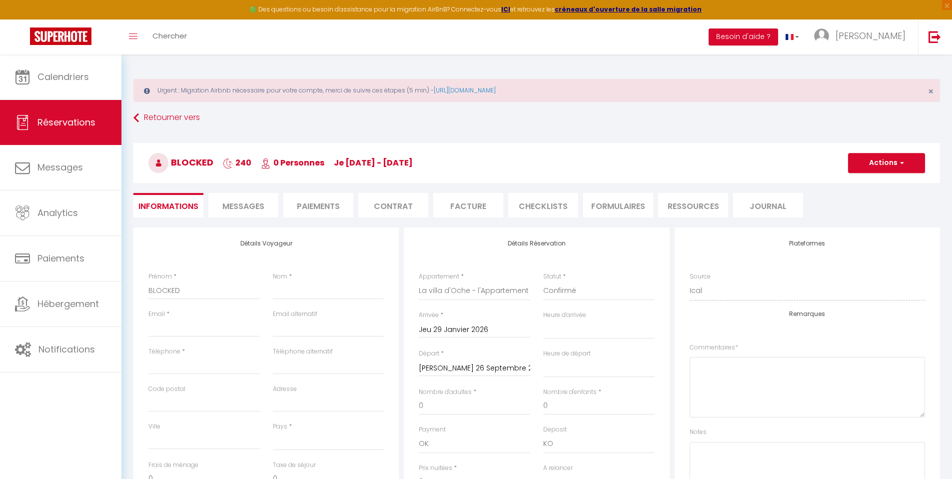
select select
checkbox input "false"
select select
checkbox input "false"
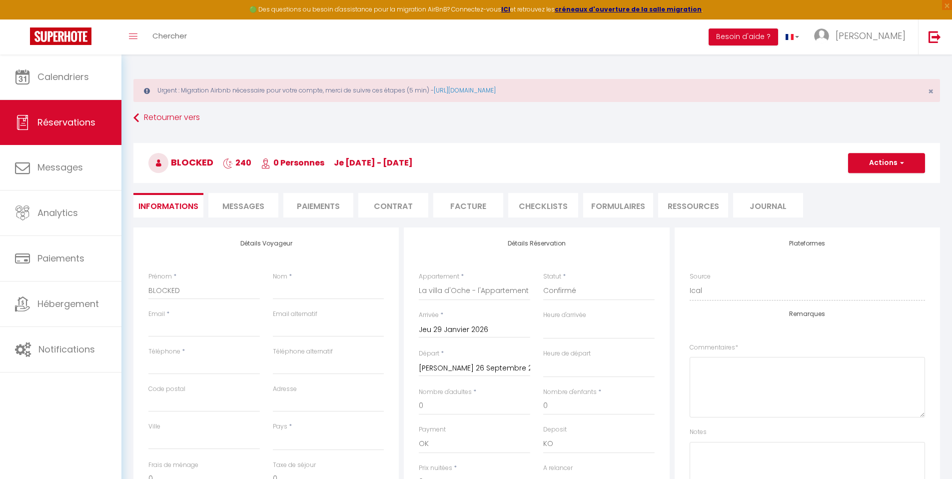
select select
click at [872, 168] on button "Actions" at bounding box center [886, 163] width 77 height 20
click at [847, 209] on link "Supprimer" at bounding box center [876, 210] width 79 height 13
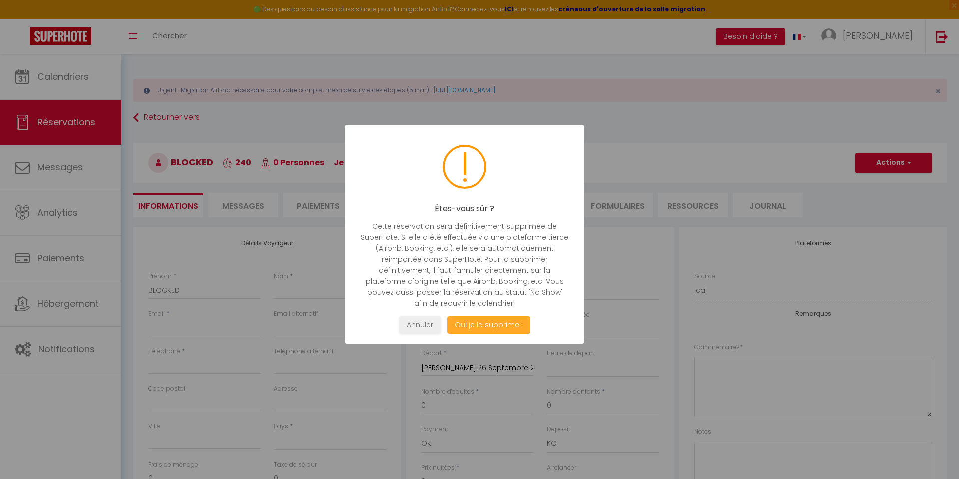
click at [495, 327] on button "Oui je la supprime !" at bounding box center [488, 324] width 83 height 17
select select "not_cancelled"
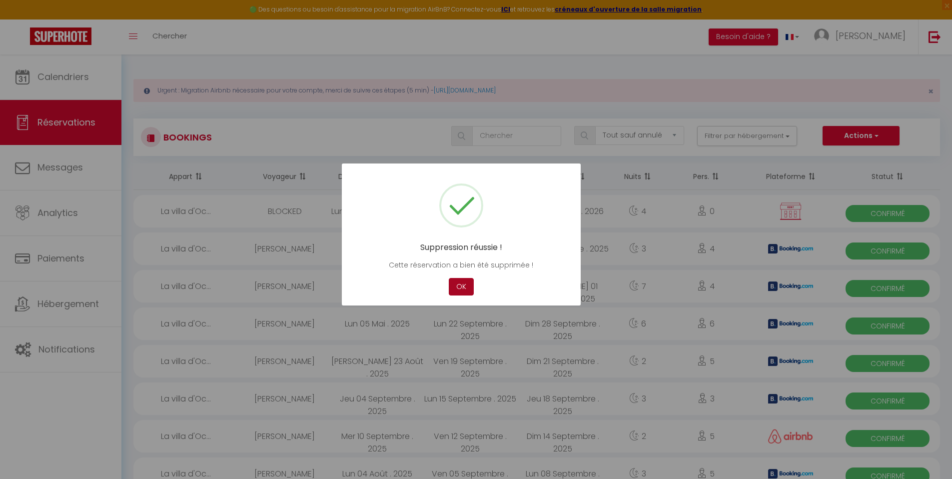
click at [466, 292] on button "OK" at bounding box center [461, 286] width 25 height 17
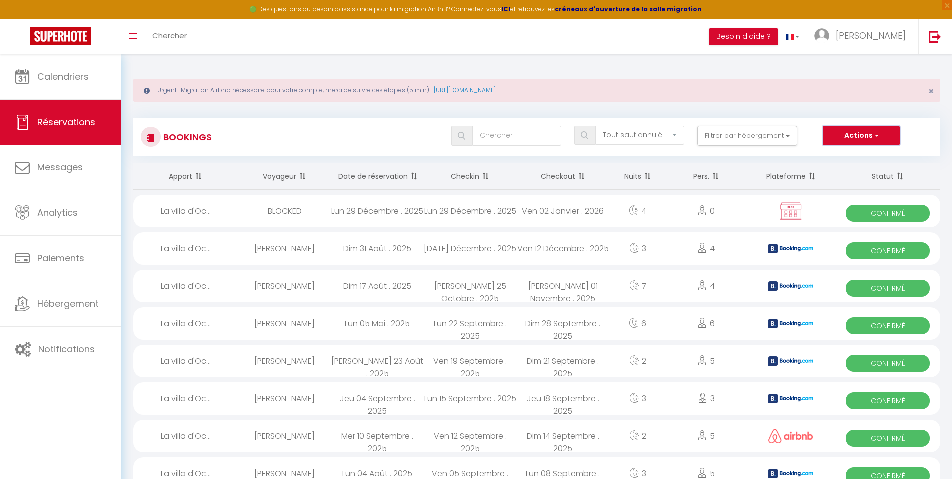
click at [843, 133] on button "Actions" at bounding box center [860, 136] width 77 height 20
click at [842, 183] on link "Importer les réservations" at bounding box center [845, 183] width 107 height 13
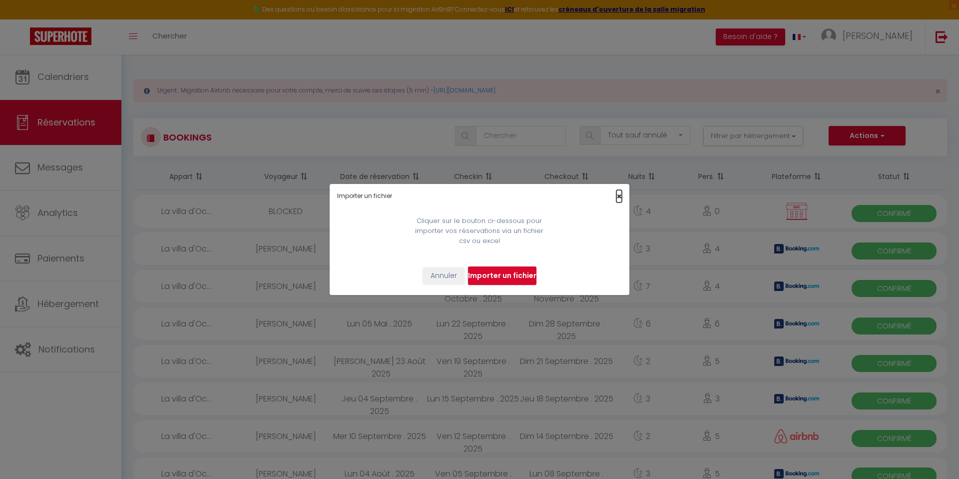
click at [619, 196] on span "×" at bounding box center [619, 196] width 5 height 12
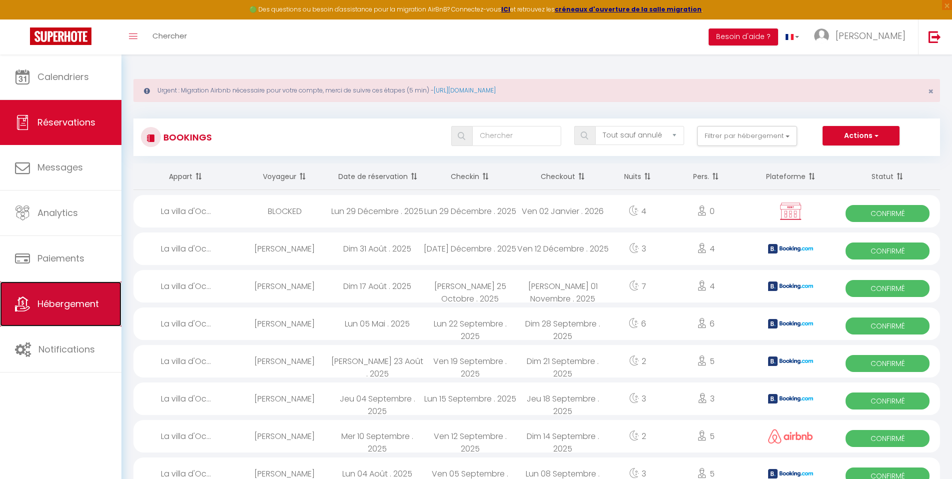
click at [68, 306] on span "Hébergement" at bounding box center [67, 303] width 61 height 12
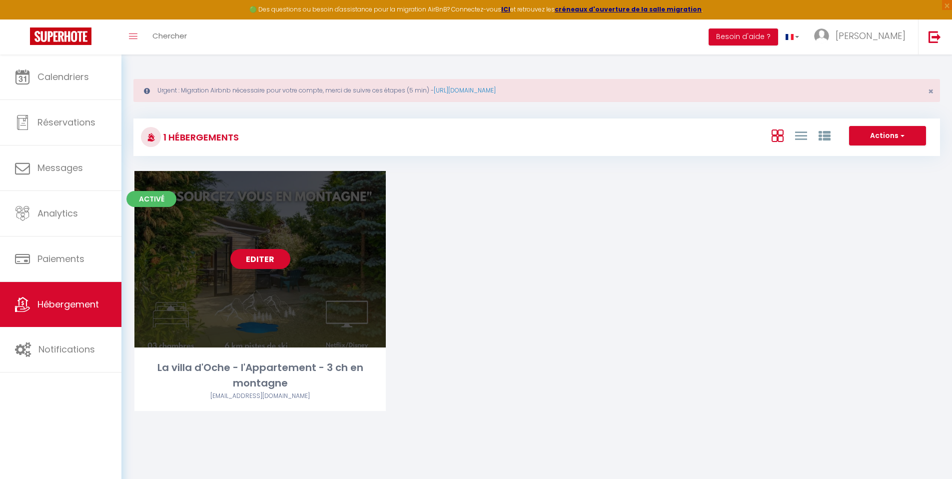
click at [249, 267] on link "Editer" at bounding box center [260, 259] width 60 height 20
select select "3"
select select "2"
select select "1"
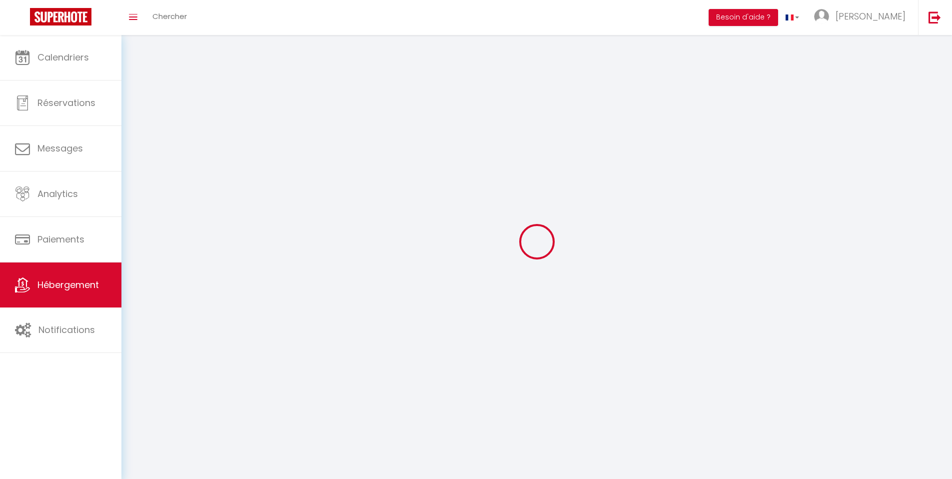
select select
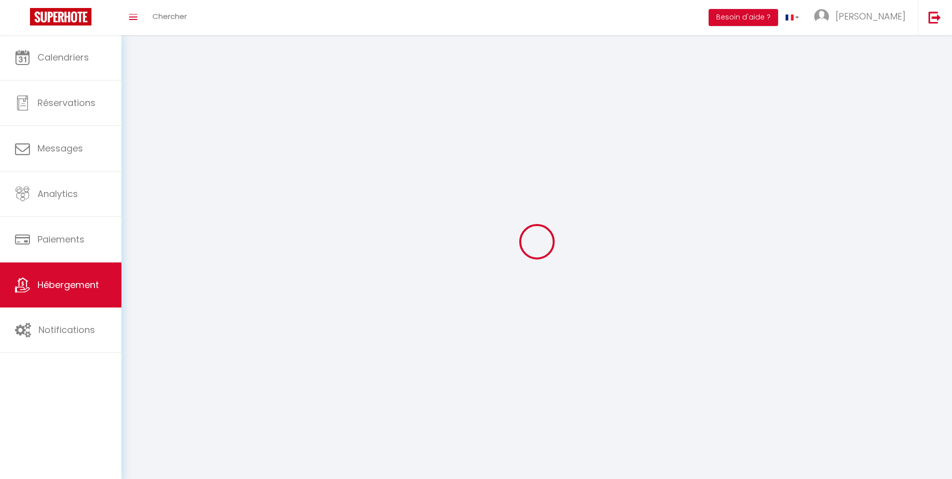
checkbox input "false"
select select
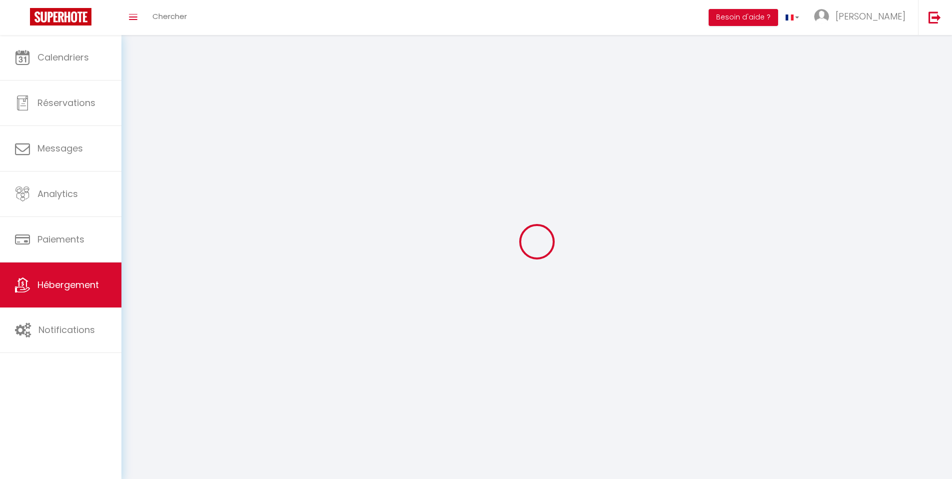
select select
select select "28"
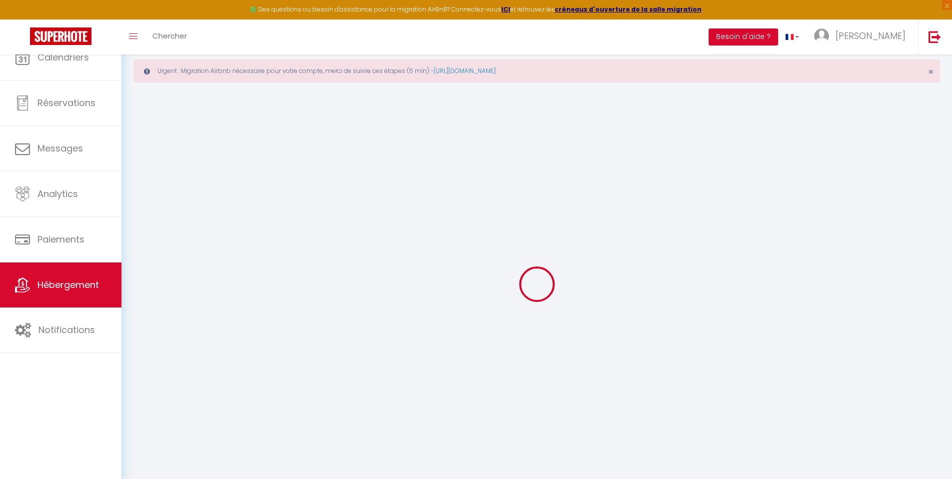
select select
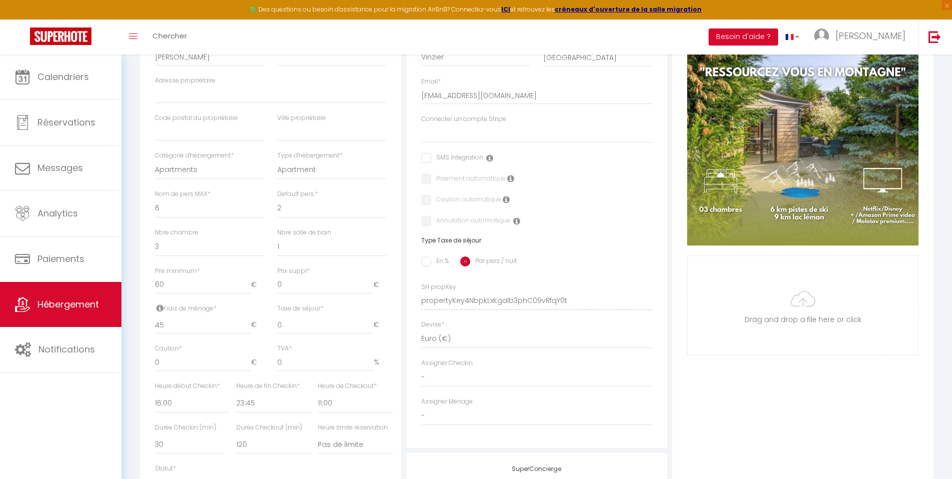
scroll to position [269, 0]
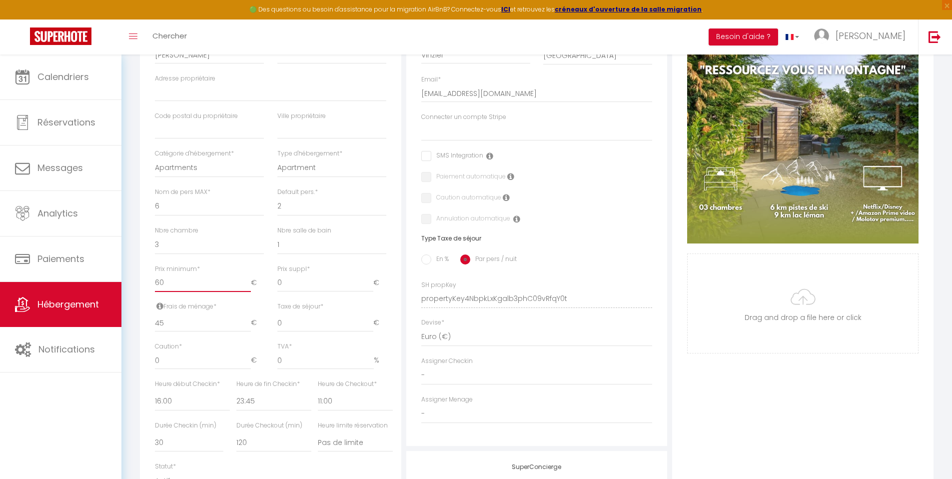
click at [228, 292] on input "60" at bounding box center [203, 283] width 96 height 18
click at [240, 246] on select "0 1 2 3 4 5 6 7 8 9 10 11 12 13" at bounding box center [209, 244] width 109 height 19
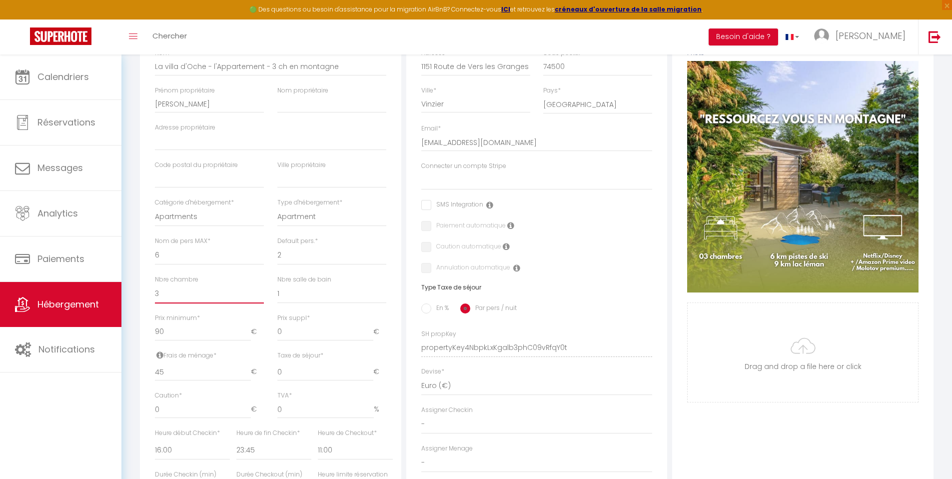
scroll to position [0, 0]
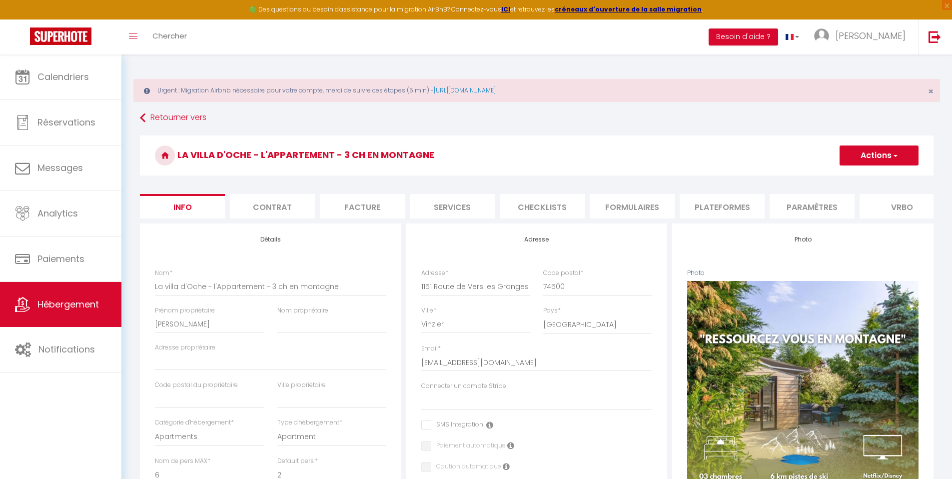
click at [744, 211] on li "Plateformes" at bounding box center [722, 206] width 85 height 24
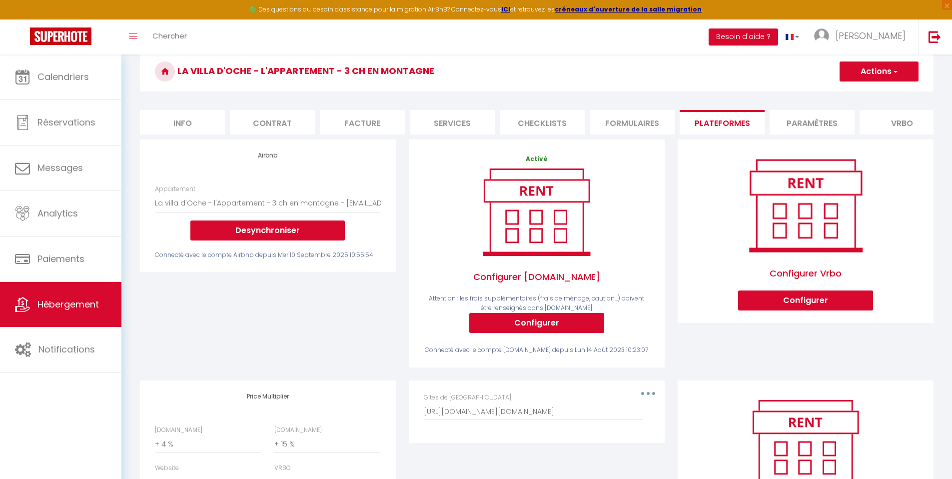
scroll to position [196, 0]
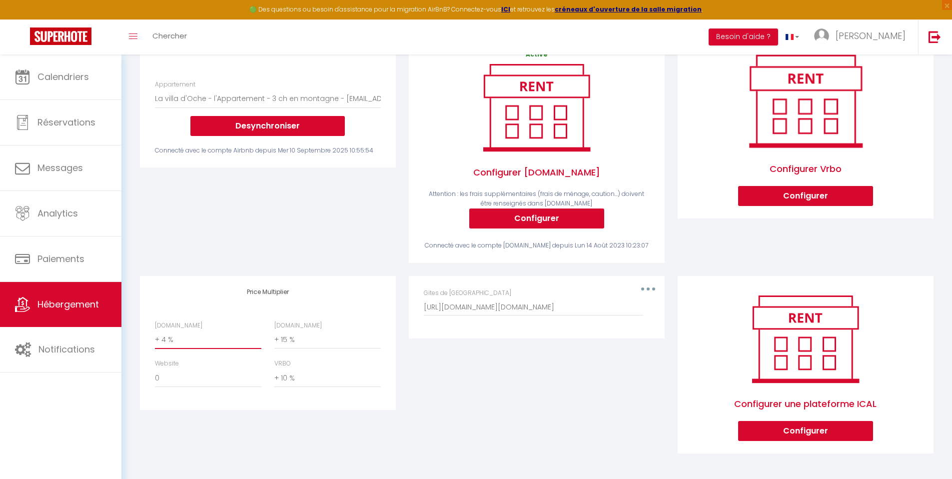
click at [197, 333] on select "0 + 1 % + 2 % + 3 % + 4 % + 5 % + 6 % + 7 % + 8 % + 9 %" at bounding box center [208, 339] width 106 height 19
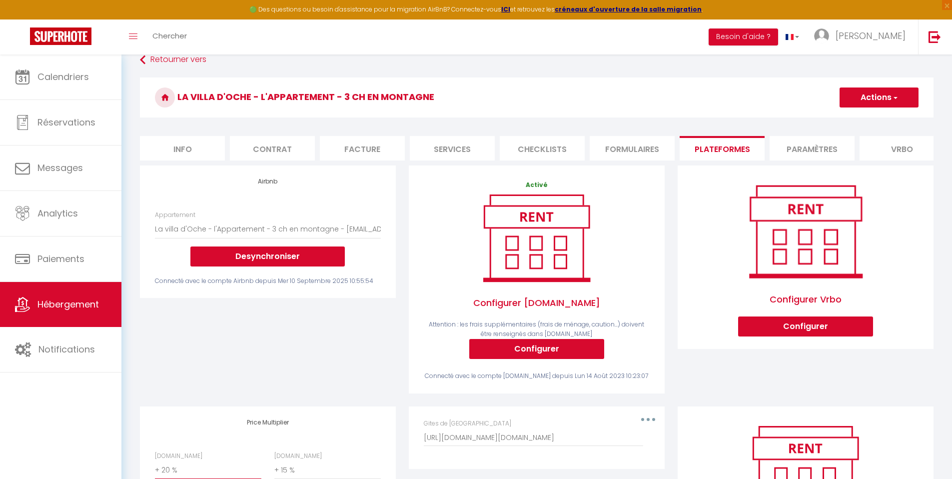
scroll to position [14, 0]
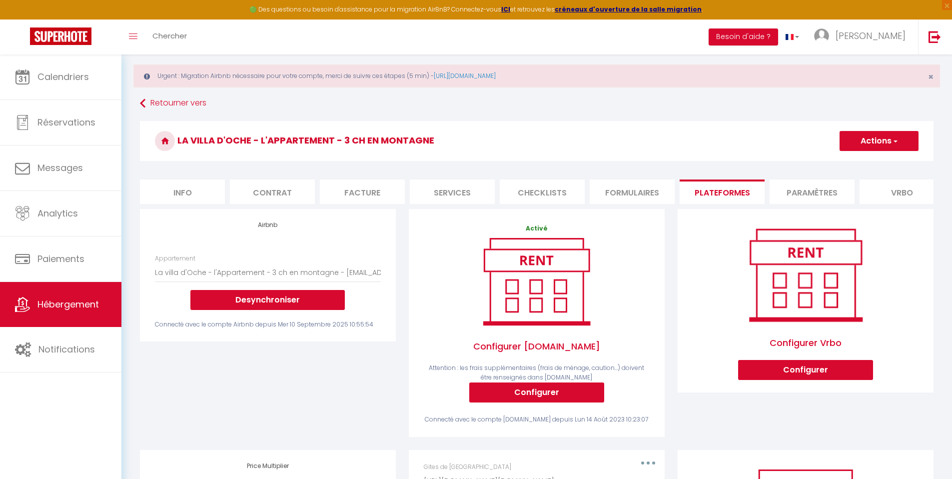
click at [875, 144] on button "Actions" at bounding box center [878, 141] width 79 height 20
click at [866, 162] on link "Enregistrer" at bounding box center [878, 162] width 79 height 13
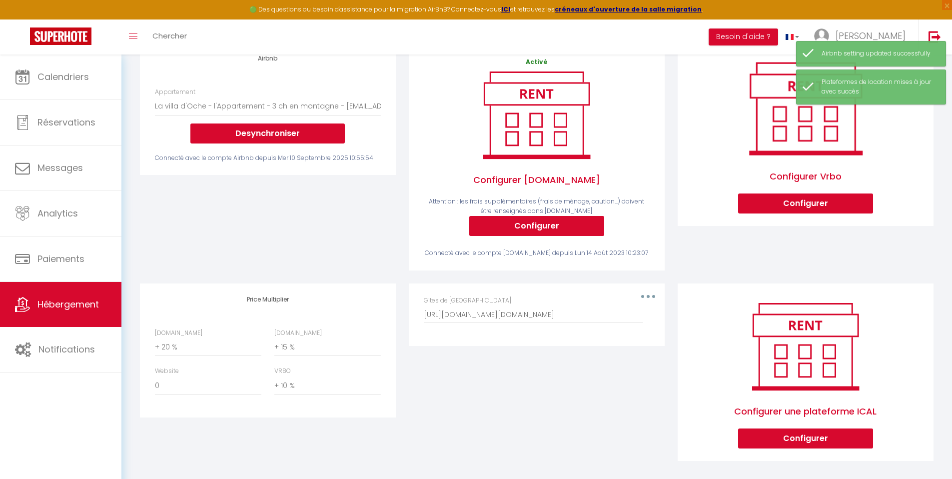
scroll to position [196, 0]
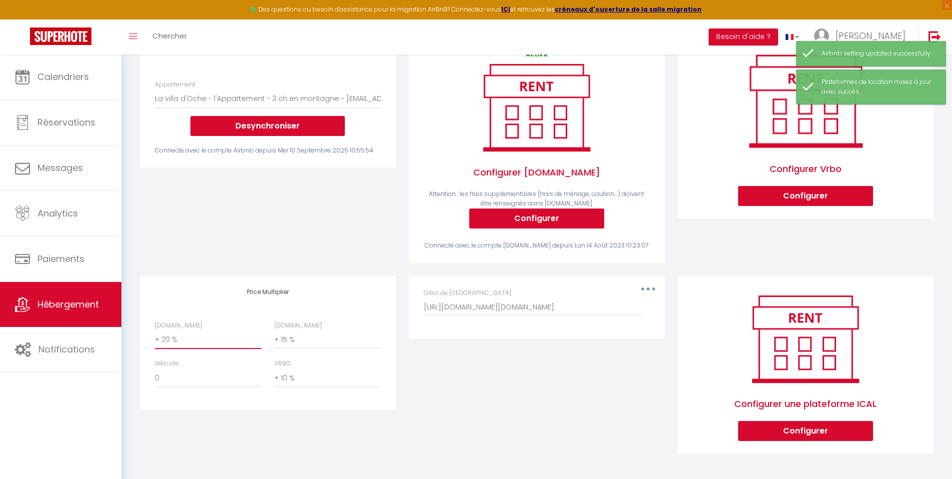
click at [208, 343] on select "0 + 1 % + 2 % + 3 % + 4 % + 5 % + 6 % + 7 % + 8 % + 9 %" at bounding box center [208, 339] width 106 height 19
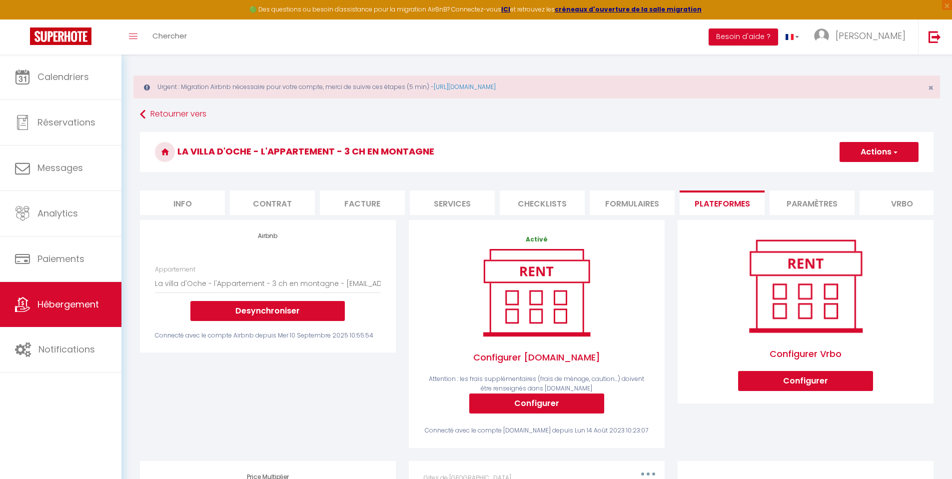
scroll to position [0, 0]
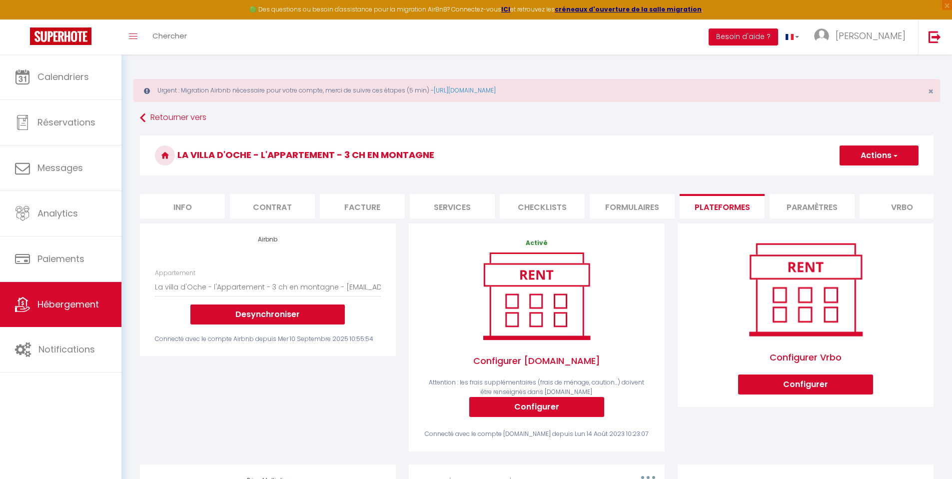
click at [885, 156] on button "Actions" at bounding box center [878, 155] width 79 height 20
click at [863, 180] on link "Enregistrer" at bounding box center [878, 177] width 79 height 13
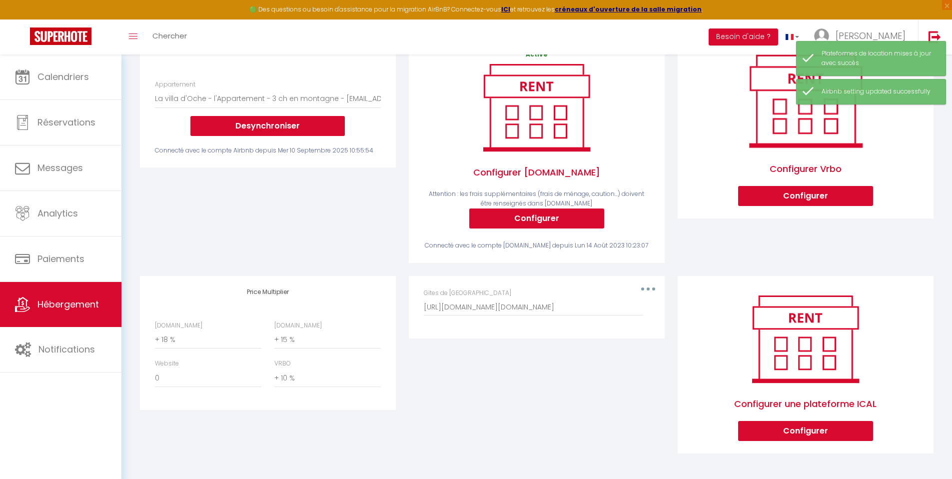
scroll to position [194, 0]
click at [292, 341] on select "0 + 1 % + 2 % + 3 % + 4 % + 5 % + 6 % + 7 % + 8 % + 9 %" at bounding box center [327, 339] width 106 height 19
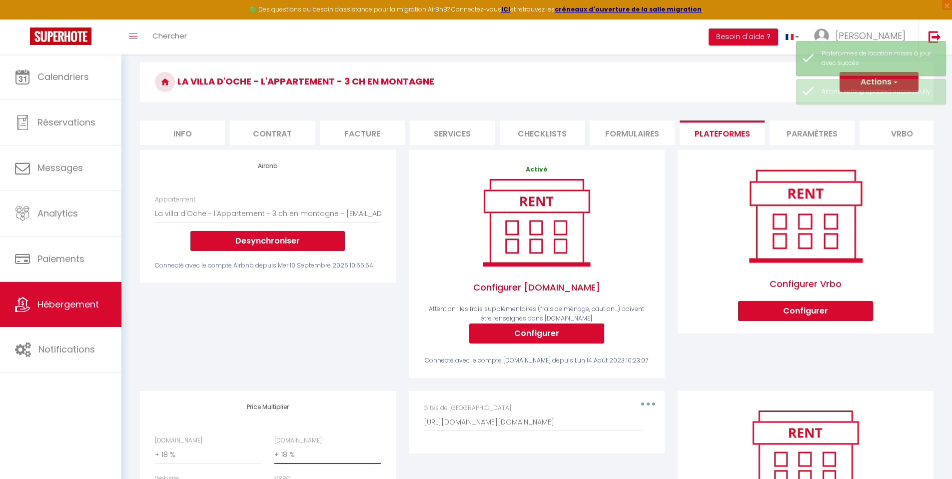
scroll to position [0, 0]
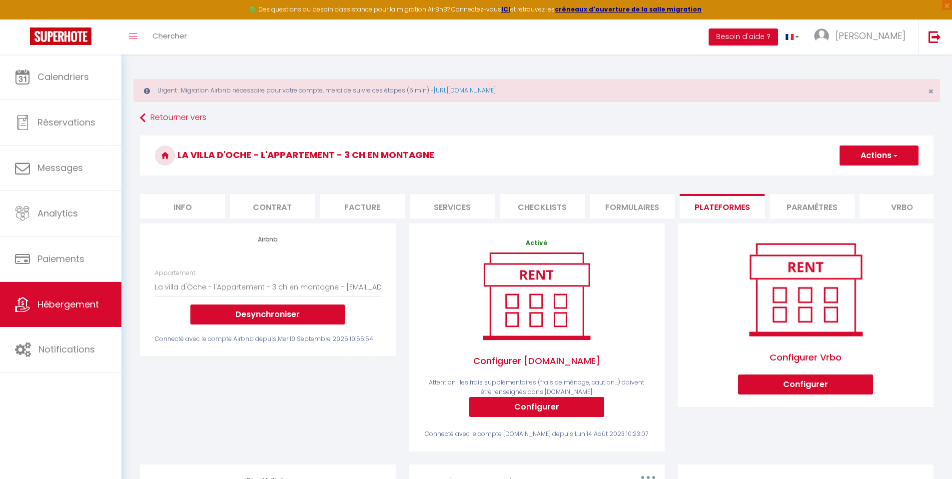
click at [862, 159] on button "Actions" at bounding box center [878, 155] width 79 height 20
click at [863, 176] on link "Enregistrer" at bounding box center [878, 177] width 79 height 13
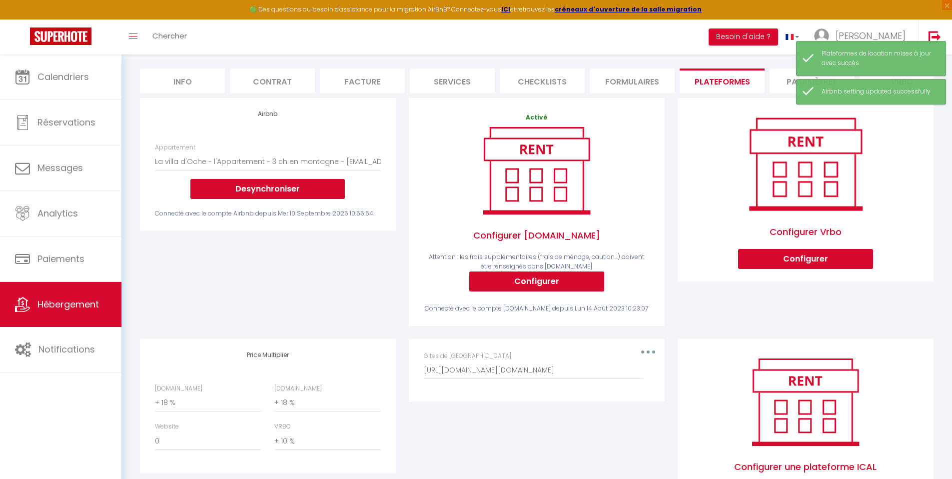
scroll to position [196, 0]
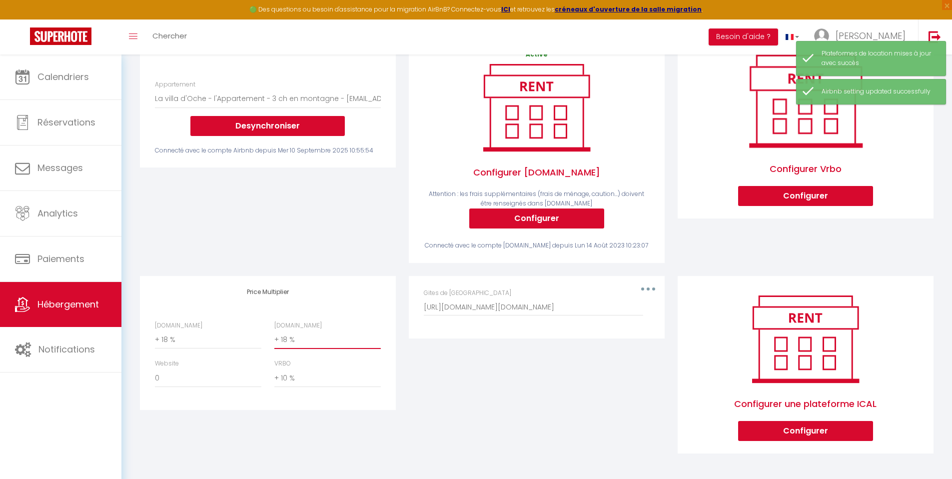
click at [284, 340] on select "0 + 1 % + 2 % + 3 % + 4 % + 5 % + 6 % + 7 % + 8 % + 9 %" at bounding box center [327, 339] width 106 height 19
click at [211, 342] on select "0 + 1 % + 2 % + 3 % + 4 % + 5 % + 6 % + 7 % + 8 % + 9 %" at bounding box center [208, 339] width 106 height 19
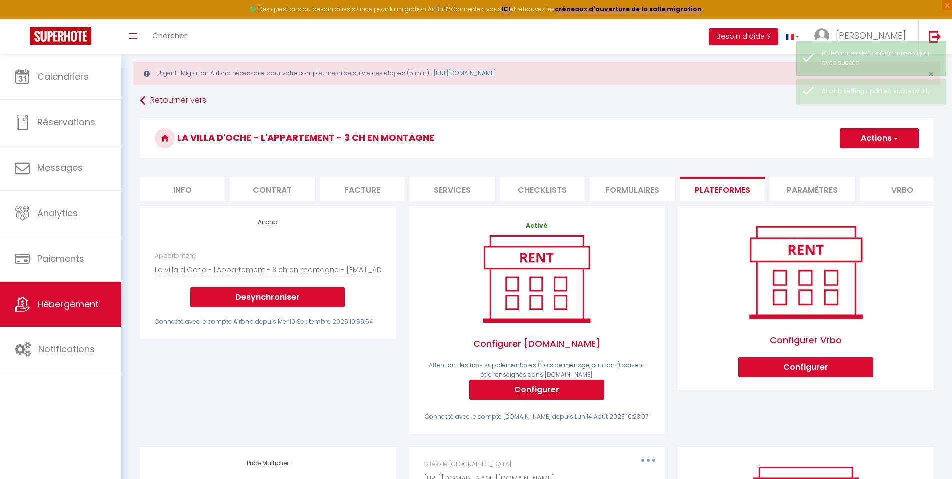
scroll to position [15, 0]
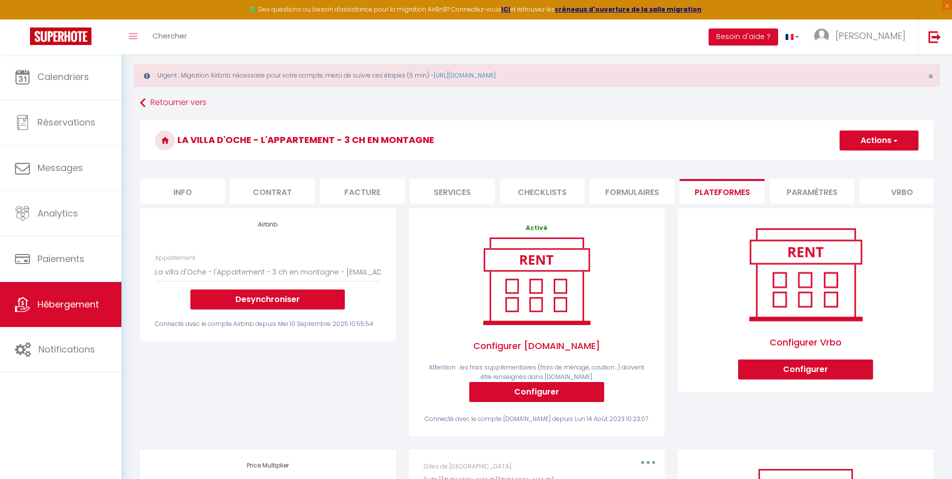
click at [864, 138] on button "Actions" at bounding box center [878, 140] width 79 height 20
click at [862, 165] on link "Enregistrer" at bounding box center [878, 162] width 79 height 13
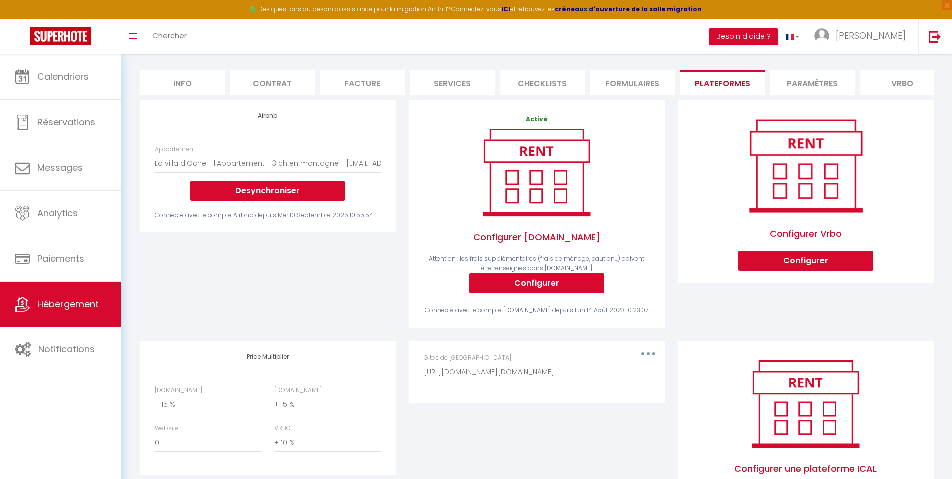
scroll to position [80, 0]
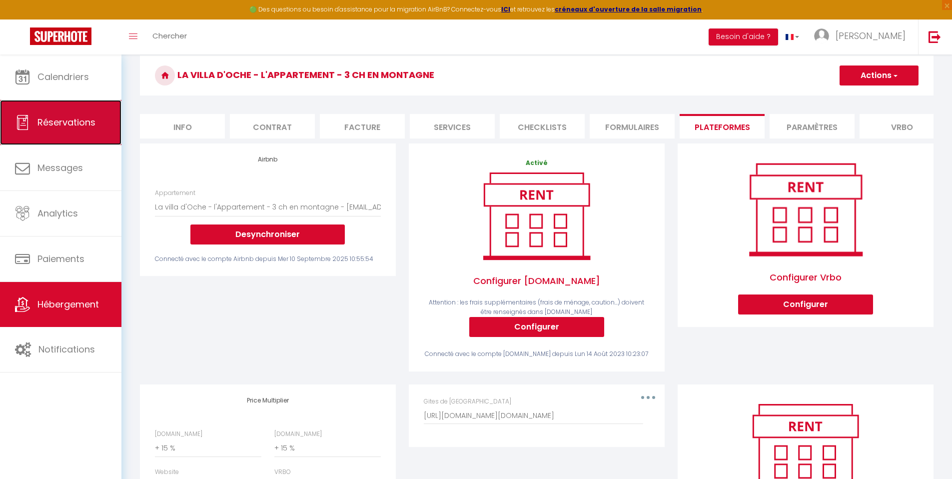
click at [48, 121] on span "Réservations" at bounding box center [66, 122] width 58 height 12
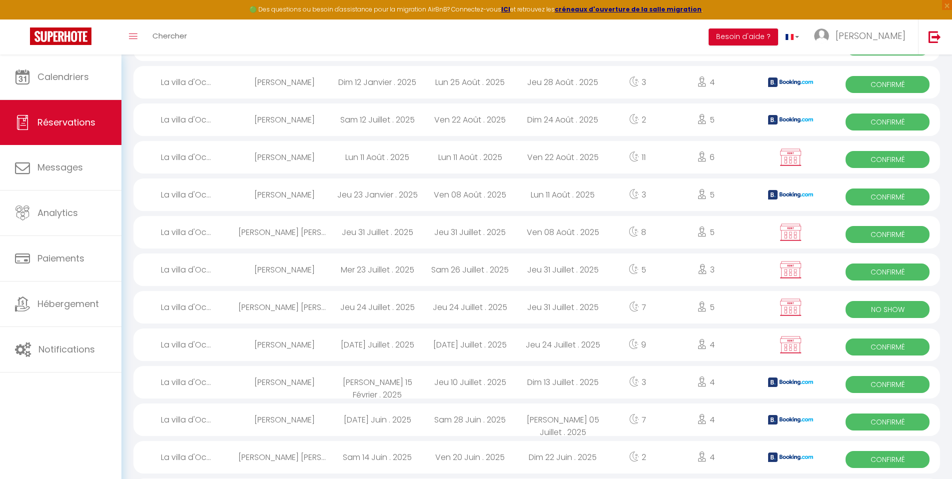
scroll to position [232, 0]
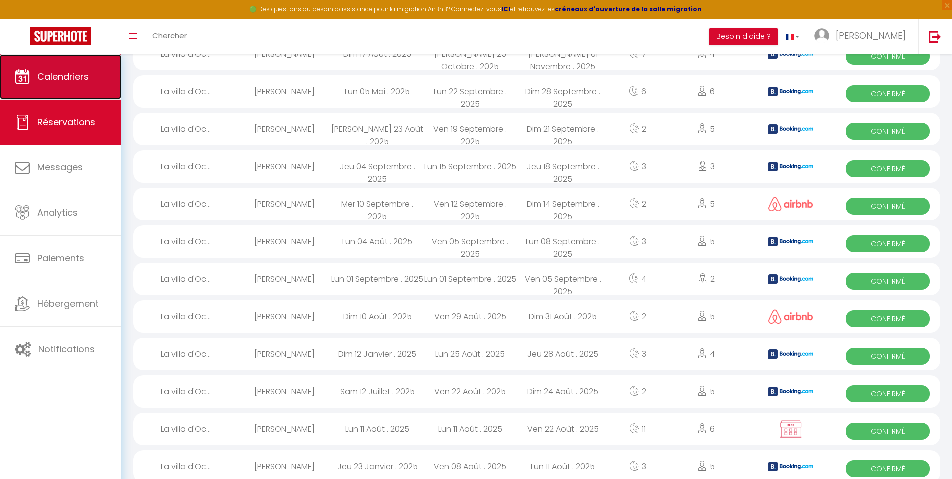
click at [66, 79] on span "Calendriers" at bounding box center [62, 76] width 51 height 12
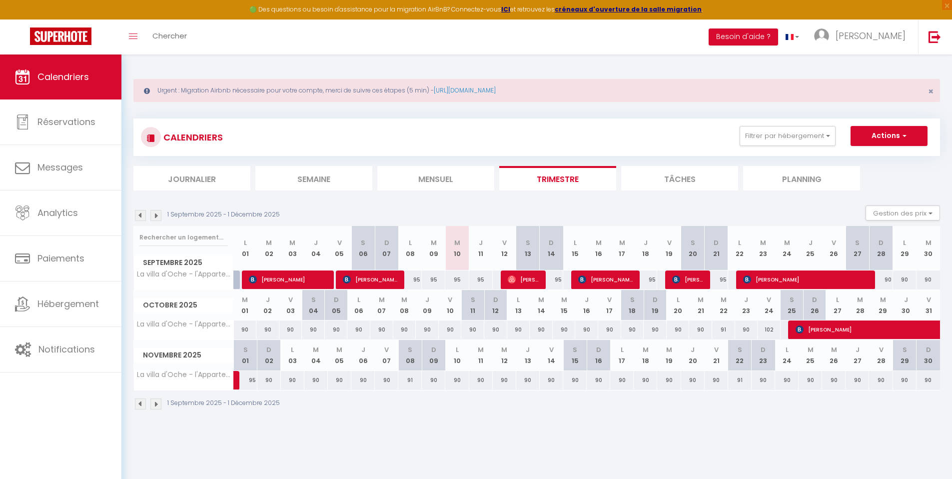
click at [159, 405] on img at bounding box center [155, 403] width 11 height 11
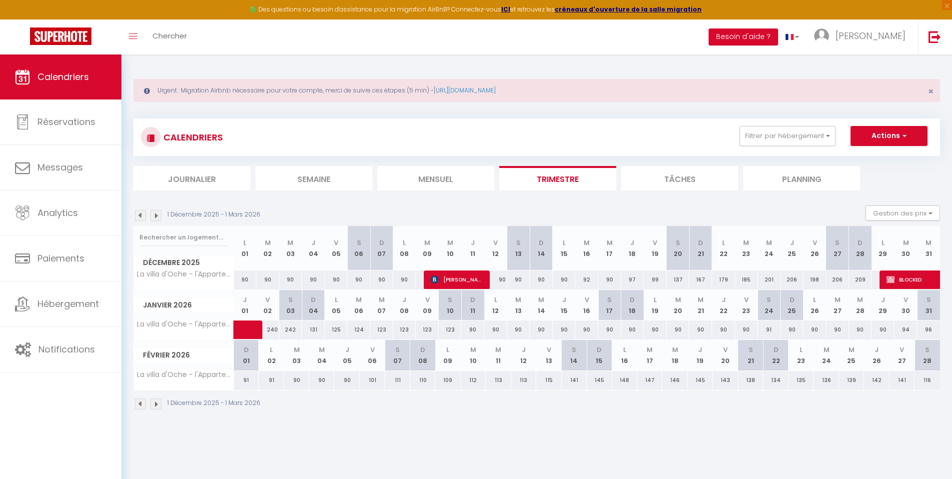
click at [155, 408] on img at bounding box center [155, 403] width 11 height 11
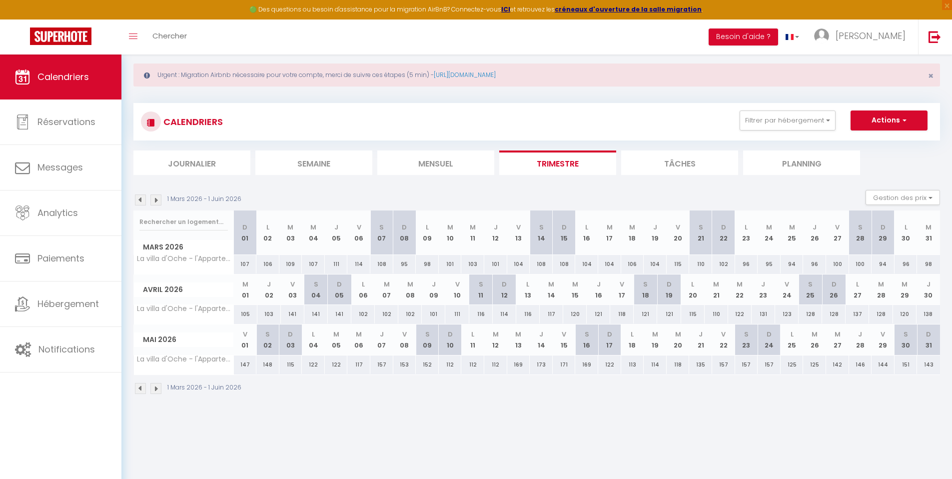
scroll to position [17, 0]
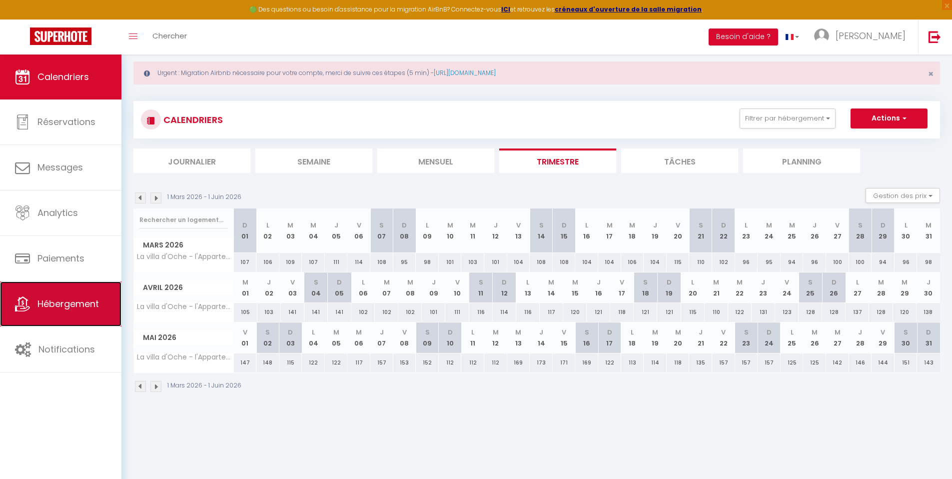
click at [83, 309] on span "Hébergement" at bounding box center [67, 303] width 61 height 12
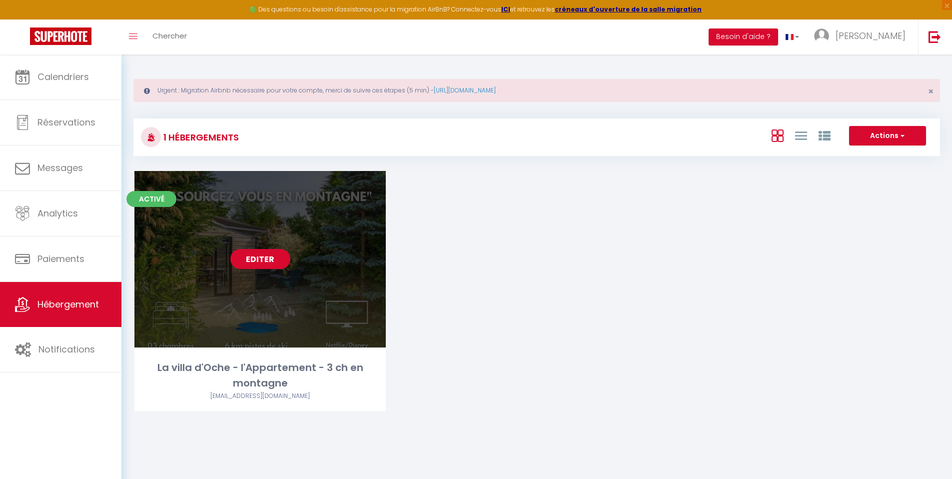
click at [257, 263] on link "Editer" at bounding box center [260, 259] width 60 height 20
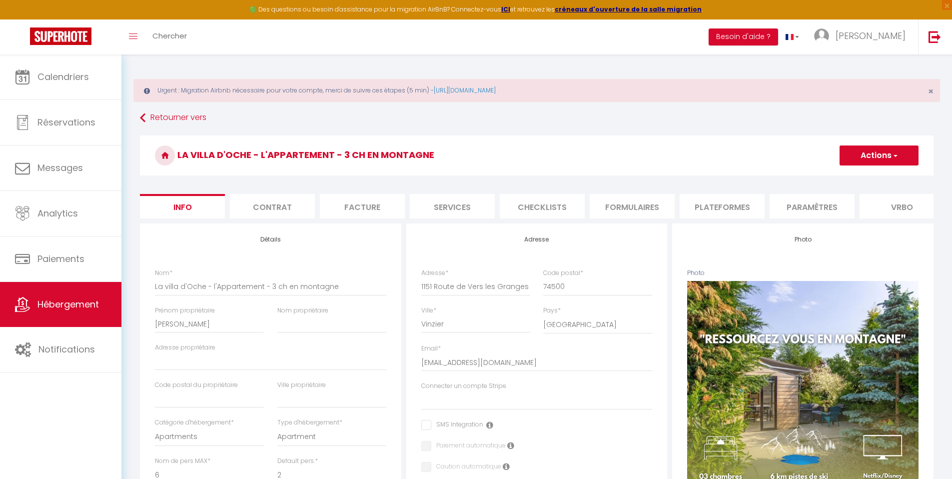
click at [717, 204] on li "Plateformes" at bounding box center [722, 206] width 85 height 24
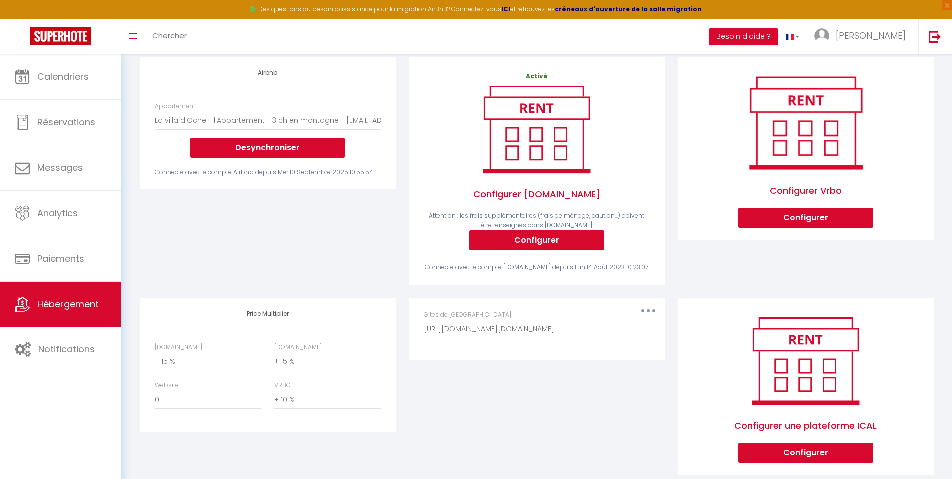
scroll to position [196, 0]
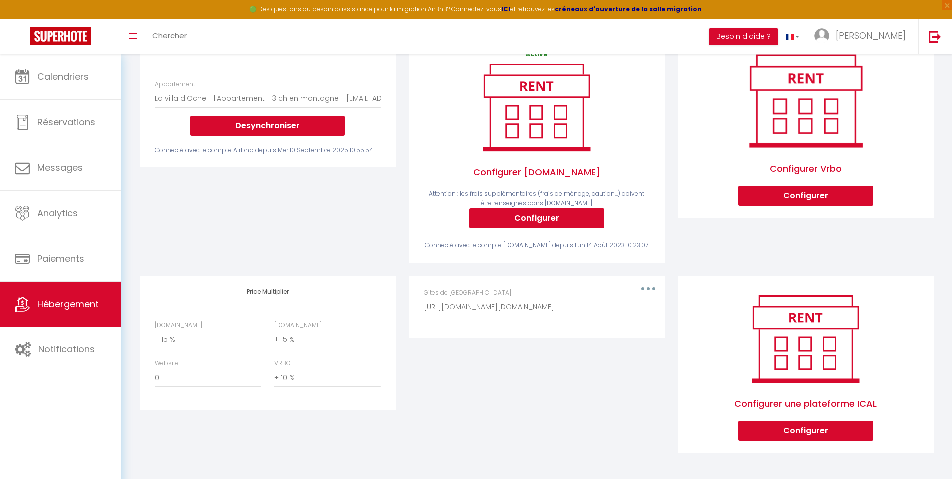
click at [640, 286] on button "button" at bounding box center [648, 289] width 28 height 16
click at [600, 314] on button "Editer" at bounding box center [622, 311] width 74 height 17
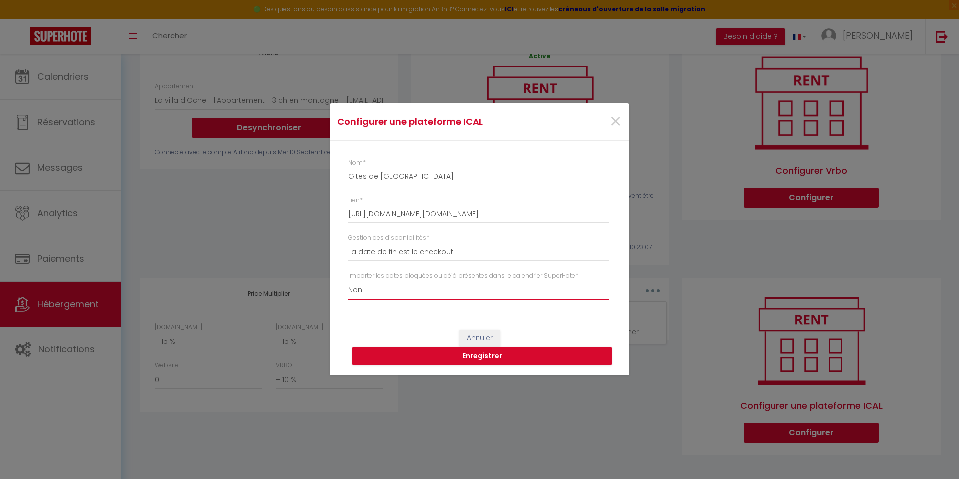
click at [361, 292] on select "Oui Non" at bounding box center [478, 290] width 261 height 19
click at [531, 355] on button "Enregistrer" at bounding box center [482, 356] width 260 height 19
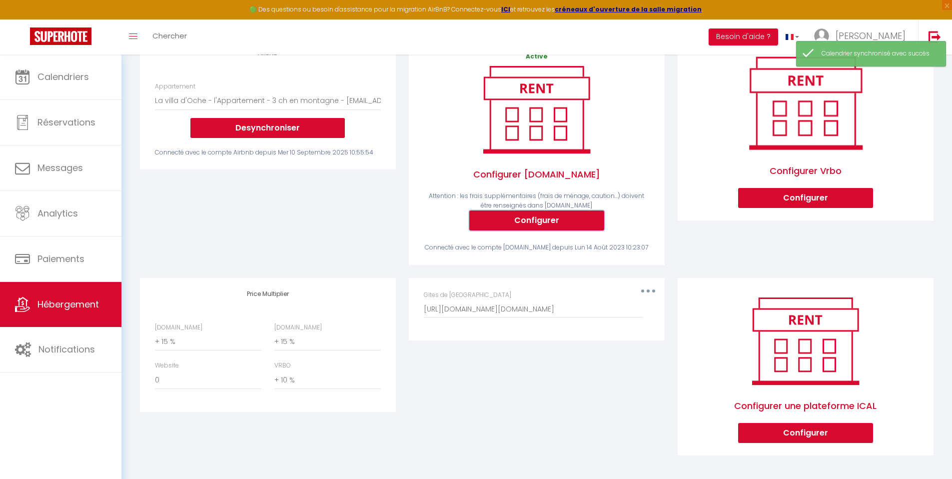
click at [577, 227] on button "Configurer" at bounding box center [536, 220] width 135 height 20
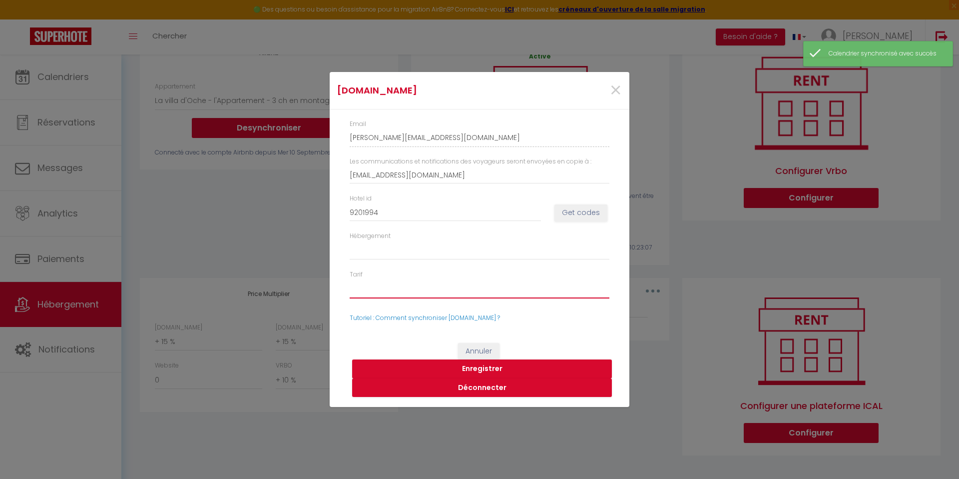
click at [492, 282] on select "31885094 - Standard Rate" at bounding box center [480, 288] width 260 height 19
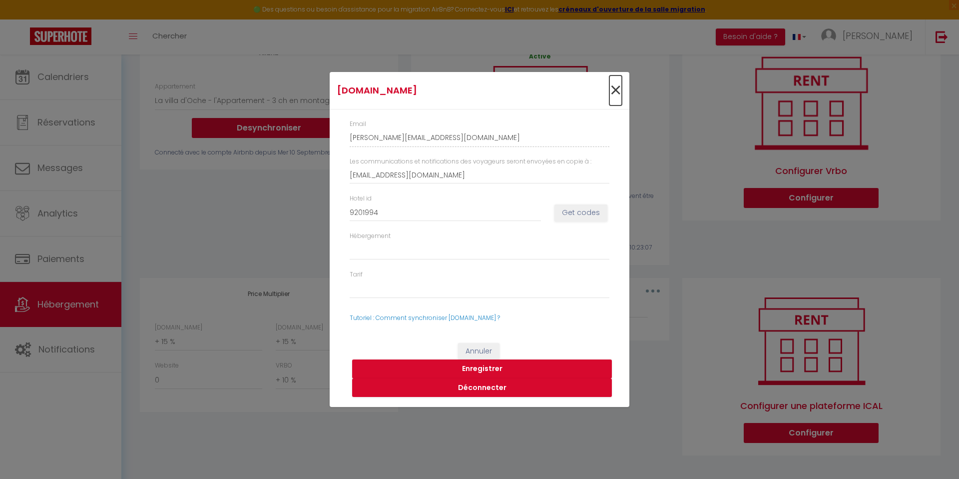
click at [615, 89] on span "×" at bounding box center [616, 90] width 12 height 30
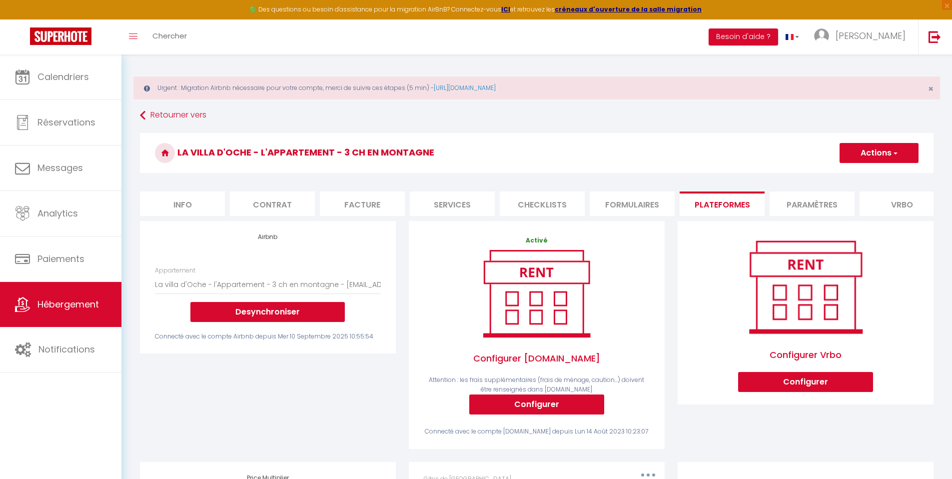
scroll to position [0, 0]
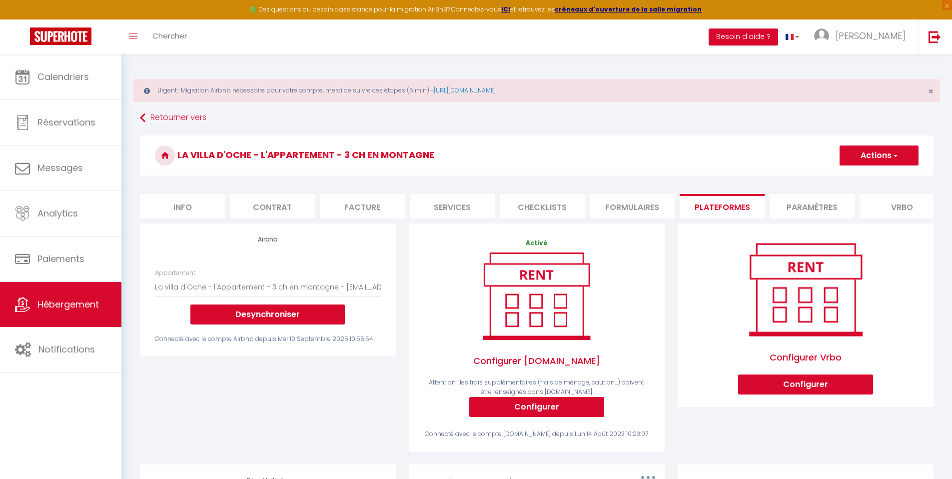
click at [913, 207] on li "Vrbo" at bounding box center [901, 206] width 85 height 24
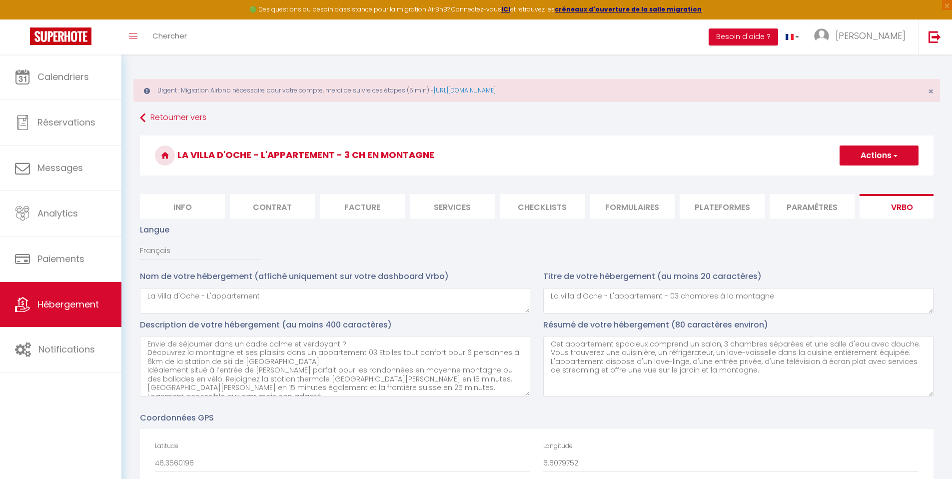
click at [870, 170] on h3 "La villa d'Oche - l'Appartement - 3 ch en montagne" at bounding box center [536, 155] width 793 height 40
click at [879, 157] on button "Actions" at bounding box center [878, 155] width 79 height 20
click at [726, 146] on h3 "La villa d'Oche - l'Appartement - 3 ch en montagne" at bounding box center [536, 155] width 793 height 40
click at [461, 204] on li "Services" at bounding box center [452, 206] width 85 height 24
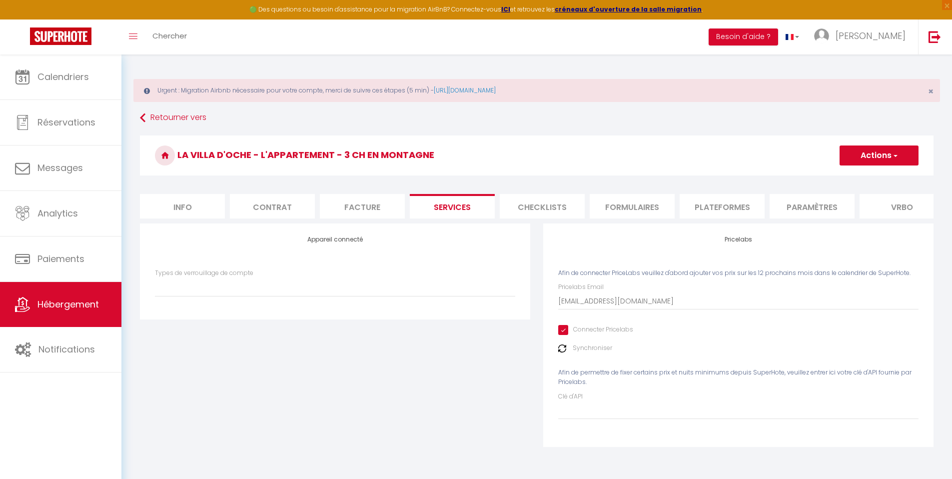
click at [740, 209] on li "Plateformes" at bounding box center [722, 206] width 85 height 24
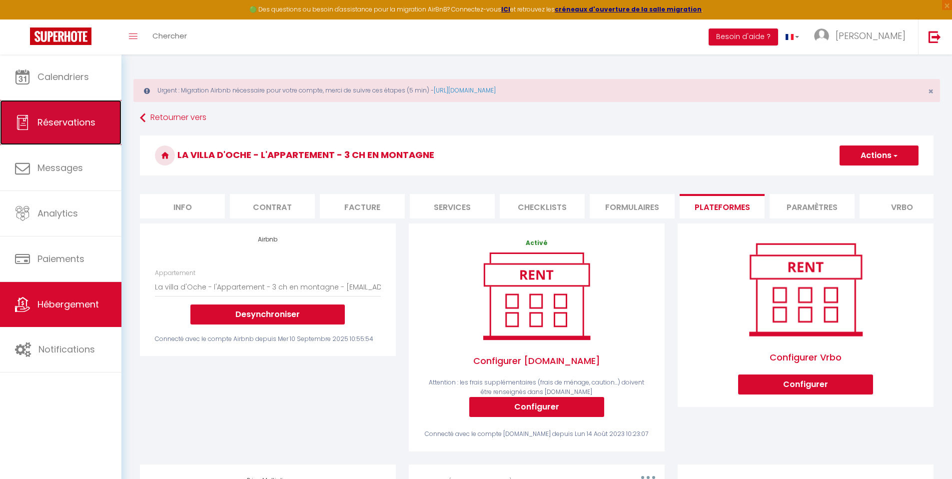
click at [72, 120] on span "Réservations" at bounding box center [66, 122] width 58 height 12
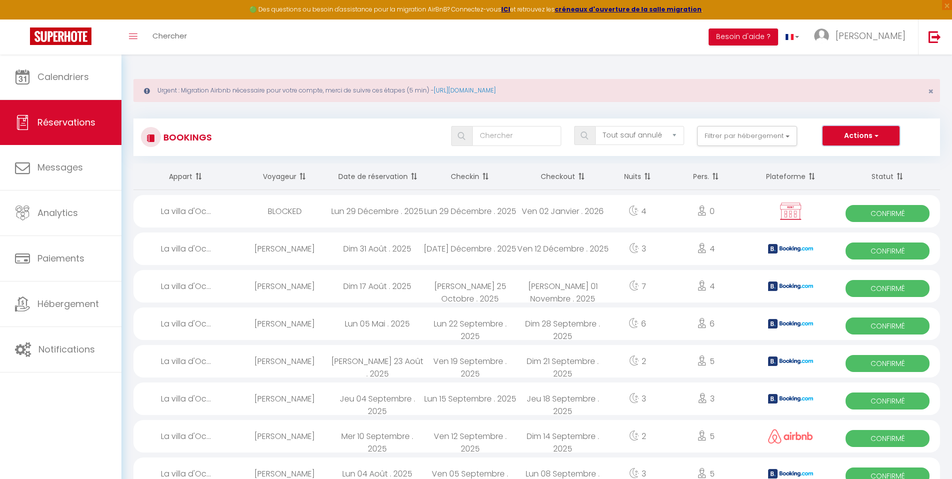
click at [865, 131] on button "Actions" at bounding box center [860, 136] width 77 height 20
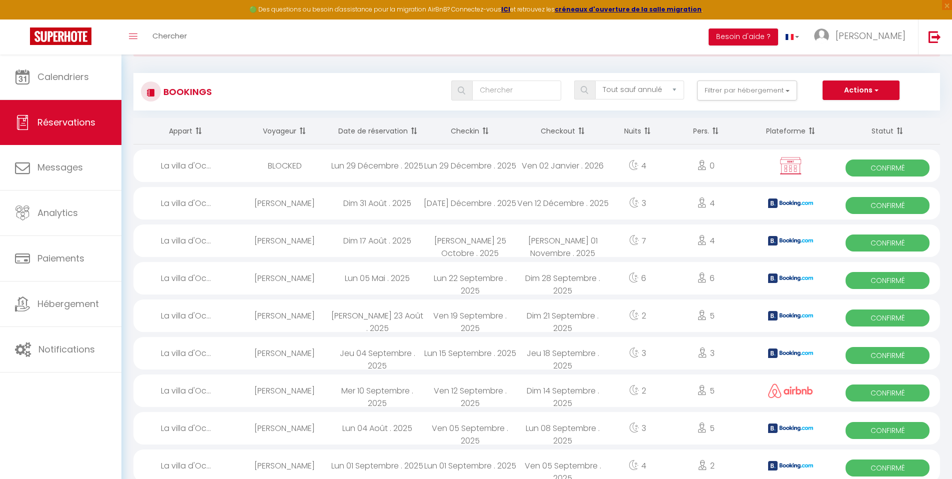
scroll to position [194, 0]
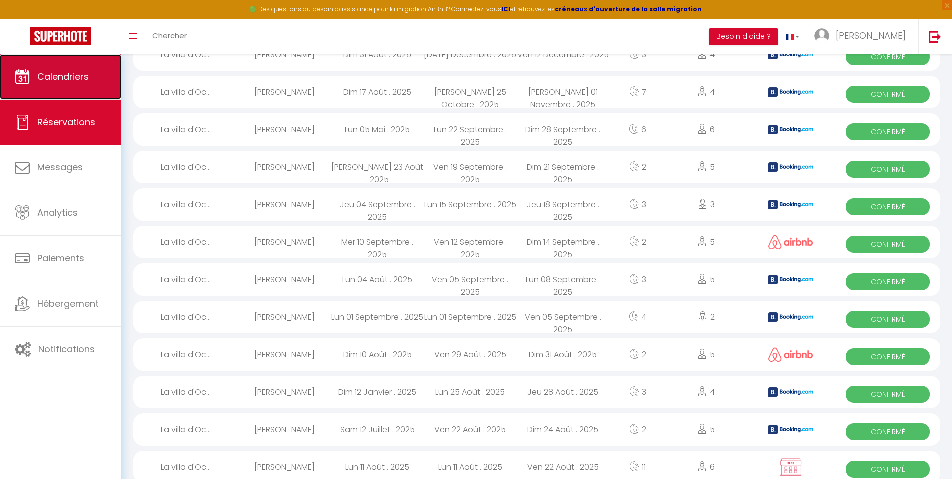
click at [49, 77] on span "Calendriers" at bounding box center [62, 76] width 51 height 12
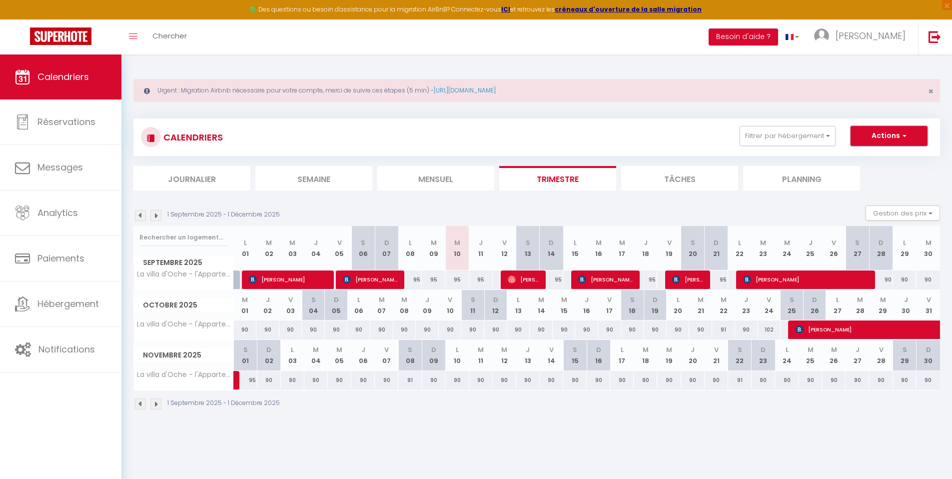
click at [899, 141] on button "Actions" at bounding box center [888, 136] width 77 height 20
click at [879, 176] on link "Exporter les réservations" at bounding box center [878, 173] width 87 height 15
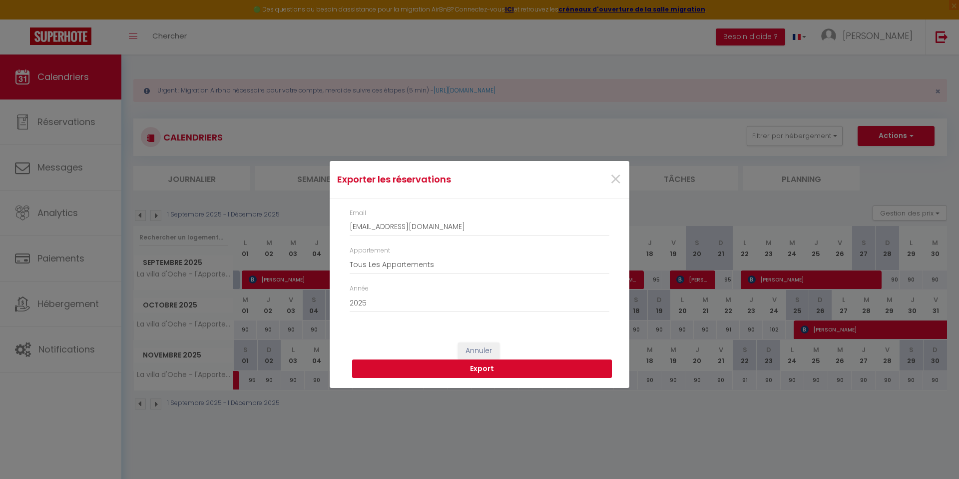
click at [529, 364] on button "Export" at bounding box center [482, 368] width 260 height 19
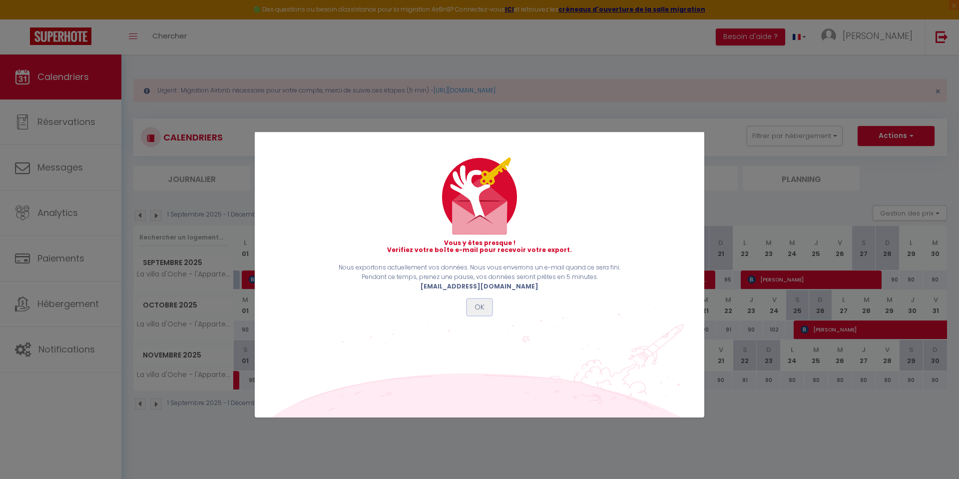
click at [489, 309] on button "OK" at bounding box center [479, 307] width 25 height 17
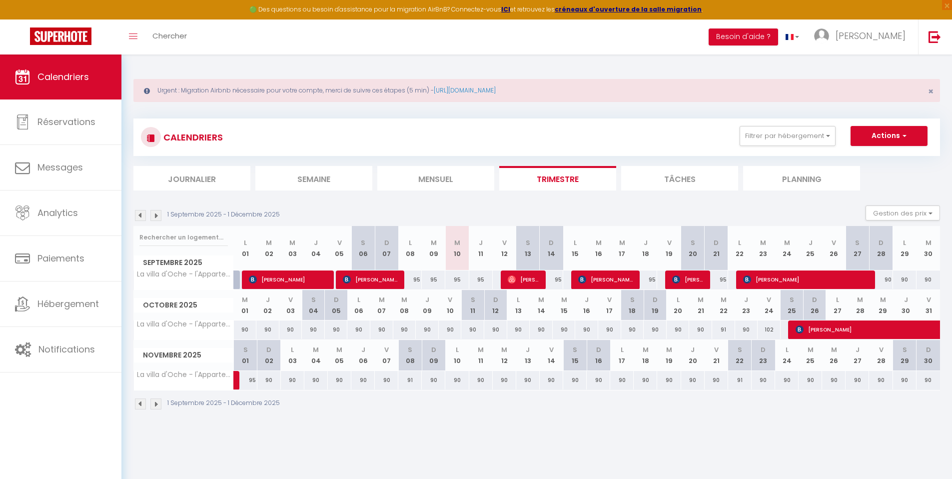
click at [813, 188] on li "Planning" at bounding box center [801, 178] width 117 height 24
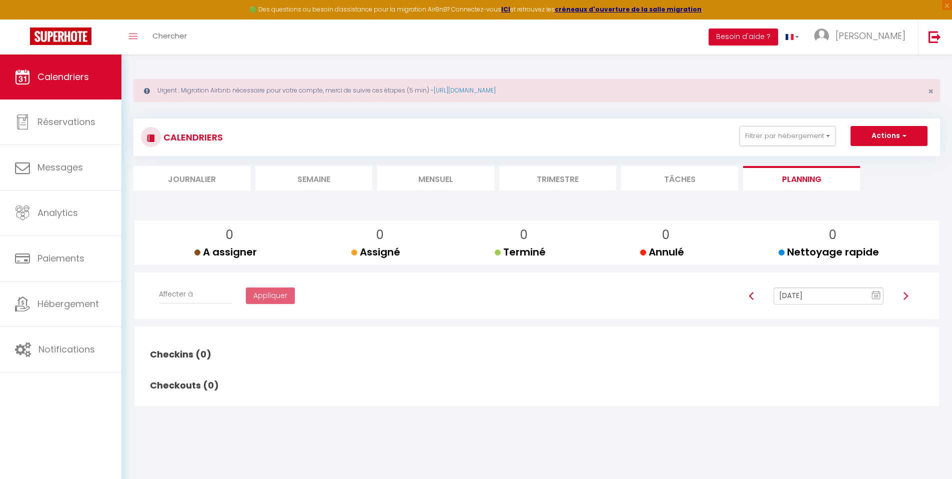
click at [698, 172] on li "Tâches" at bounding box center [679, 178] width 117 height 24
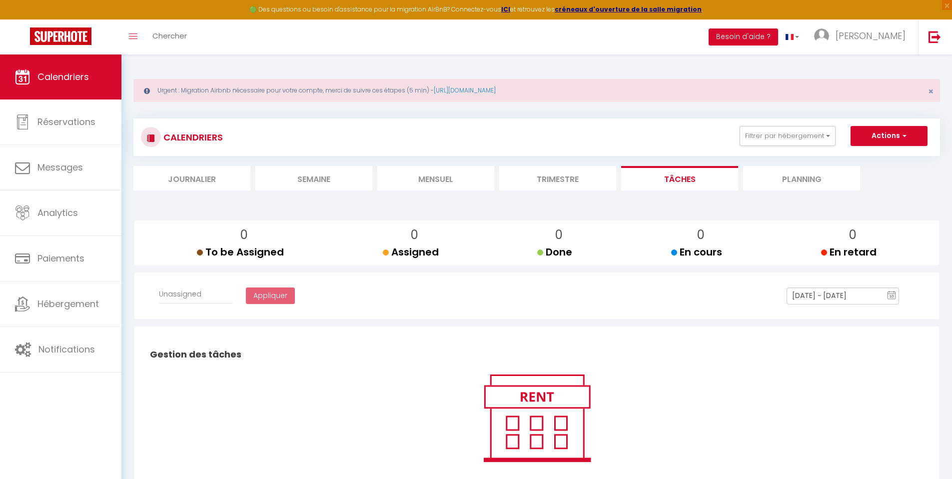
click at [553, 177] on li "Trimestre" at bounding box center [557, 178] width 117 height 24
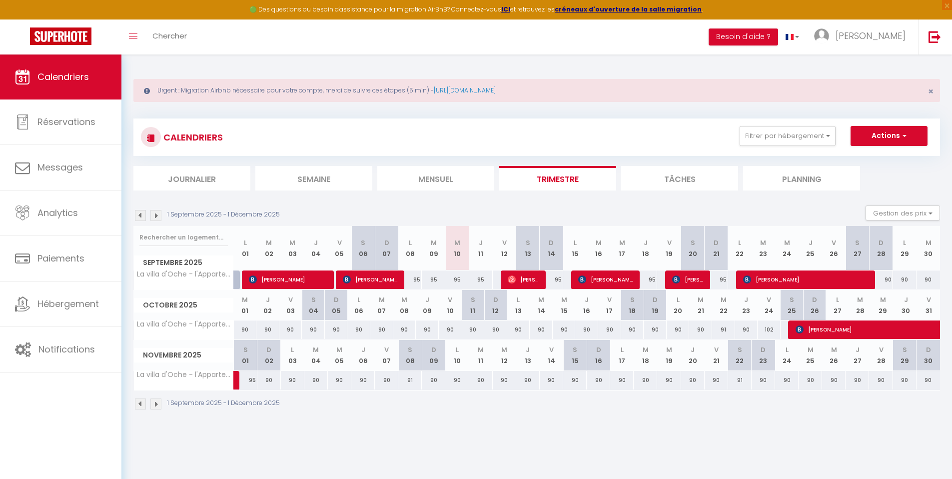
click at [160, 220] on img at bounding box center [155, 215] width 11 height 11
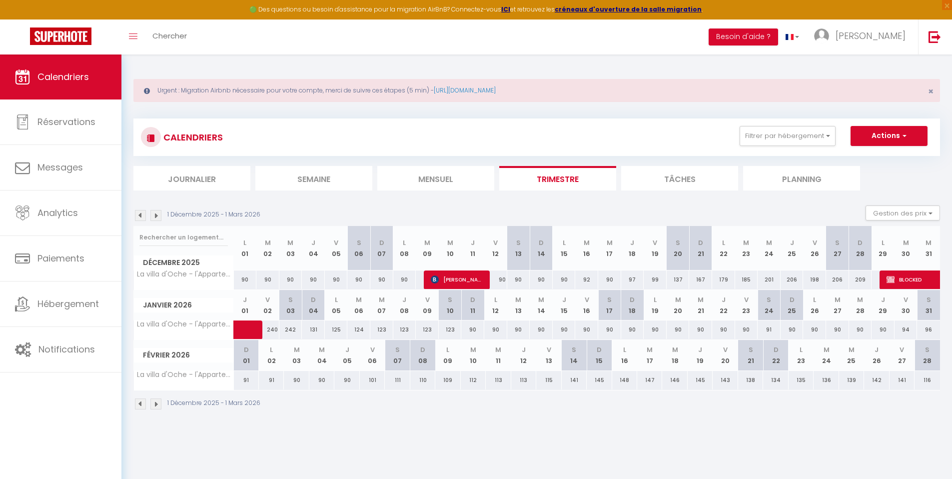
click at [158, 218] on img at bounding box center [155, 215] width 11 height 11
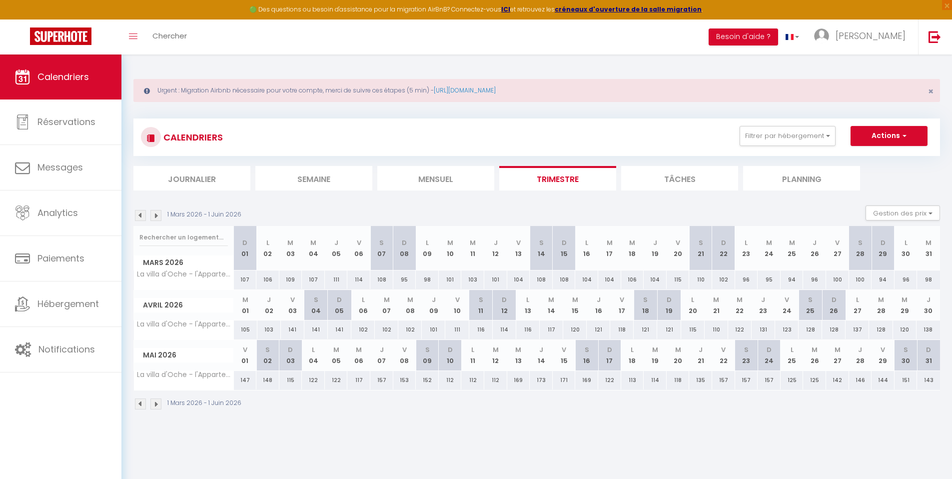
click at [158, 218] on img at bounding box center [155, 215] width 11 height 11
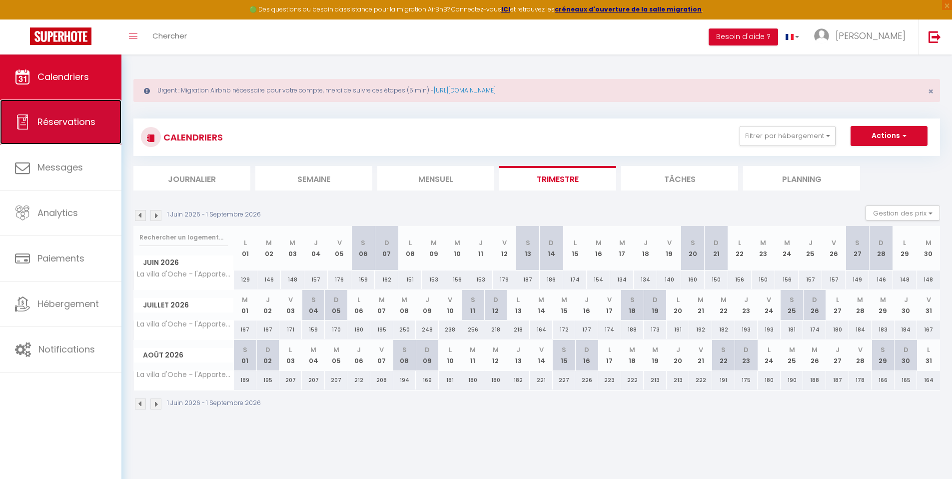
click at [78, 131] on link "Réservations" at bounding box center [60, 121] width 121 height 45
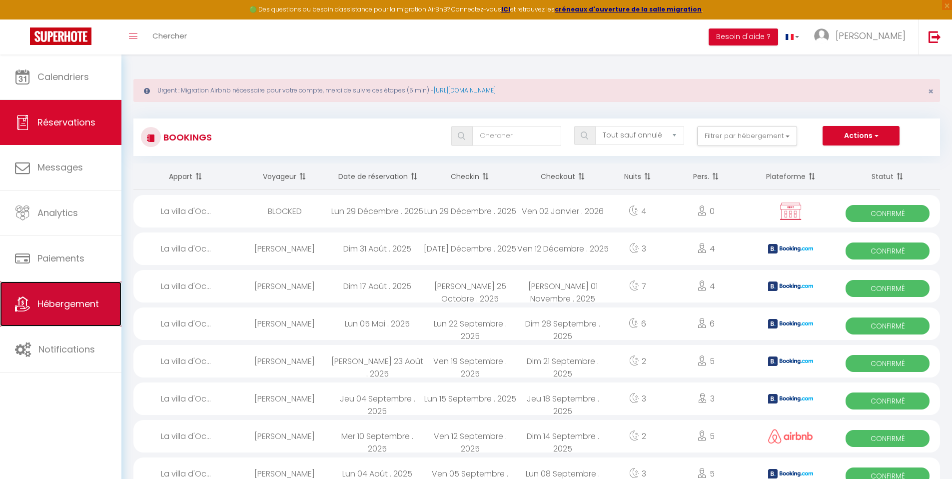
click at [98, 318] on link "Hébergement" at bounding box center [60, 303] width 121 height 45
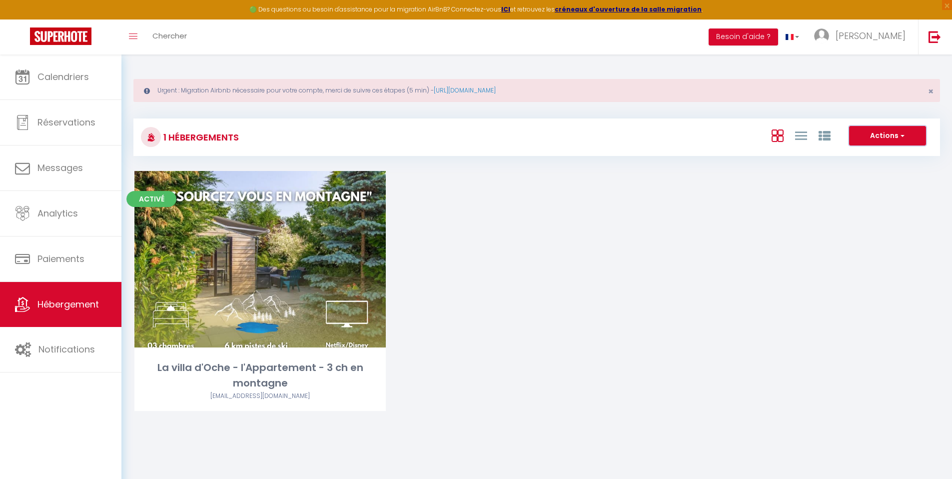
click at [911, 140] on button "Actions" at bounding box center [887, 136] width 77 height 20
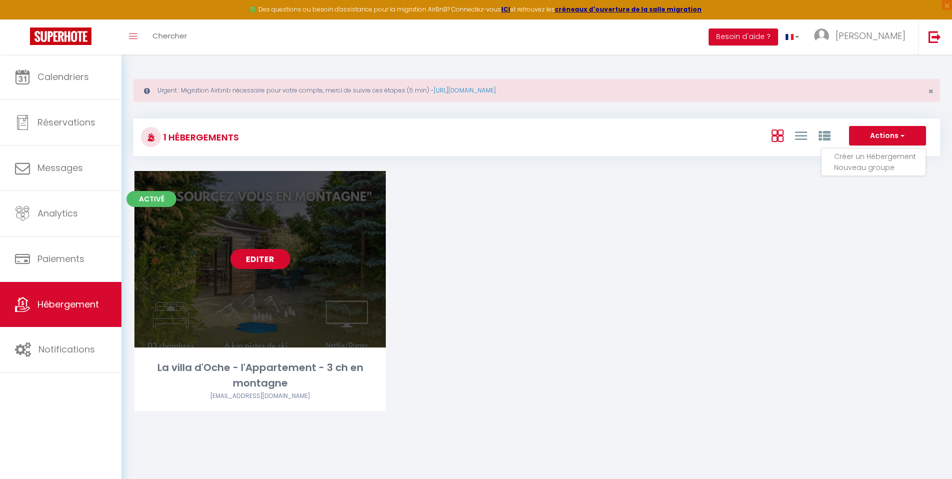
click at [265, 265] on link "Editer" at bounding box center [260, 259] width 60 height 20
click at [255, 258] on link "Editer" at bounding box center [260, 259] width 60 height 20
click at [276, 262] on link "Editer" at bounding box center [260, 259] width 60 height 20
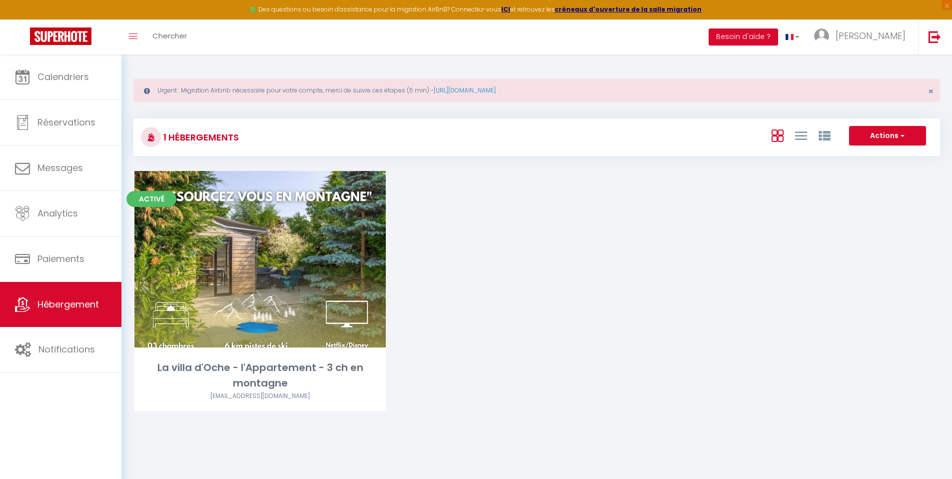
click at [463, 254] on div "Activé Editer La villa d'Oche - l'Appartement - 3 ch en montagne [EMAIL_ADDRESS…" at bounding box center [536, 303] width 829 height 265
click at [866, 145] on button "Actions" at bounding box center [887, 136] width 77 height 20
drag, startPoint x: 714, startPoint y: 187, endPoint x: 745, endPoint y: 174, distance: 33.6
click at [715, 187] on div "Activé Editer La villa d'Oche - l'Appartement - 3 ch en montagne [EMAIL_ADDRESS…" at bounding box center [536, 303] width 829 height 265
click at [932, 92] on span "×" at bounding box center [930, 91] width 5 height 12
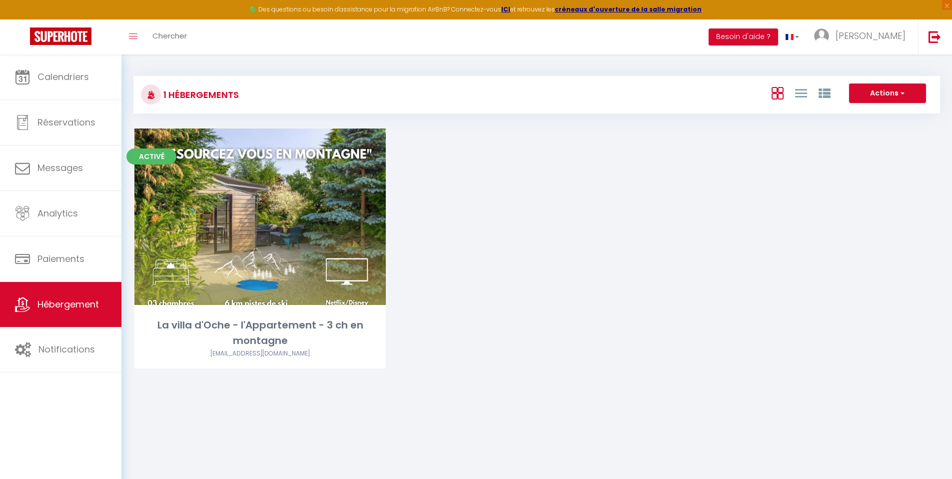
click at [524, 194] on div "Activé Editer La villa d'Oche - l'Appartement - 3 ch en montagne [EMAIL_ADDRESS…" at bounding box center [536, 260] width 829 height 265
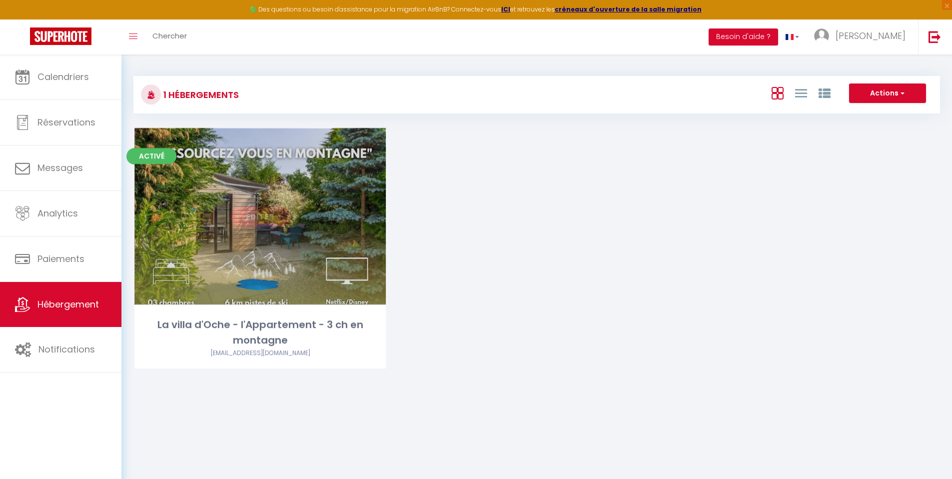
click at [272, 211] on link "Editer" at bounding box center [260, 216] width 60 height 20
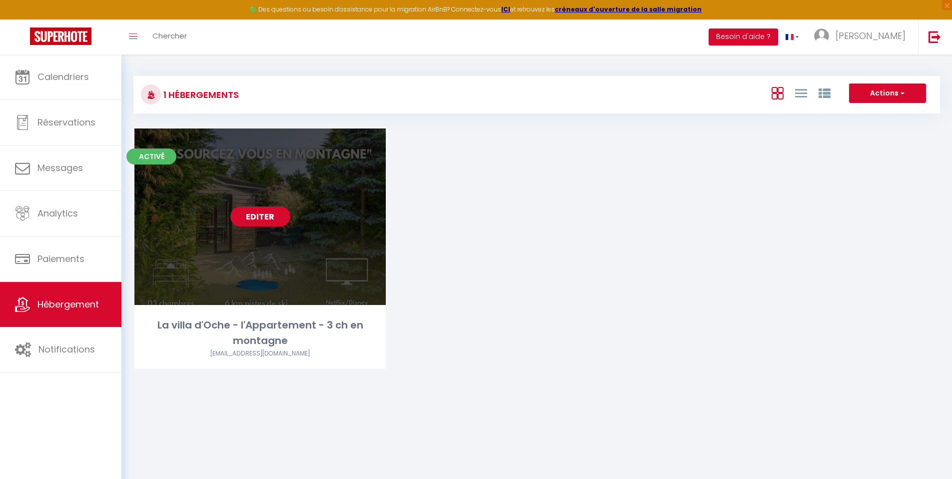
click at [271, 212] on link "Editer" at bounding box center [260, 216] width 60 height 20
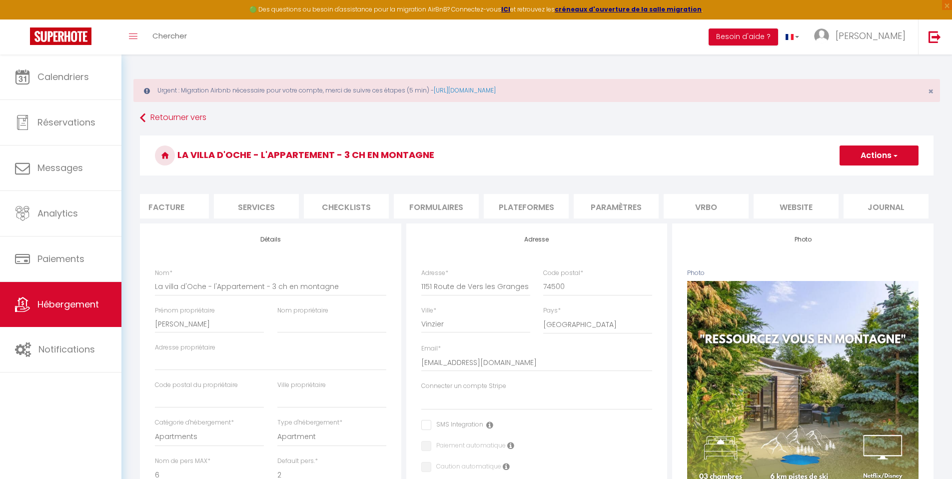
click at [441, 207] on li "Formulaires" at bounding box center [436, 206] width 85 height 24
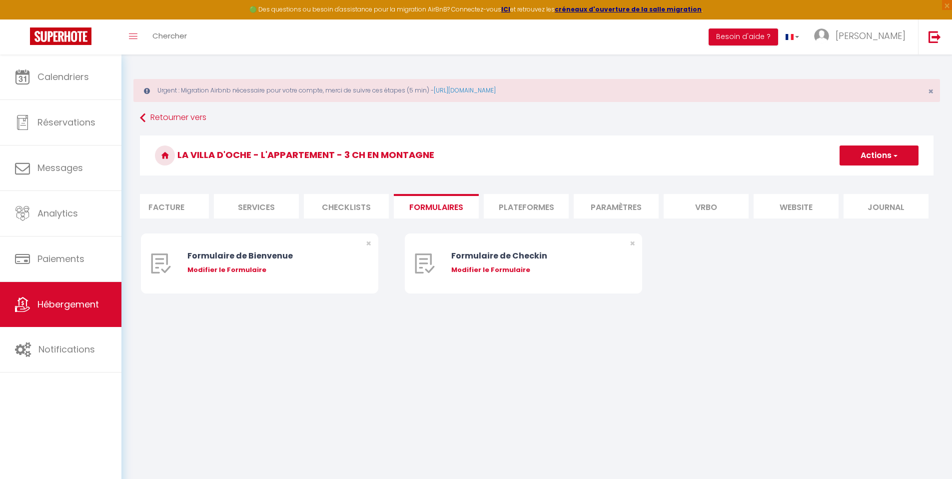
click at [331, 201] on li "Checklists" at bounding box center [346, 206] width 85 height 24
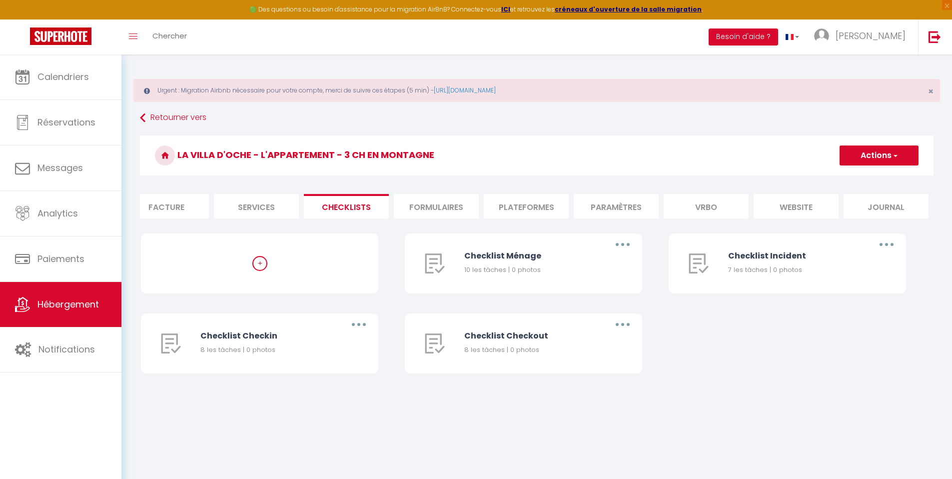
click at [274, 203] on li "Services" at bounding box center [256, 206] width 85 height 24
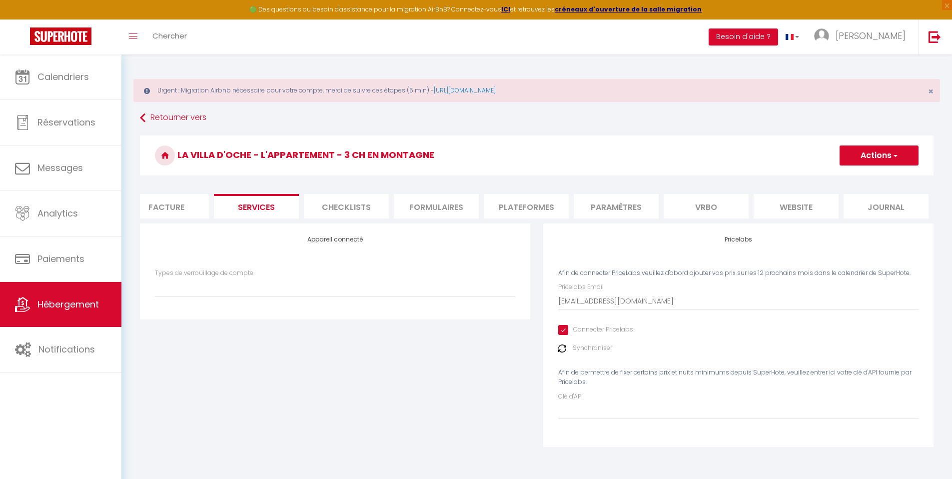
click at [547, 203] on li "Plateformes" at bounding box center [526, 206] width 85 height 24
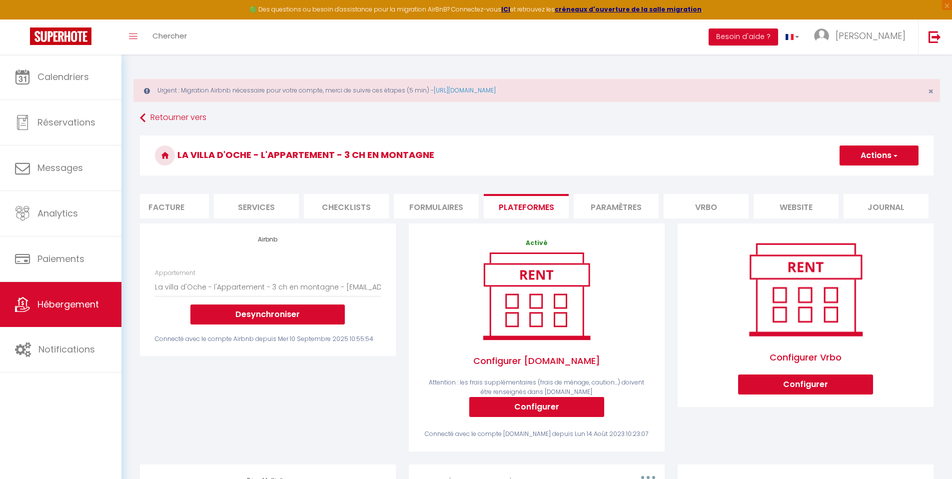
click at [870, 159] on button "Actions" at bounding box center [878, 155] width 79 height 20
click at [870, 158] on button "Actions" at bounding box center [878, 155] width 79 height 20
click at [614, 214] on li "Paramètres" at bounding box center [616, 206] width 85 height 24
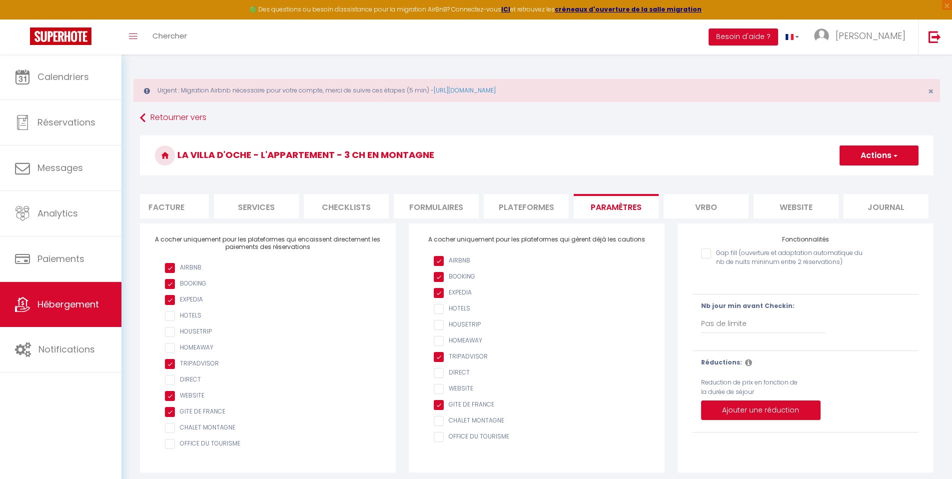
click at [169, 305] on input "checkbox" at bounding box center [273, 300] width 216 height 10
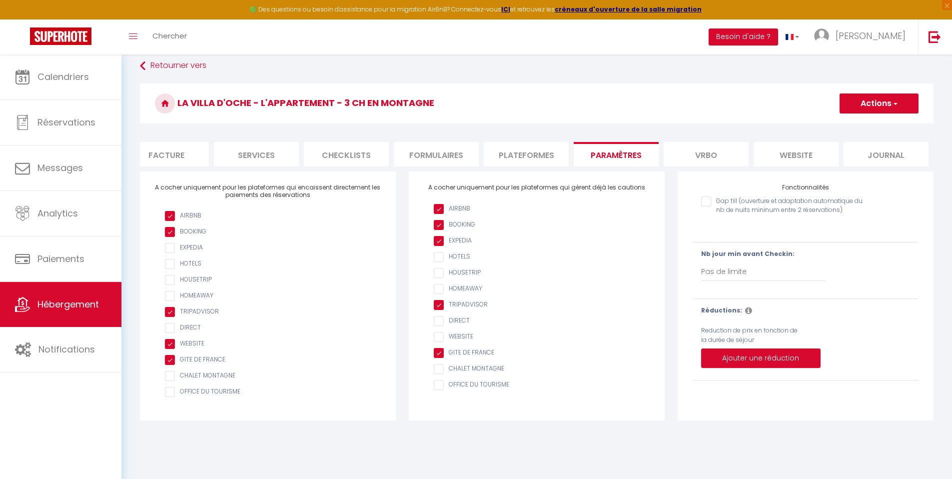
scroll to position [54, 0]
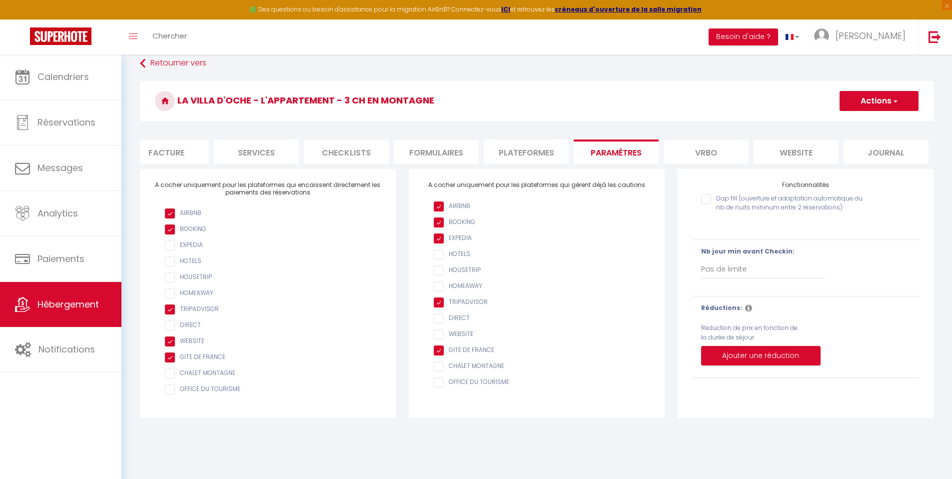
click at [199, 314] on input "checkbox" at bounding box center [273, 309] width 216 height 10
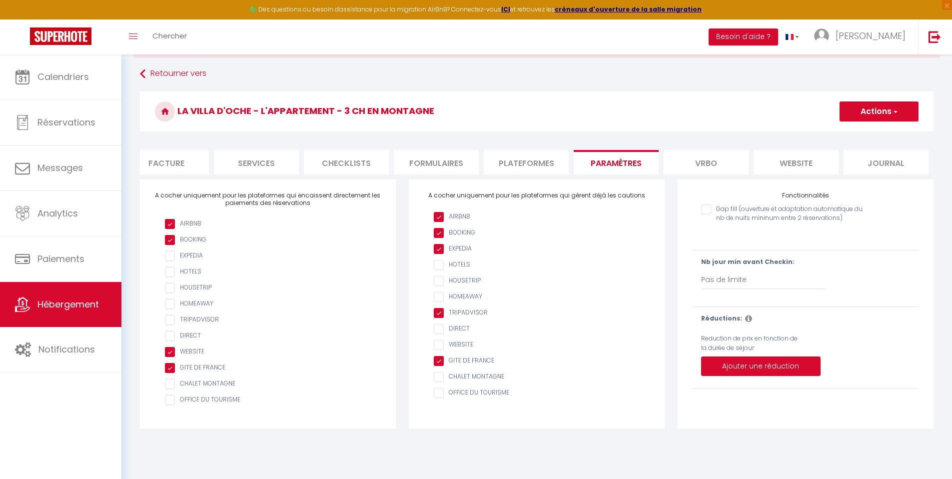
click at [454, 254] on input "AIRBNB" at bounding box center [542, 249] width 216 height 10
click at [468, 317] on input "AIRBNB" at bounding box center [542, 313] width 216 height 10
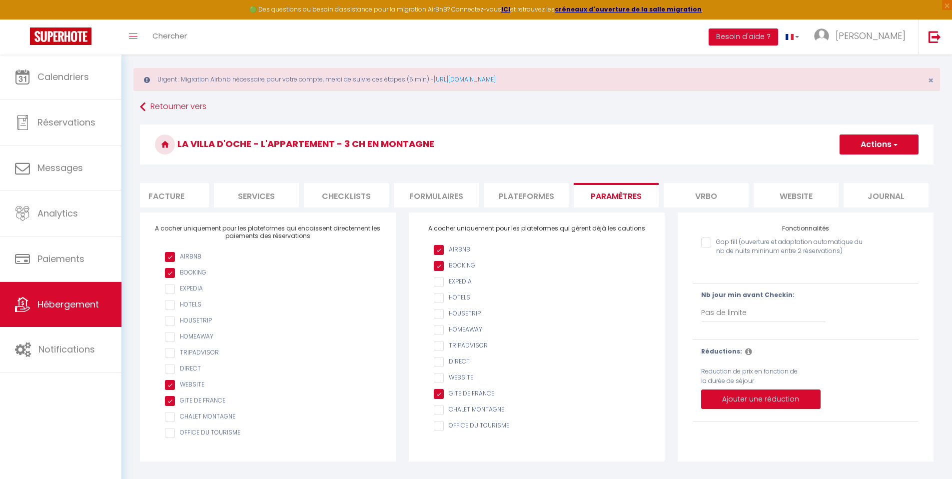
scroll to position [10, 0]
click at [874, 151] on button "Actions" at bounding box center [878, 145] width 79 height 20
click at [871, 165] on input "Enregistrer" at bounding box center [867, 167] width 37 height 10
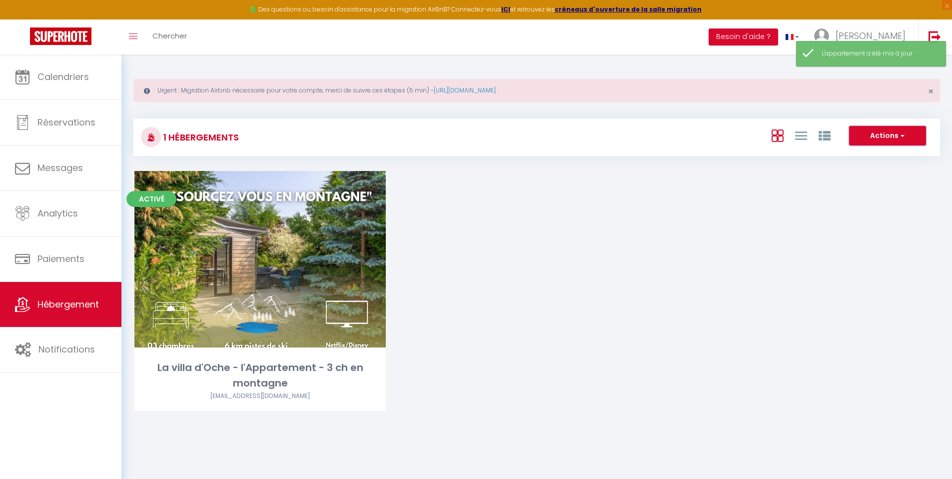
click at [875, 138] on button "Actions" at bounding box center [887, 136] width 77 height 20
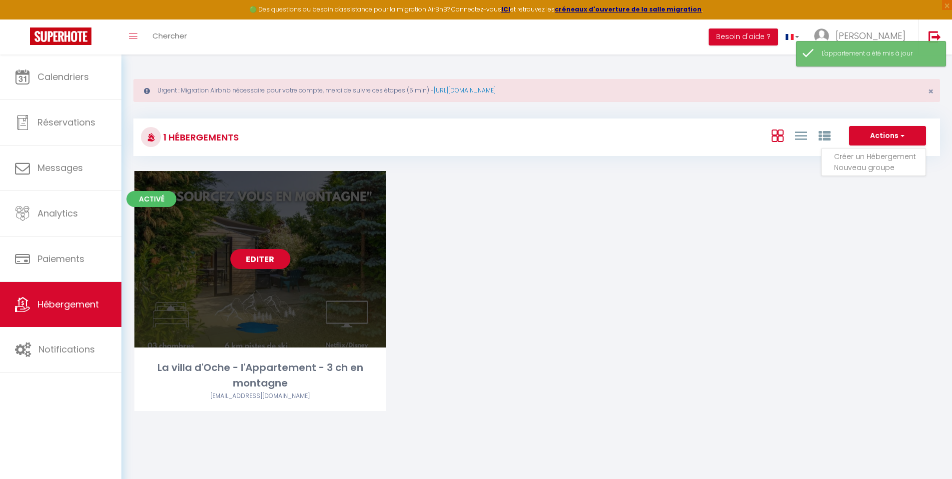
click at [244, 253] on link "Editer" at bounding box center [260, 259] width 60 height 20
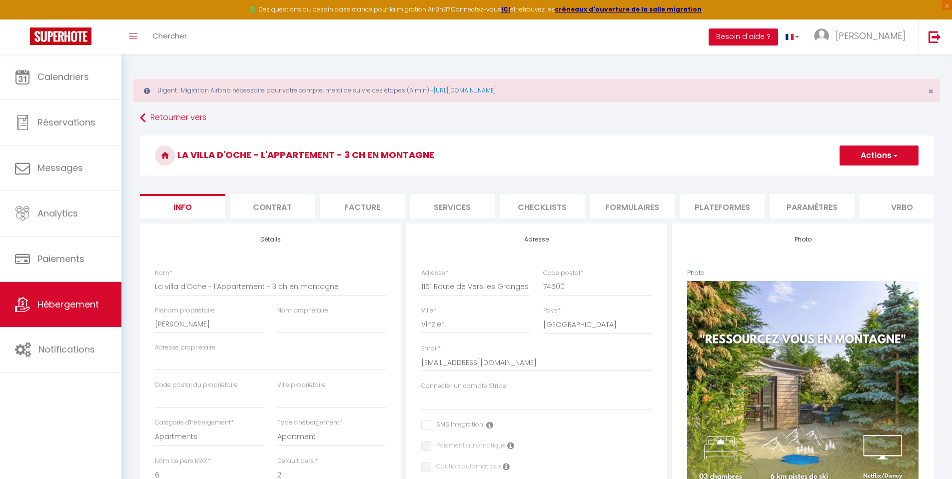
click at [902, 214] on li "Vrbo" at bounding box center [901, 206] width 85 height 24
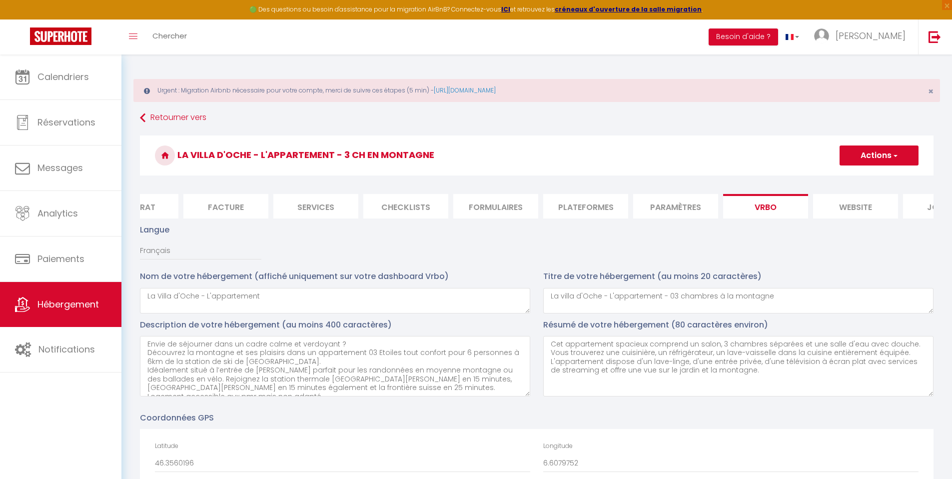
scroll to position [0, 196]
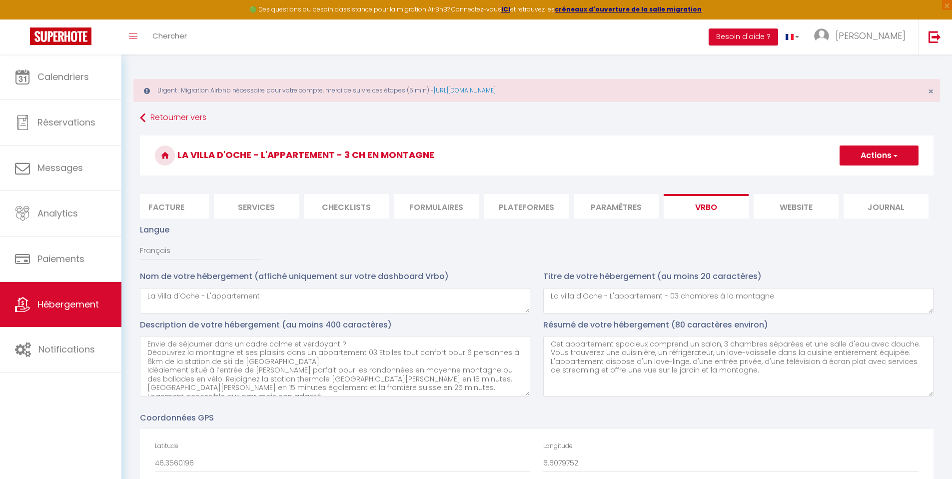
click at [808, 210] on li "website" at bounding box center [795, 206] width 85 height 24
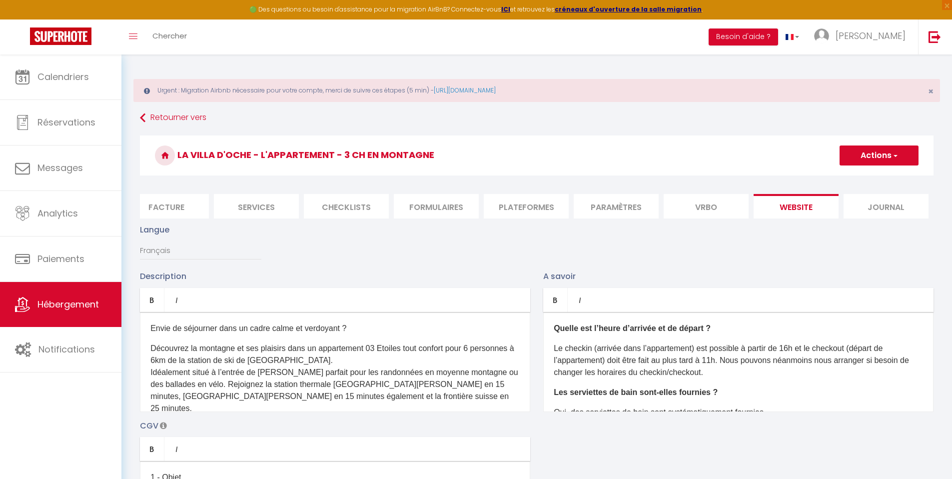
click at [869, 214] on li "Journal" at bounding box center [885, 206] width 85 height 24
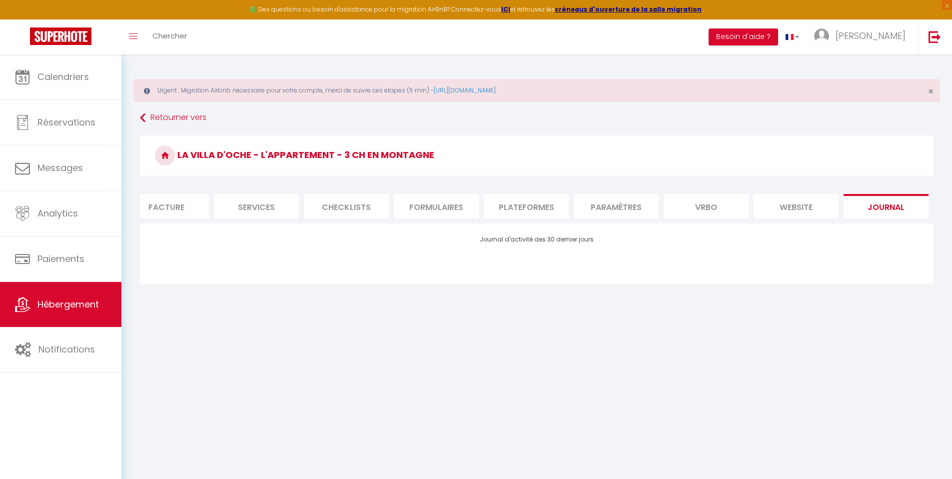
click at [761, 211] on li "website" at bounding box center [795, 206] width 85 height 24
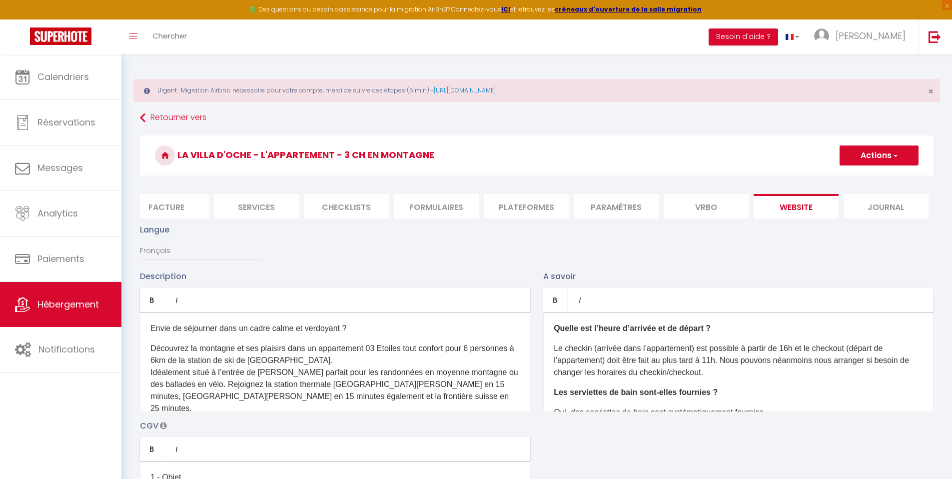
click at [611, 206] on li "Paramètres" at bounding box center [616, 206] width 85 height 24
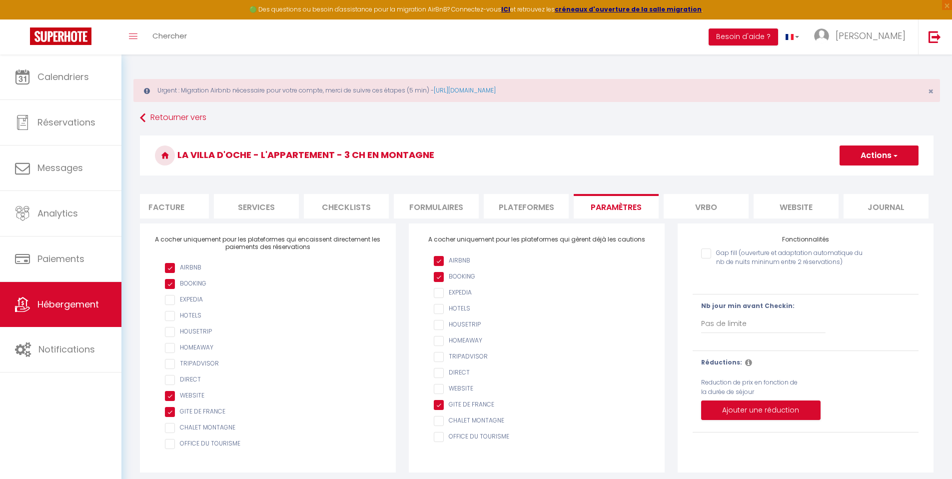
click at [532, 209] on li "Plateformes" at bounding box center [526, 206] width 85 height 24
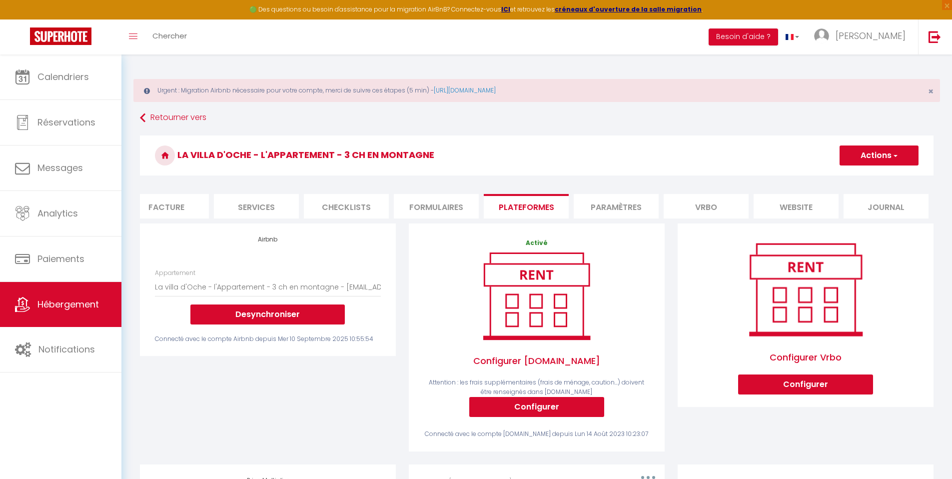
click at [422, 208] on li "Formulaires" at bounding box center [436, 206] width 85 height 24
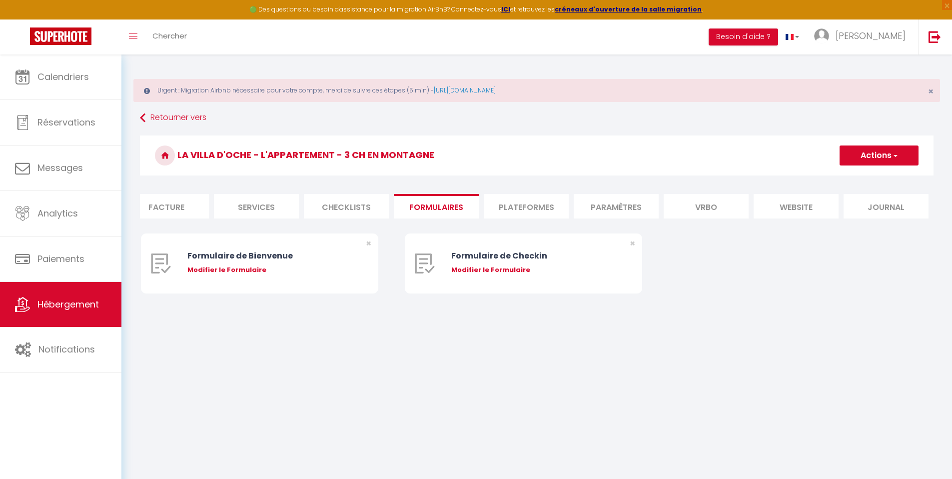
click at [358, 208] on li "Checklists" at bounding box center [346, 206] width 85 height 24
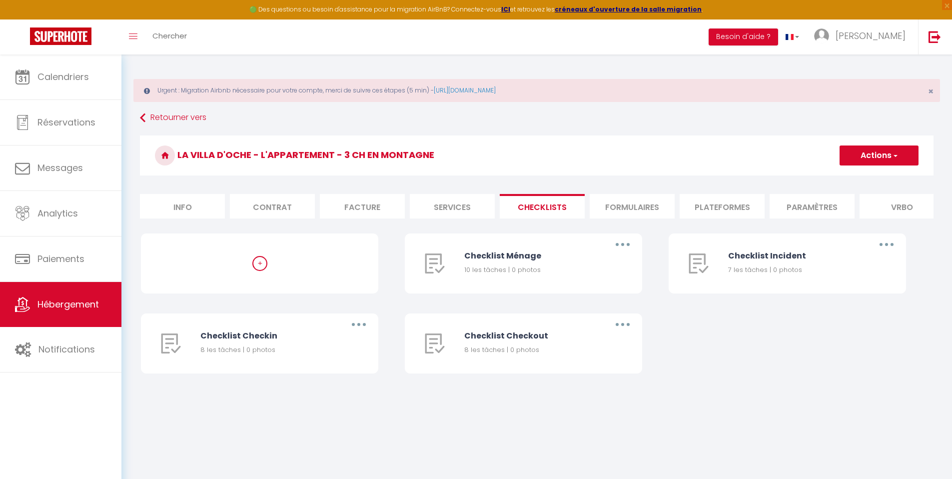
click at [385, 213] on li "Facture" at bounding box center [362, 206] width 85 height 24
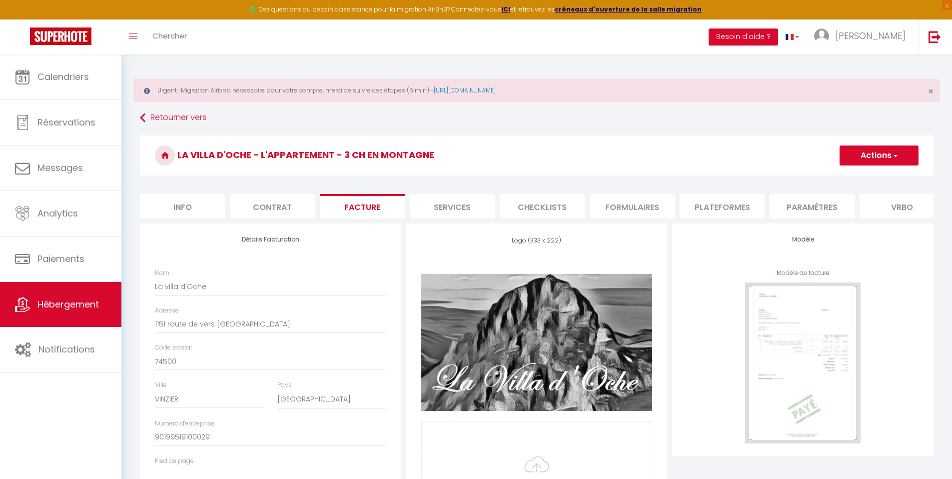
click at [446, 212] on li "Services" at bounding box center [452, 206] width 85 height 24
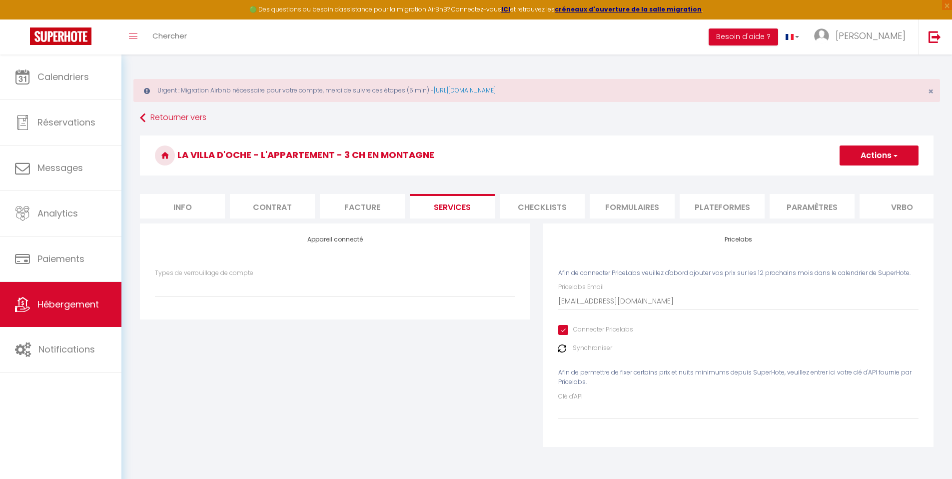
click at [557, 357] on div "Pricelabs Afin de connecter PriceLabs veuillez d'abord ajouter vos prix sur les…" at bounding box center [738, 334] width 390 height 223
click at [570, 353] on div "Synchroniser" at bounding box center [738, 347] width 360 height 9
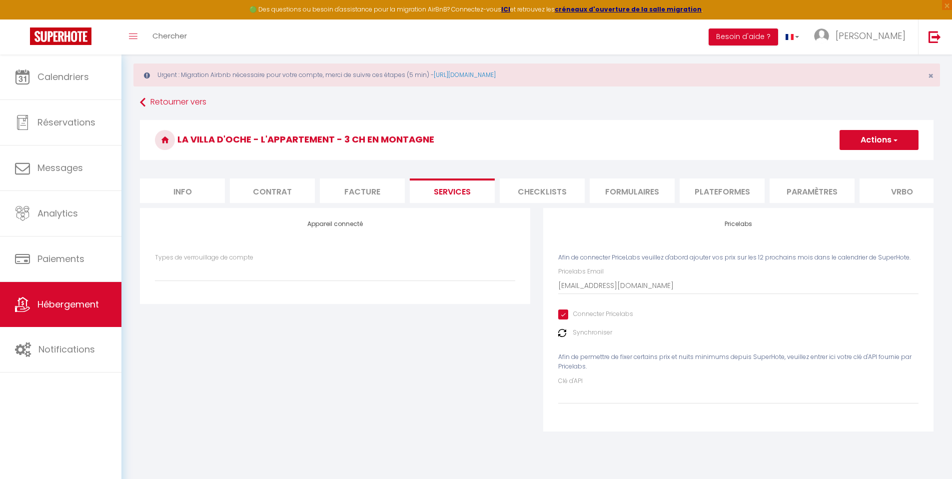
scroll to position [54, 0]
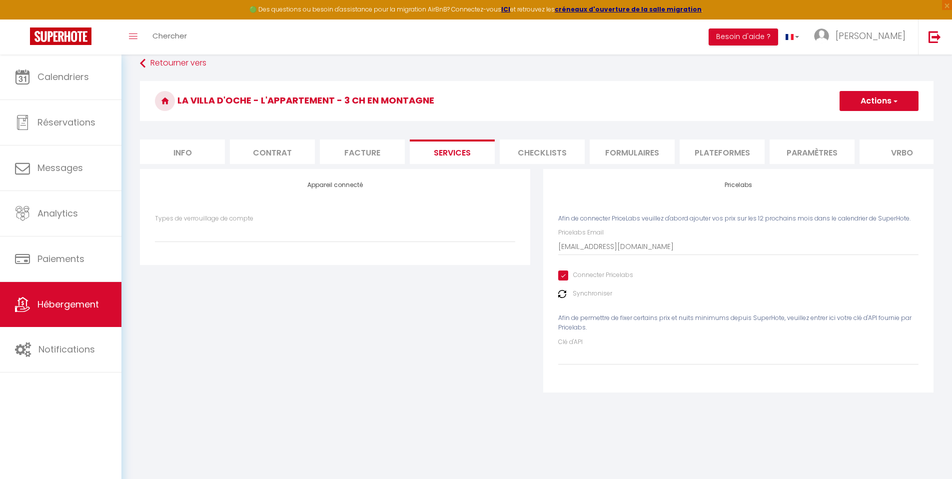
click at [181, 150] on li "Info" at bounding box center [182, 151] width 85 height 24
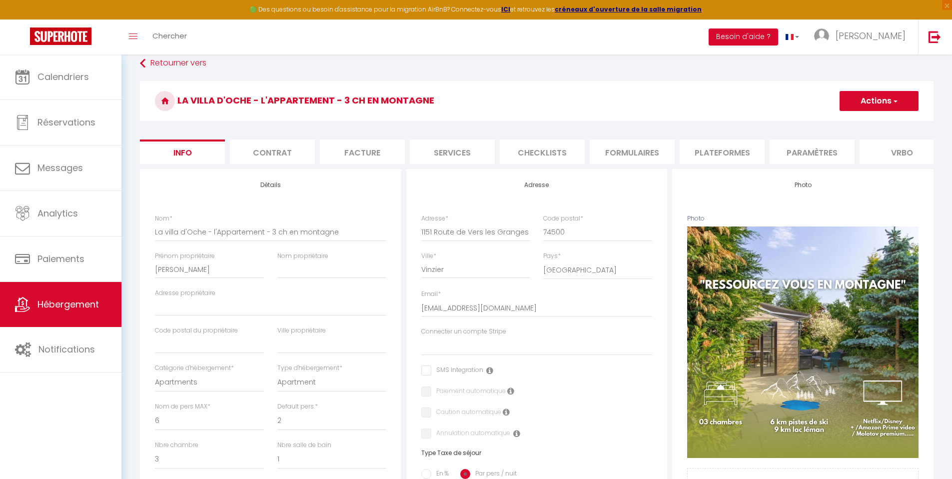
click at [267, 146] on li "Contrat" at bounding box center [272, 151] width 85 height 24
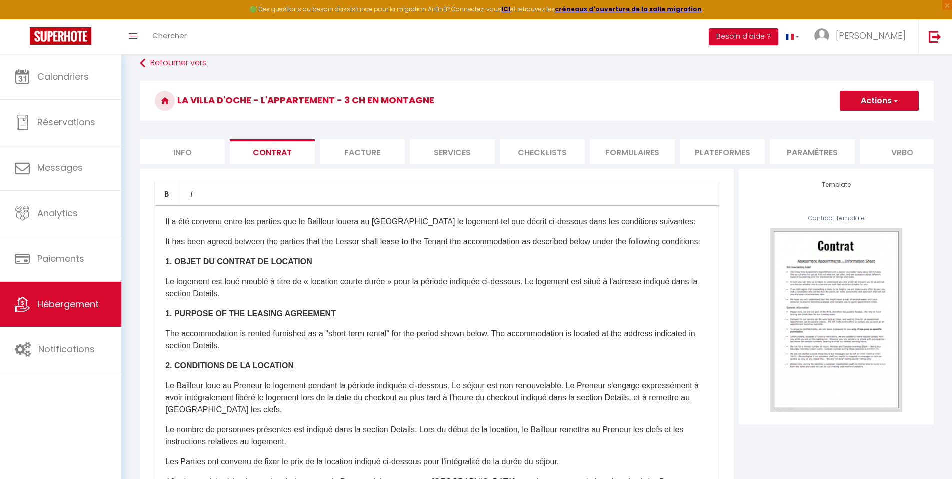
click at [186, 146] on li "Info" at bounding box center [182, 151] width 85 height 24
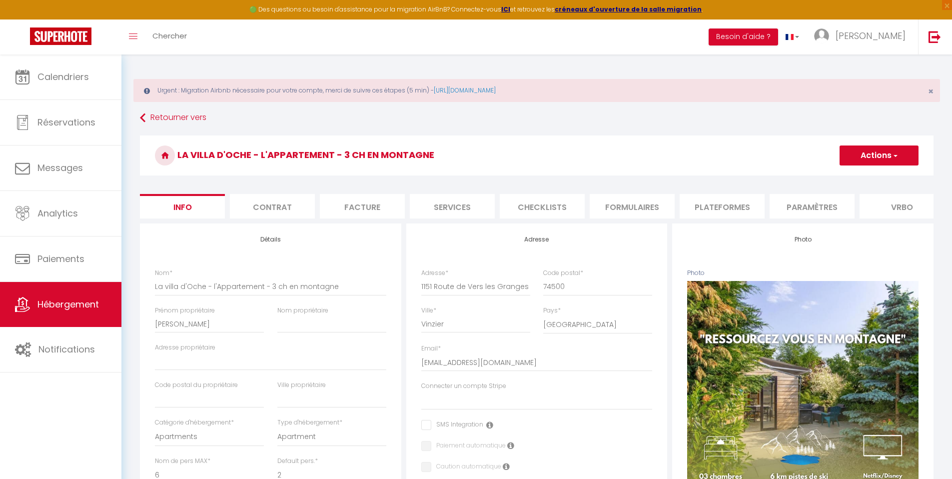
click at [872, 158] on button "Actions" at bounding box center [878, 155] width 79 height 20
click at [851, 176] on input "Enregistrer" at bounding box center [839, 177] width 37 height 10
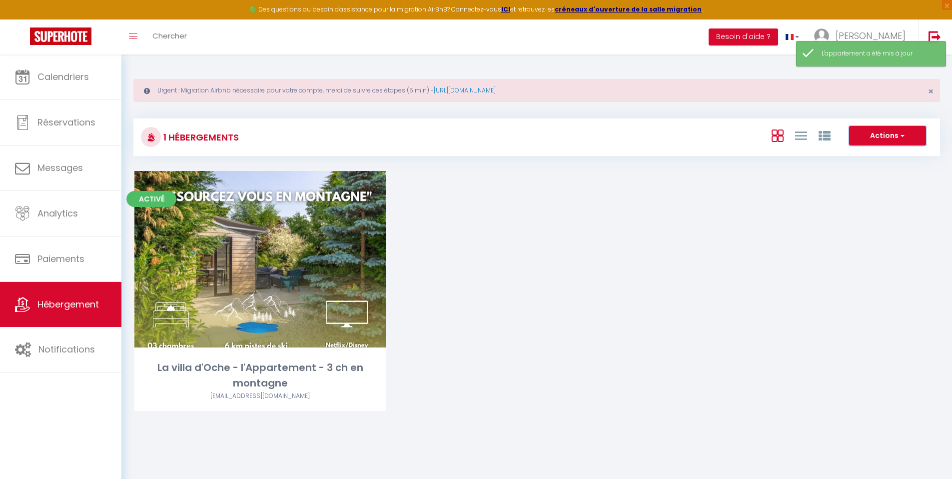
click at [908, 139] on button "Actions" at bounding box center [887, 136] width 77 height 20
click at [698, 191] on div "Activé Editer La villa d'Oche - l'Appartement - 3 ch en montagne [EMAIL_ADDRESS…" at bounding box center [536, 303] width 829 height 265
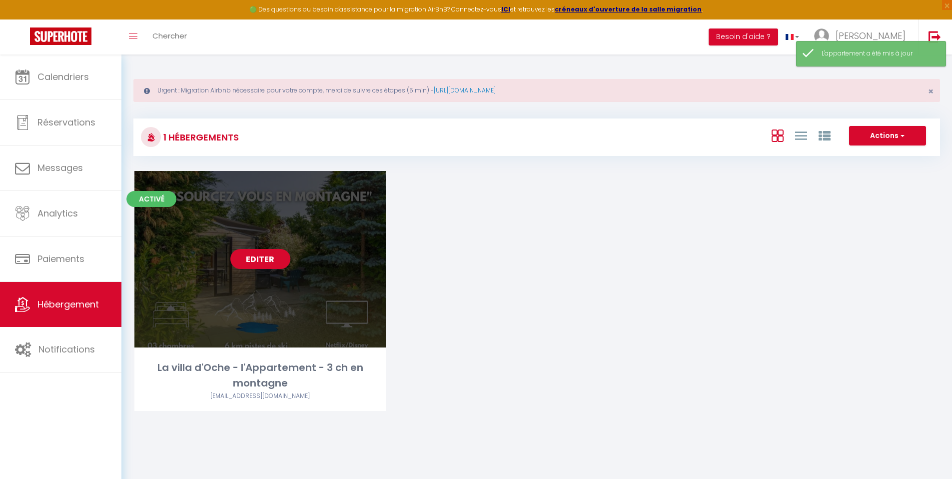
click at [250, 256] on link "Editer" at bounding box center [260, 259] width 60 height 20
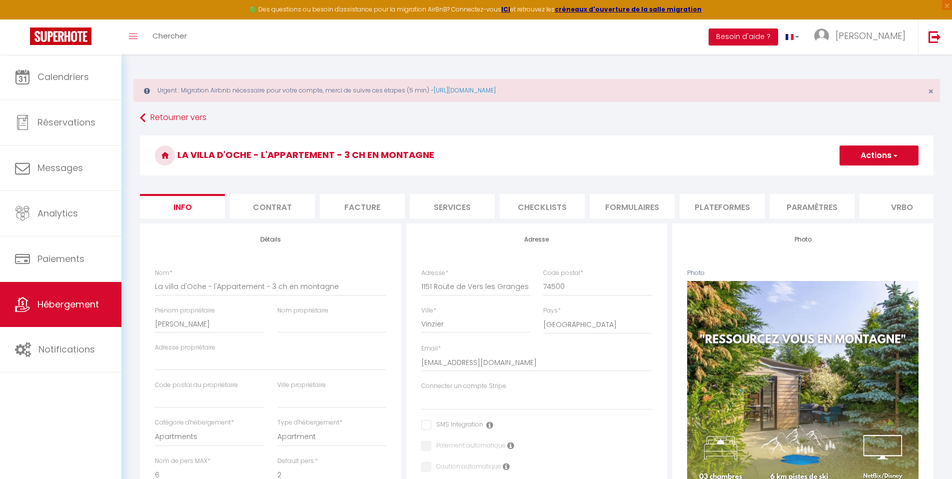
click at [904, 156] on button "Actions" at bounding box center [878, 155] width 79 height 20
click at [864, 216] on link "Importer les réservations" at bounding box center [864, 216] width 107 height 13
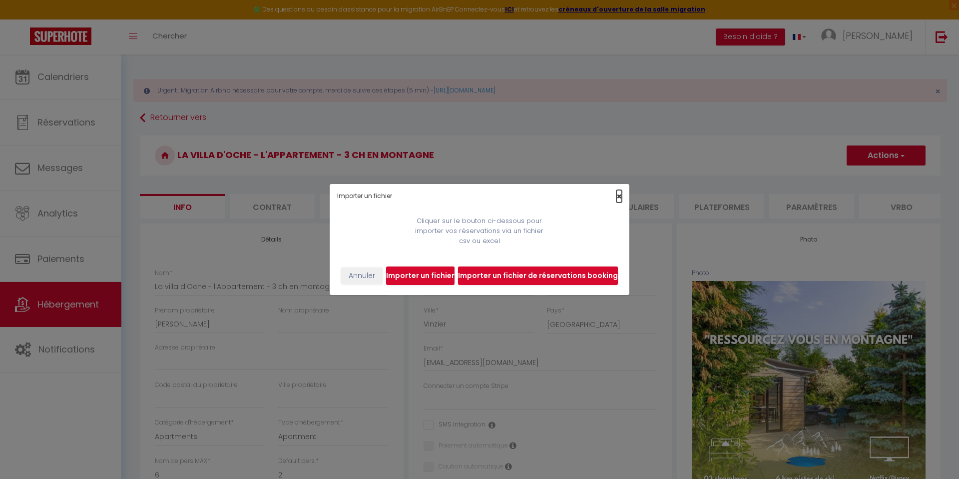
click at [621, 198] on span "×" at bounding box center [619, 196] width 5 height 12
